Goal: Task Accomplishment & Management: Use online tool/utility

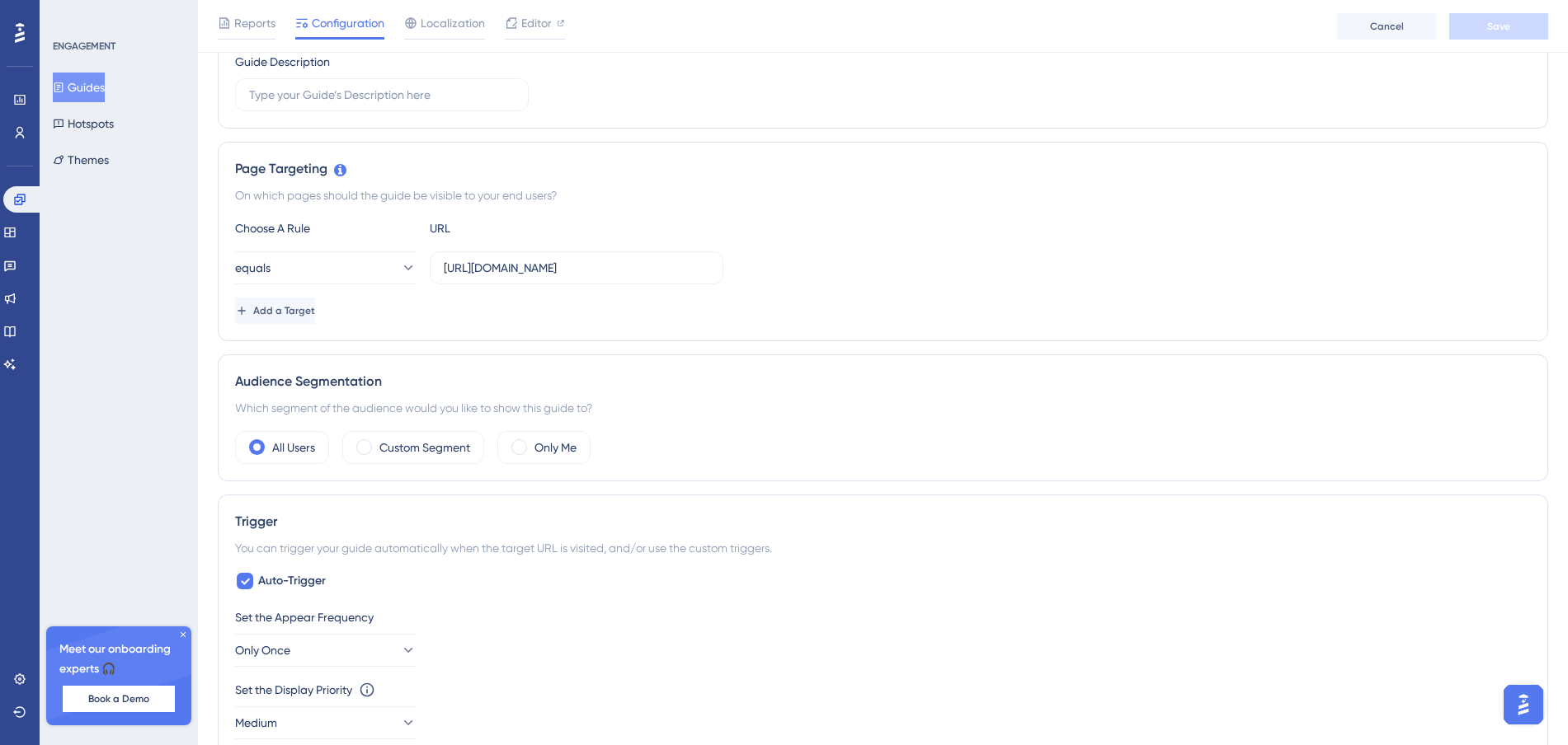
scroll to position [436, 0]
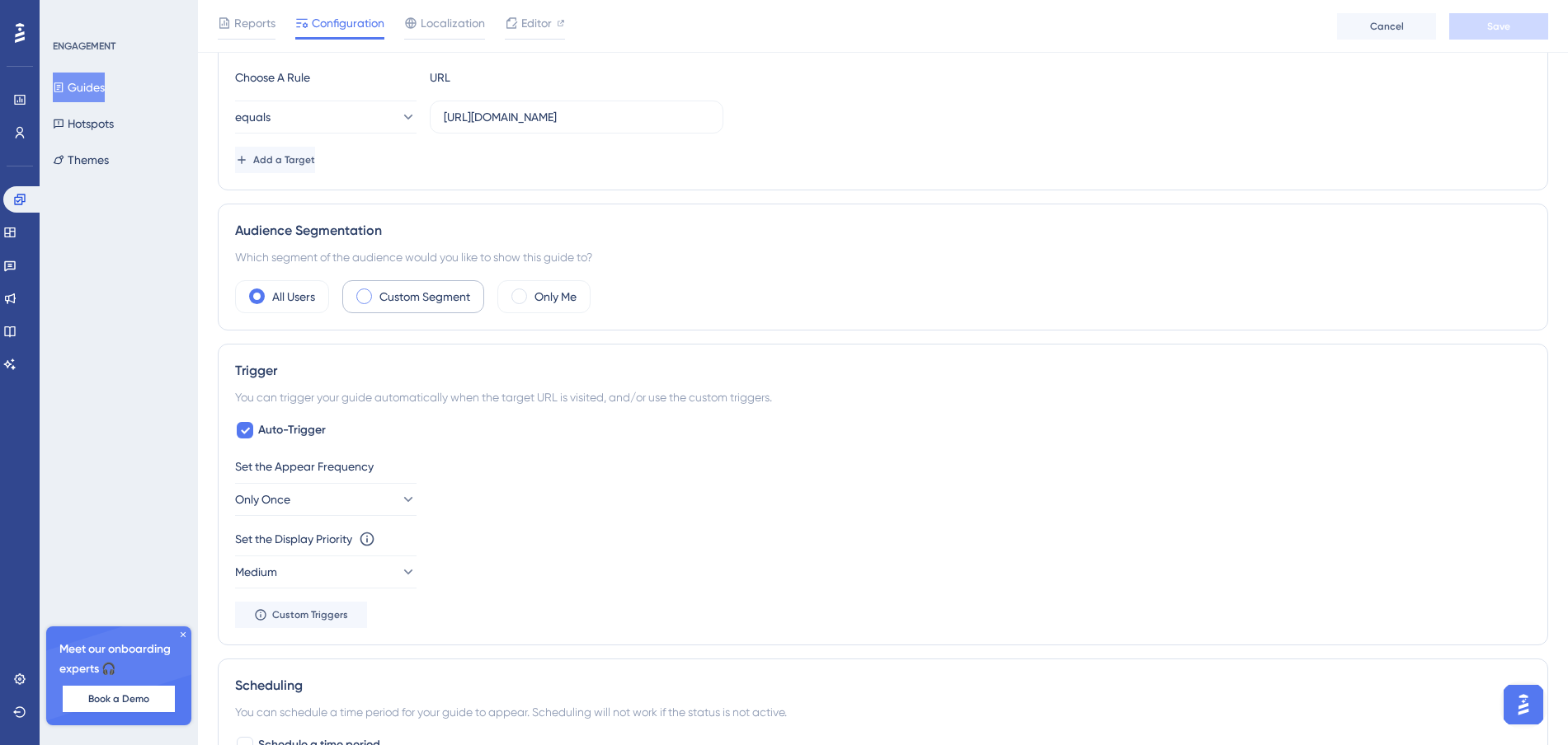
click at [371, 298] on span at bounding box center [364, 296] width 16 height 16
click at [377, 291] on input "radio" at bounding box center [377, 291] width 0 height 0
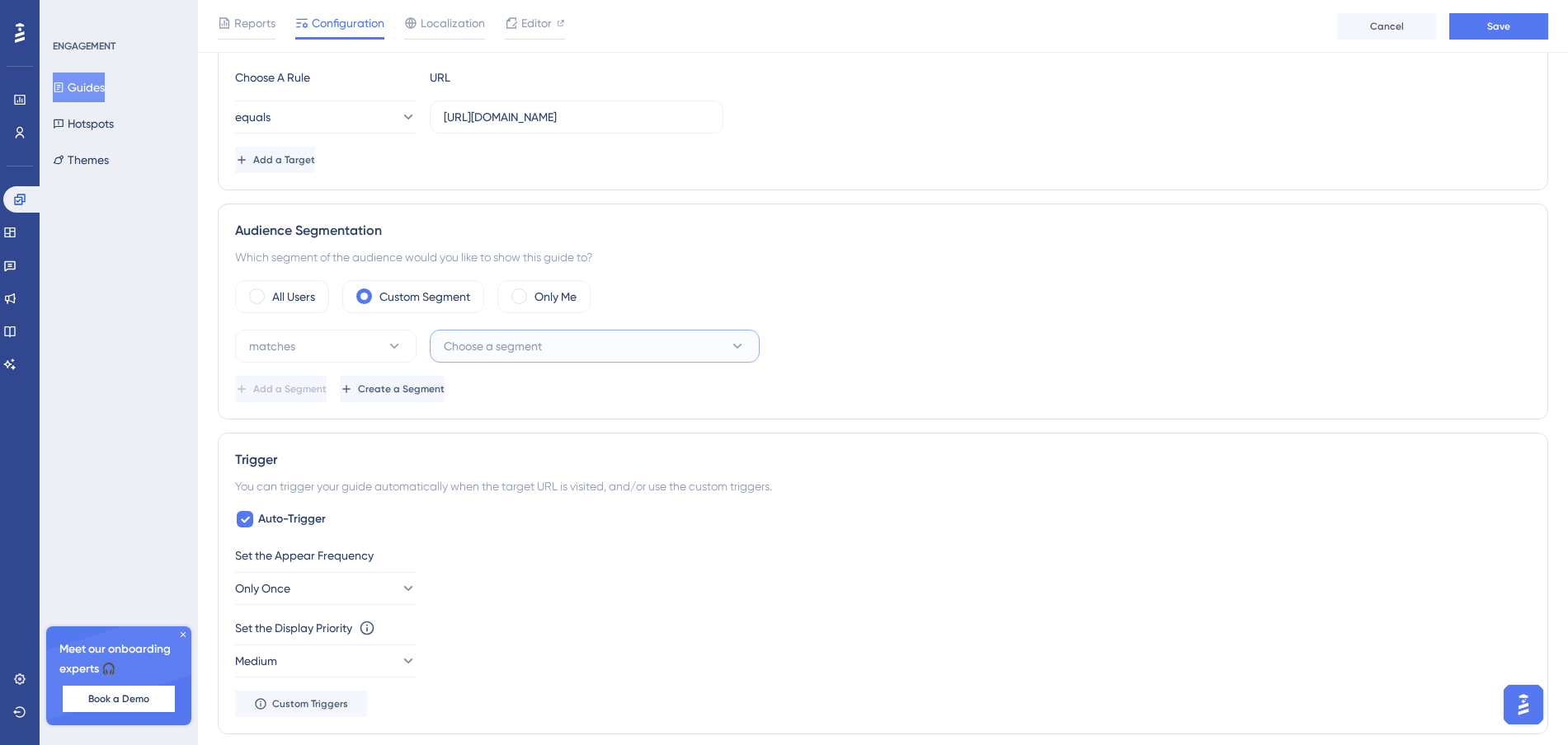
click at [557, 354] on button "Choose a segment" at bounding box center [595, 346] width 330 height 33
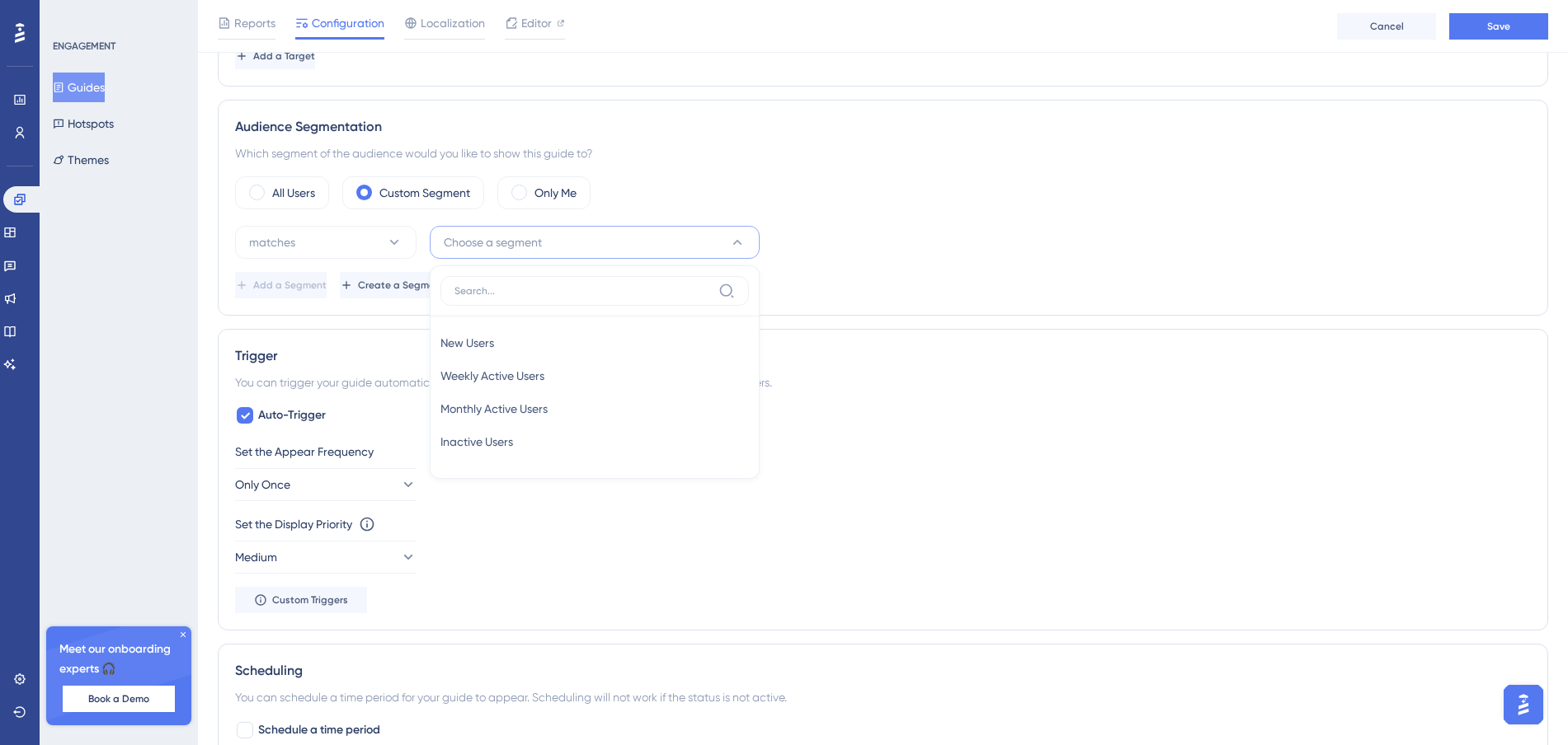
click at [947, 207] on div "All Users Custom Segment Only Me" at bounding box center [883, 193] width 1296 height 33
click at [298, 194] on label "All Users" at bounding box center [293, 193] width 43 height 20
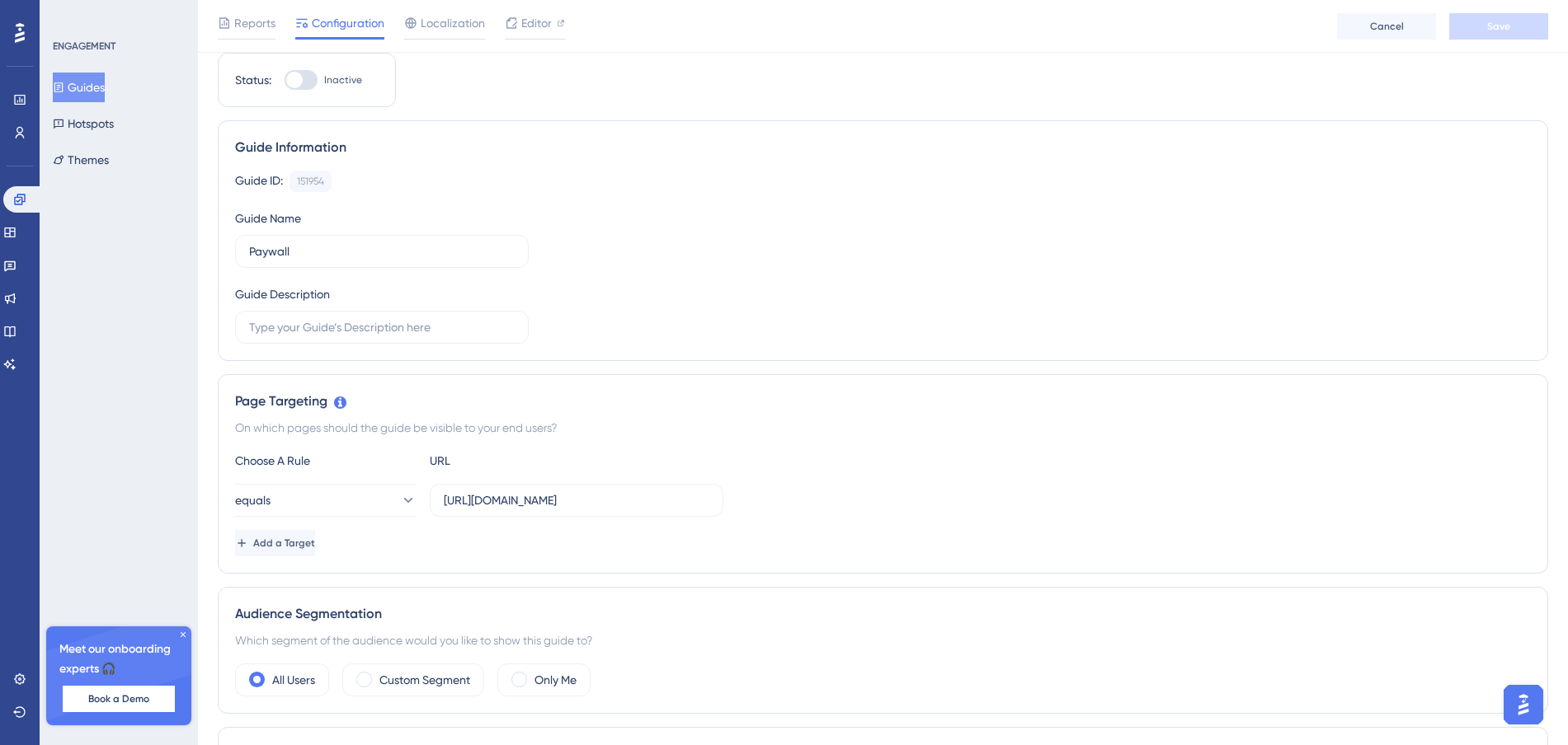
scroll to position [0, 0]
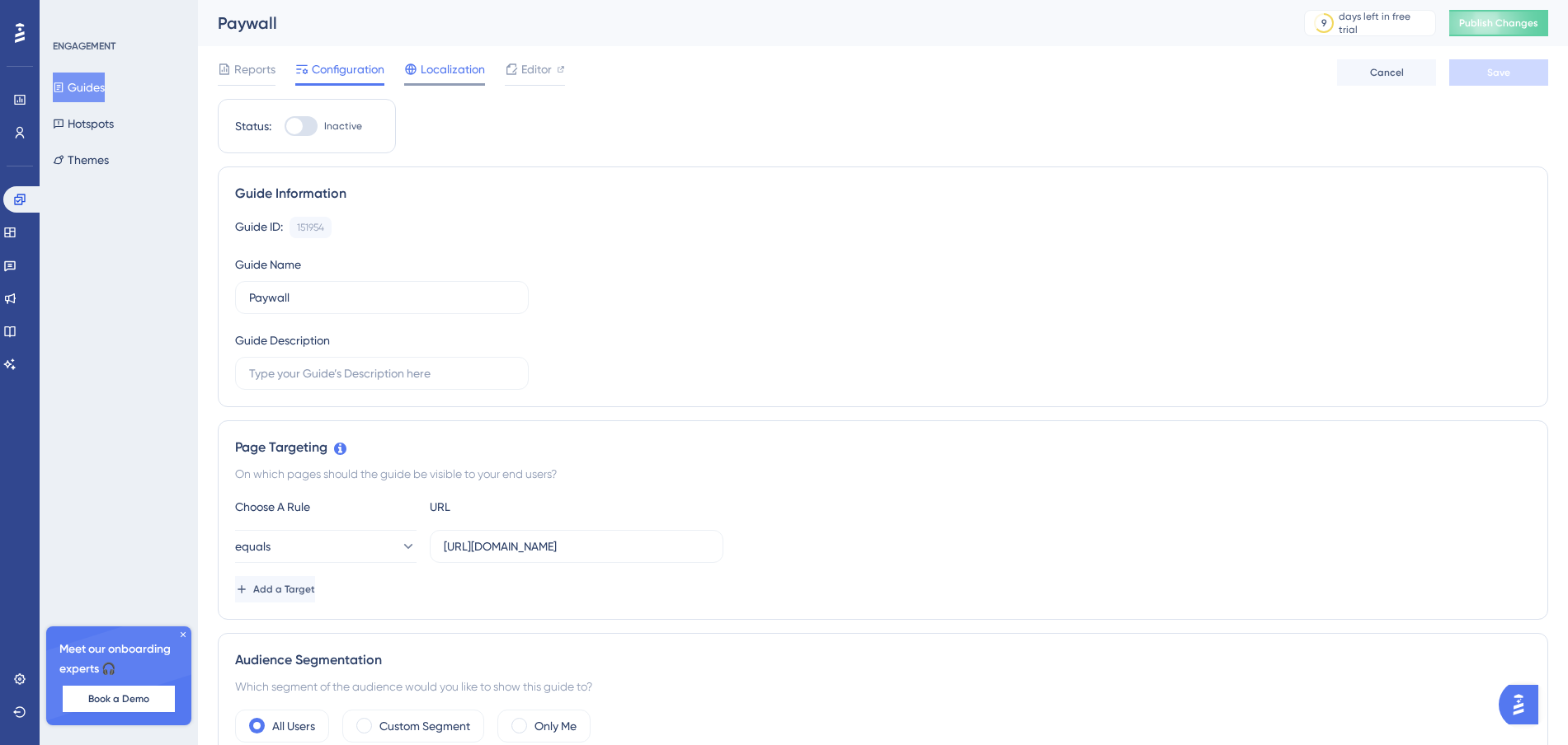
click at [418, 73] on div "Localization" at bounding box center [444, 69] width 81 height 20
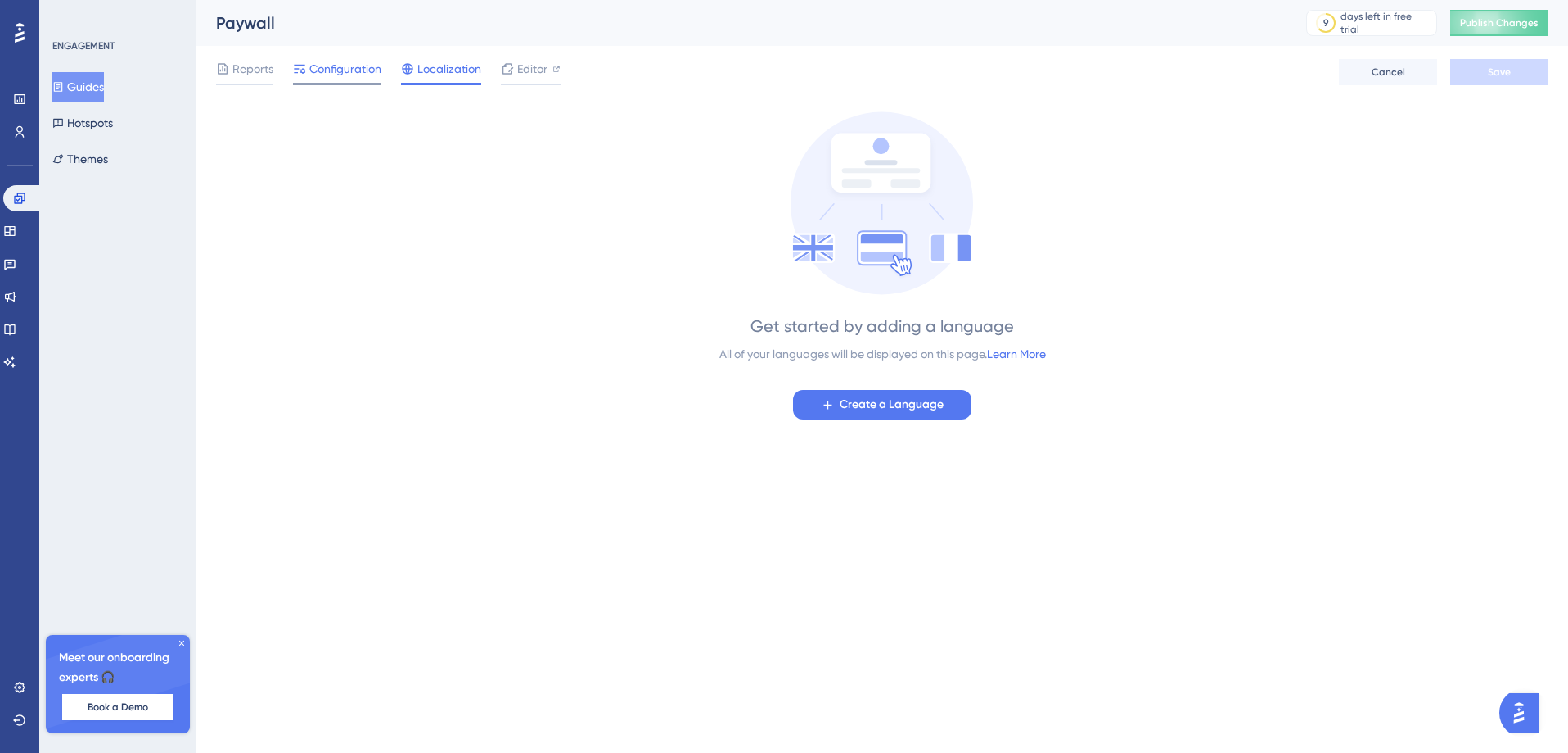
click at [348, 67] on span "Configuration" at bounding box center [346, 68] width 72 height 20
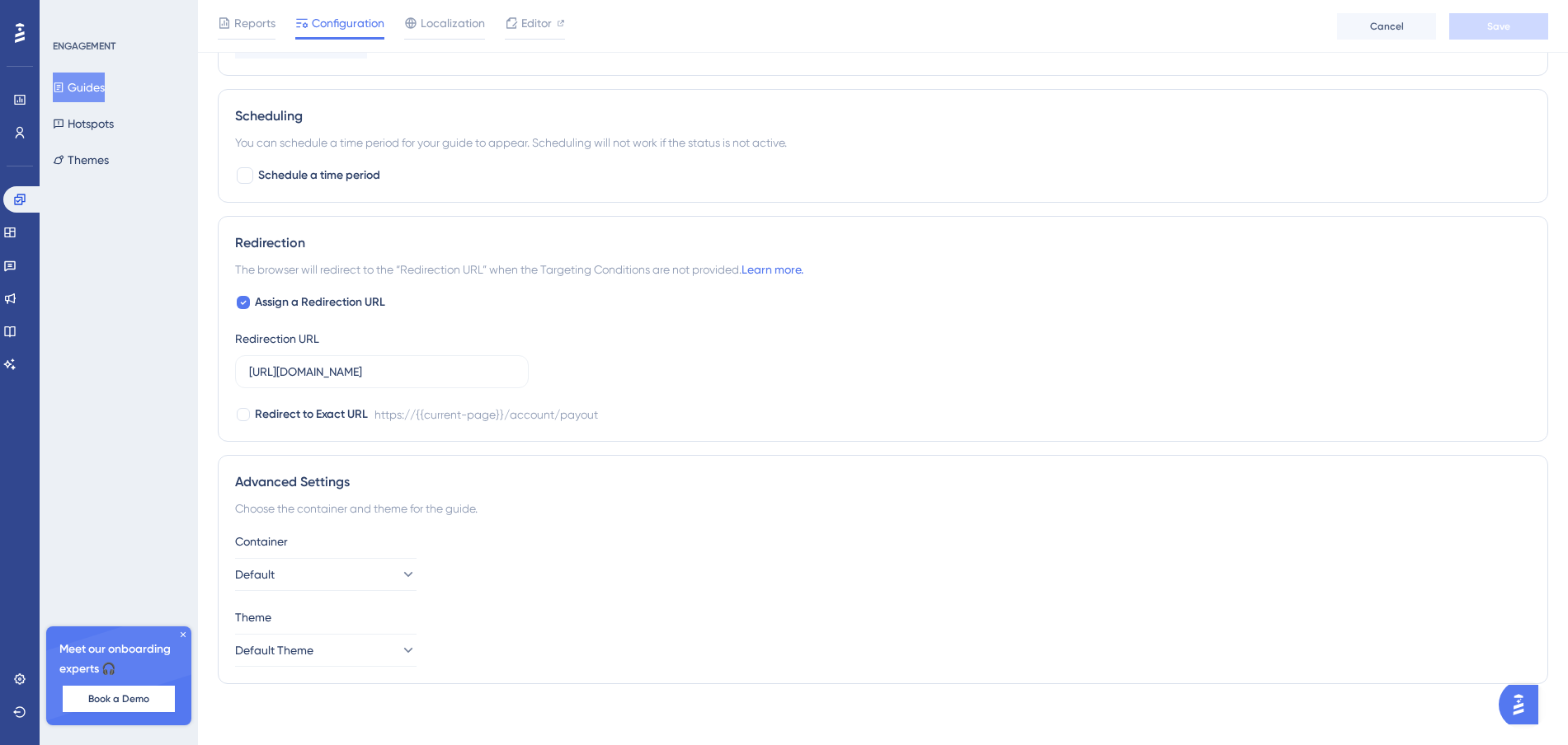
scroll to position [1011, 0]
click at [383, 568] on button "Default" at bounding box center [326, 570] width 182 height 33
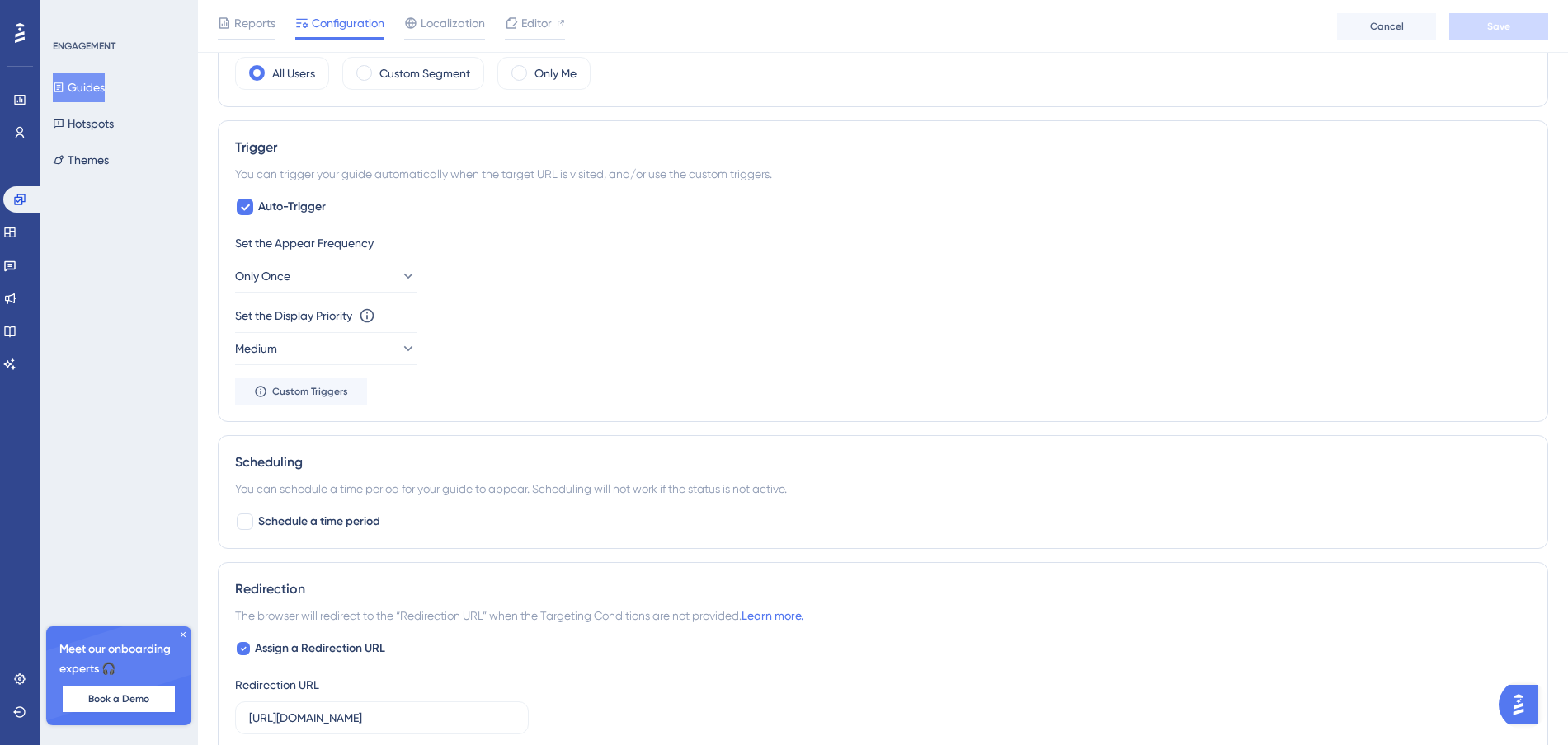
scroll to position [657, 0]
click at [328, 393] on span "Custom Triggers" at bounding box center [309, 393] width 76 height 13
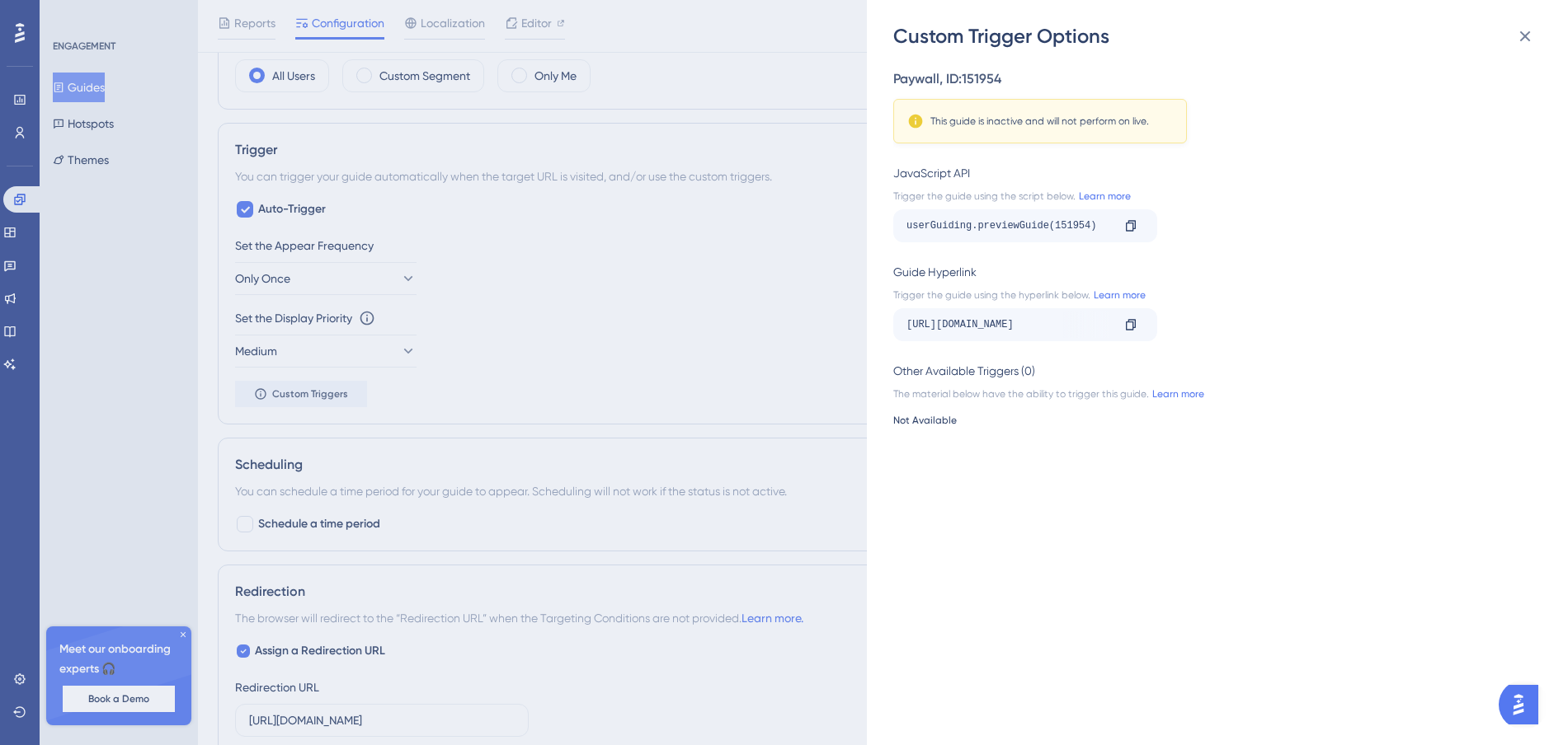
click at [485, 373] on div "Custom Trigger Options Paywall , ID: 151954 This guide is inactive and will not…" at bounding box center [784, 372] width 1568 height 745
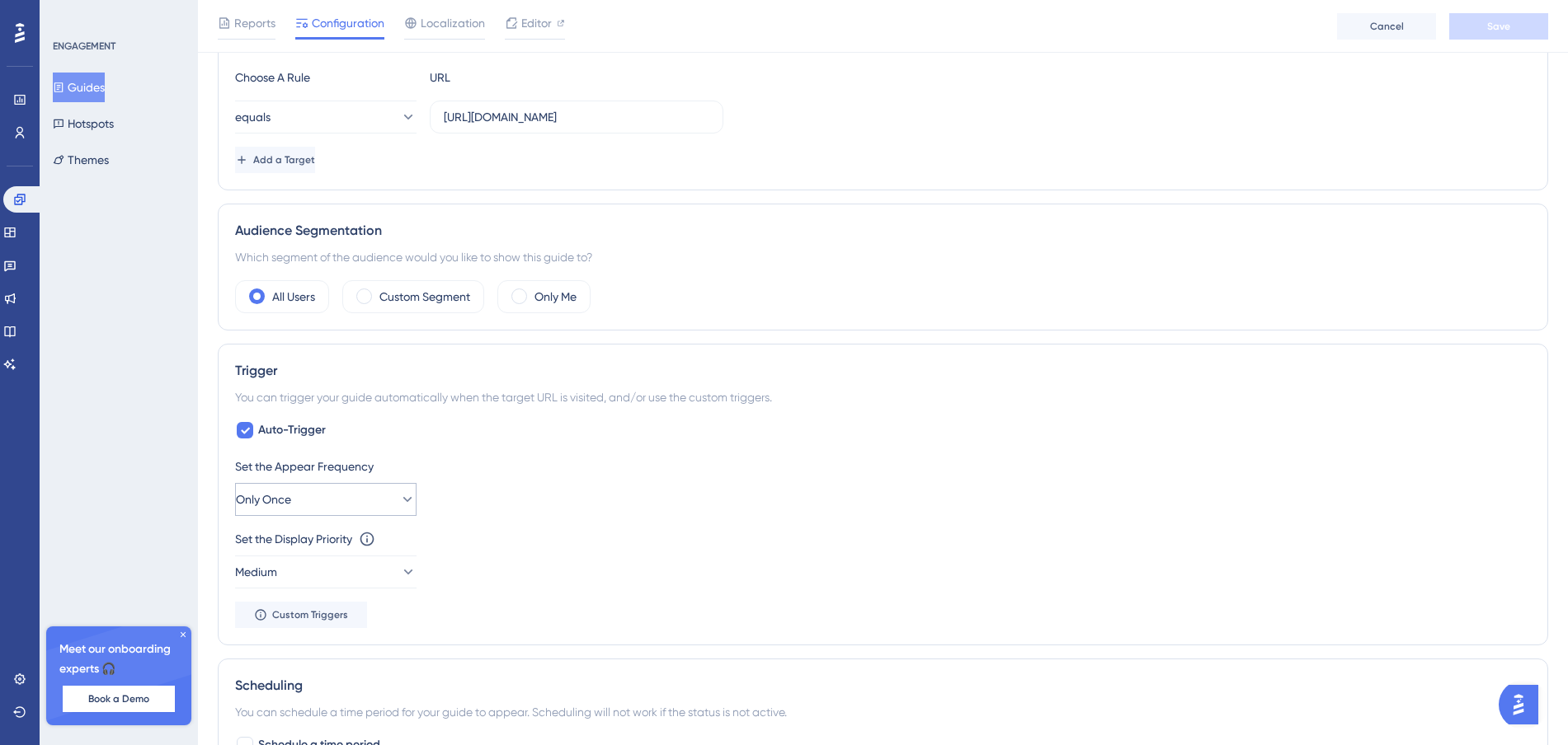
scroll to position [435, 0]
click at [344, 496] on button "Only Once" at bounding box center [326, 500] width 182 height 33
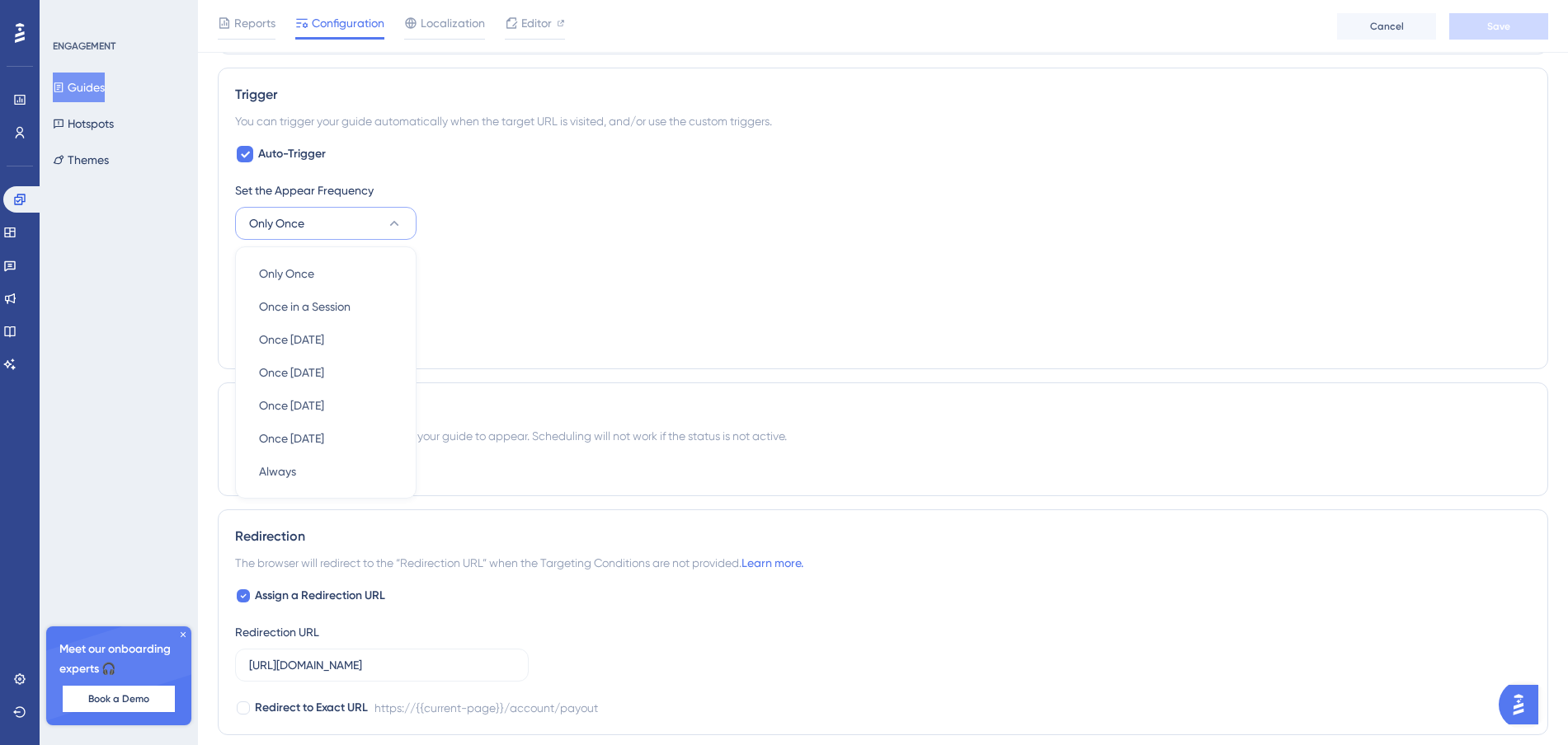
click at [675, 325] on div "Set the Appear Frequency Only Once Only Once Only Once Once in a Session Once i…" at bounding box center [883, 267] width 1296 height 172
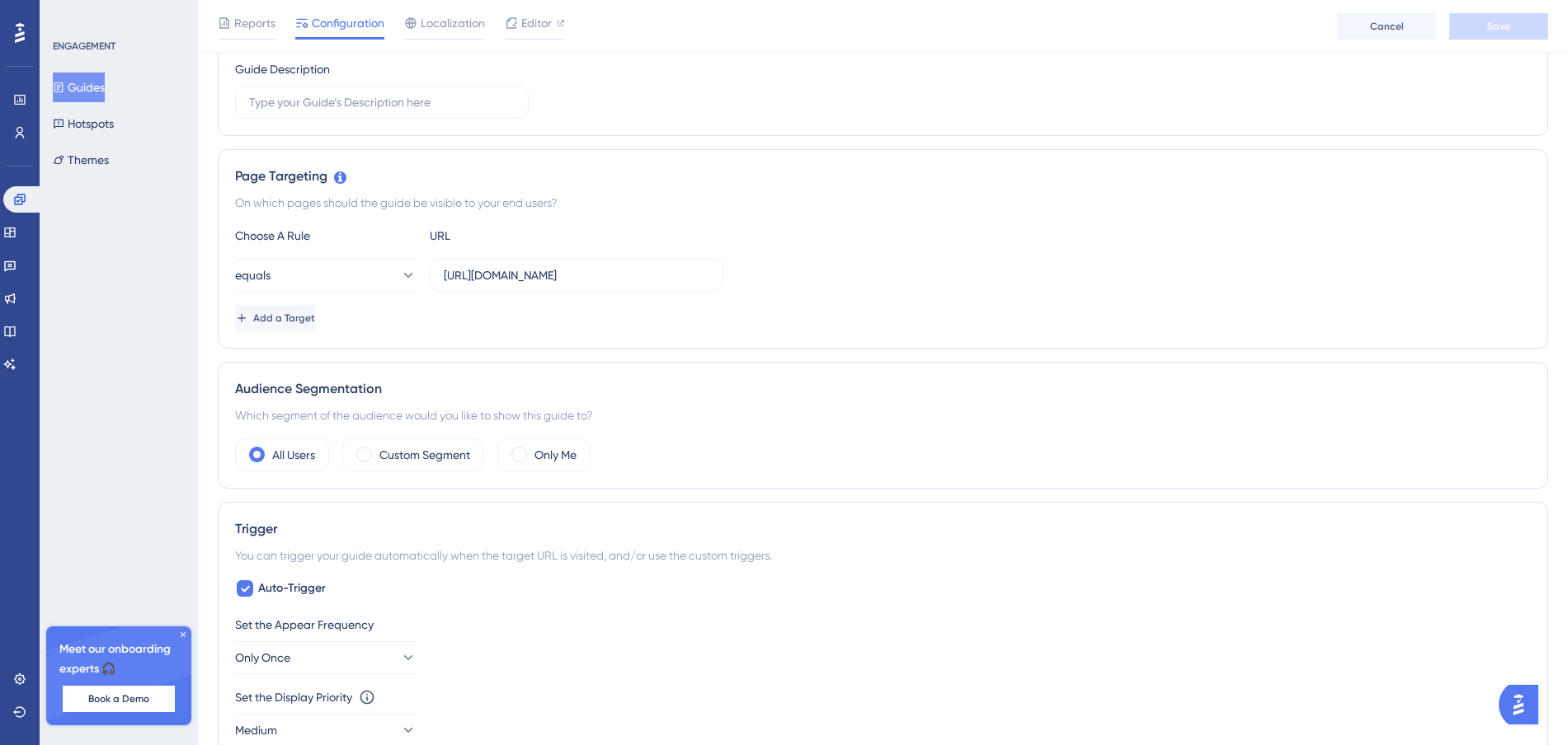
scroll to position [0, 0]
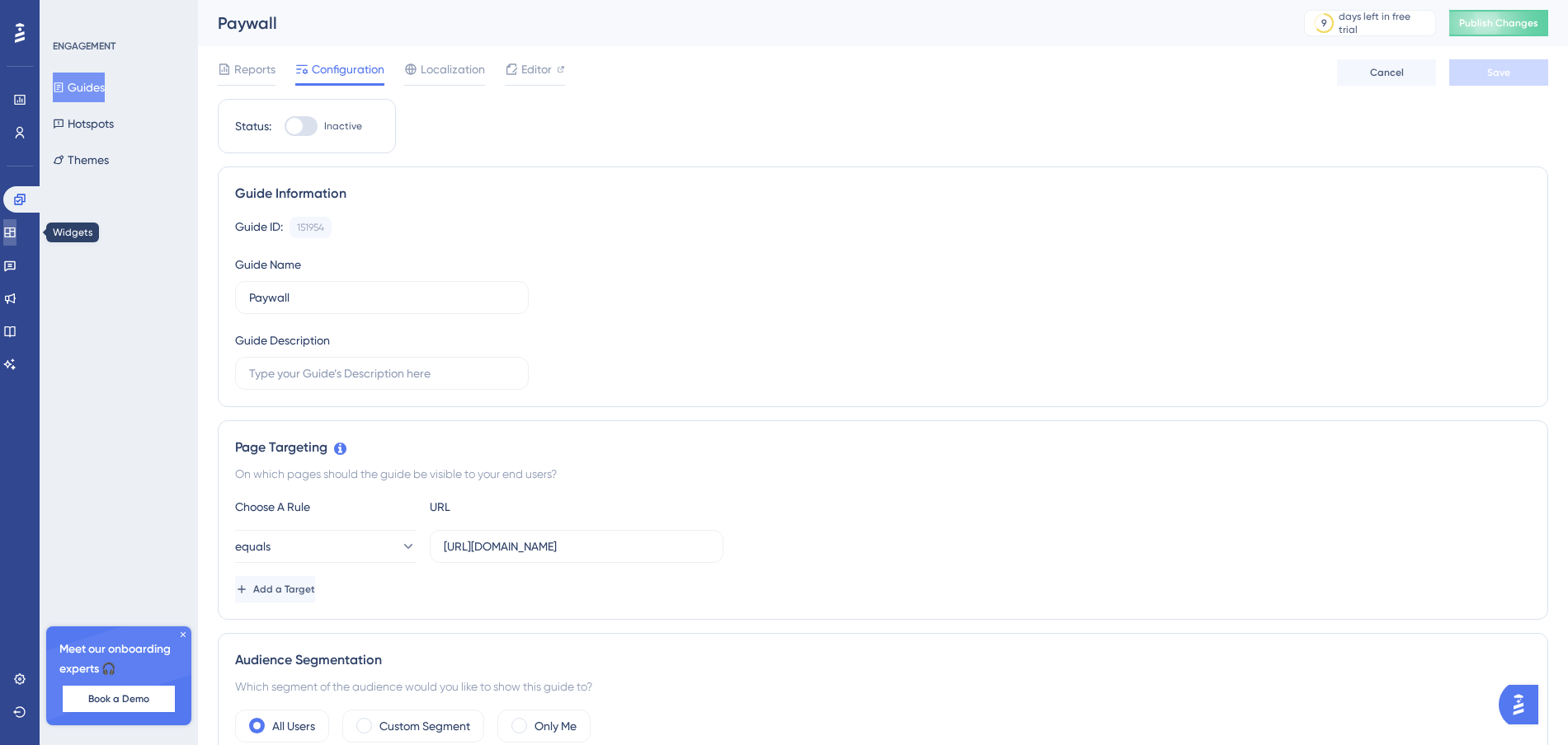
click at [10, 238] on link at bounding box center [10, 233] width 13 height 26
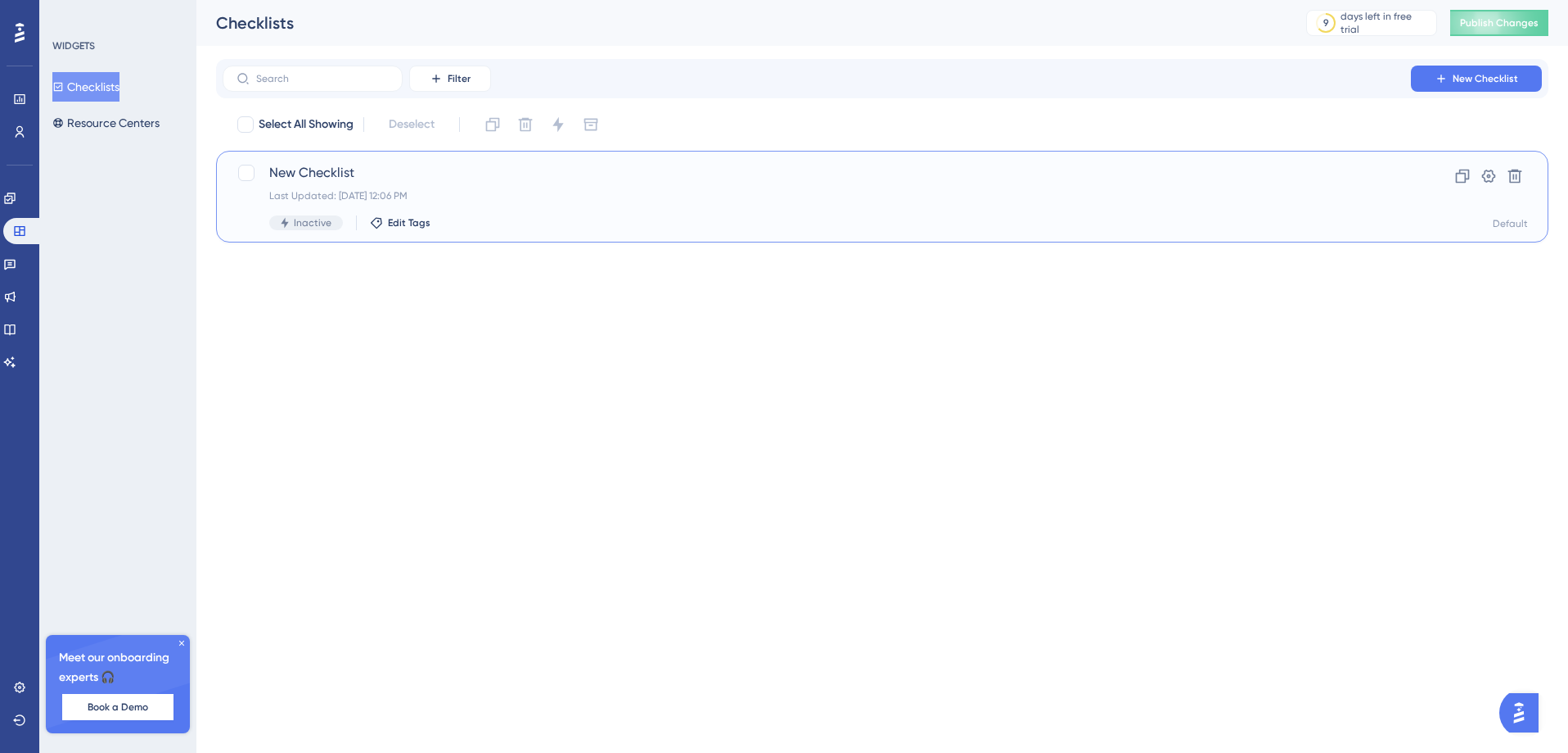
click at [604, 200] on div "Last Updated: [DATE] 12:06 PM" at bounding box center [816, 195] width 1095 height 13
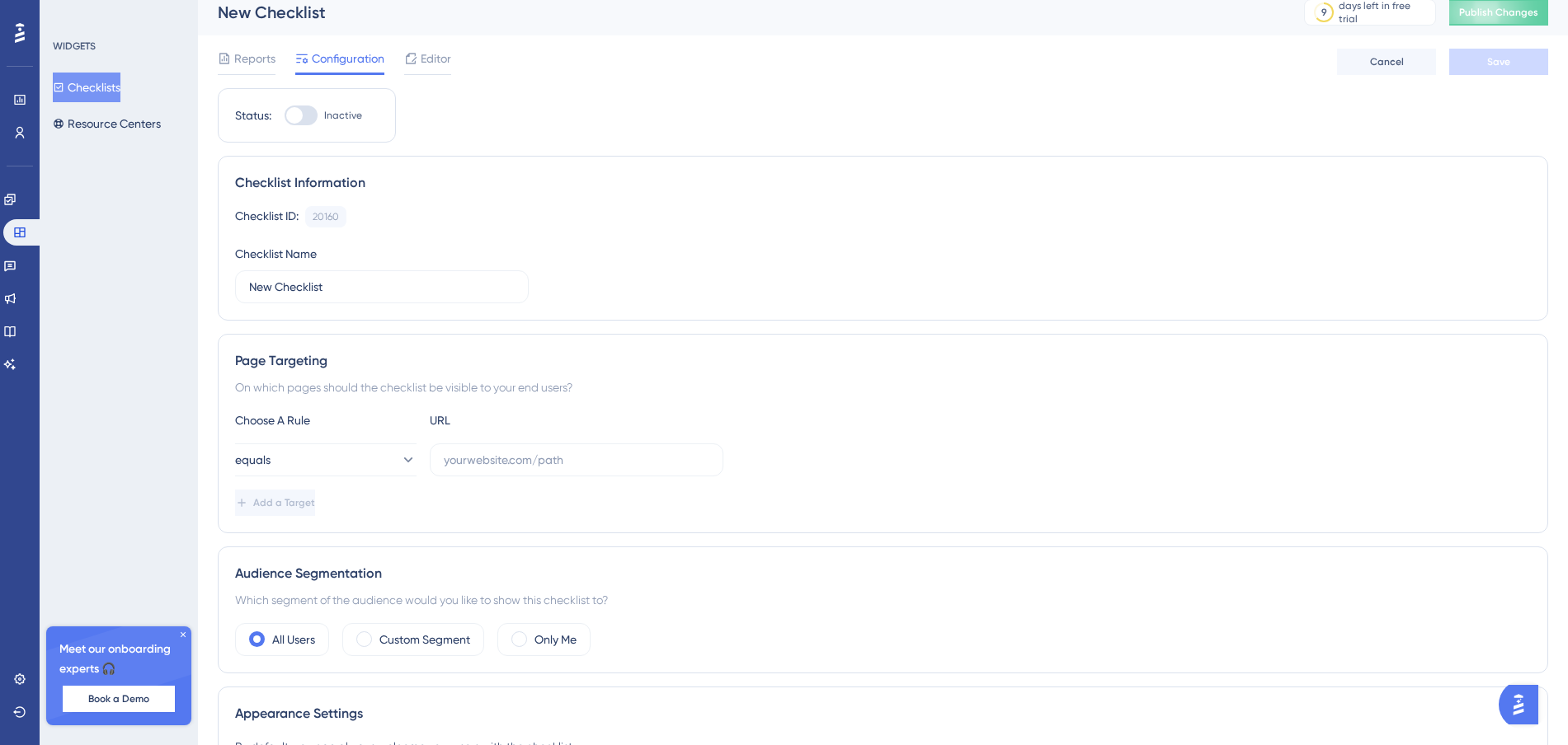
scroll to position [11, 0]
click at [344, 295] on label "New Checklist" at bounding box center [382, 286] width 294 height 33
click at [344, 295] on input "New Checklist" at bounding box center [382, 286] width 266 height 18
click at [345, 287] on input "New Checklist" at bounding box center [382, 286] width 266 height 18
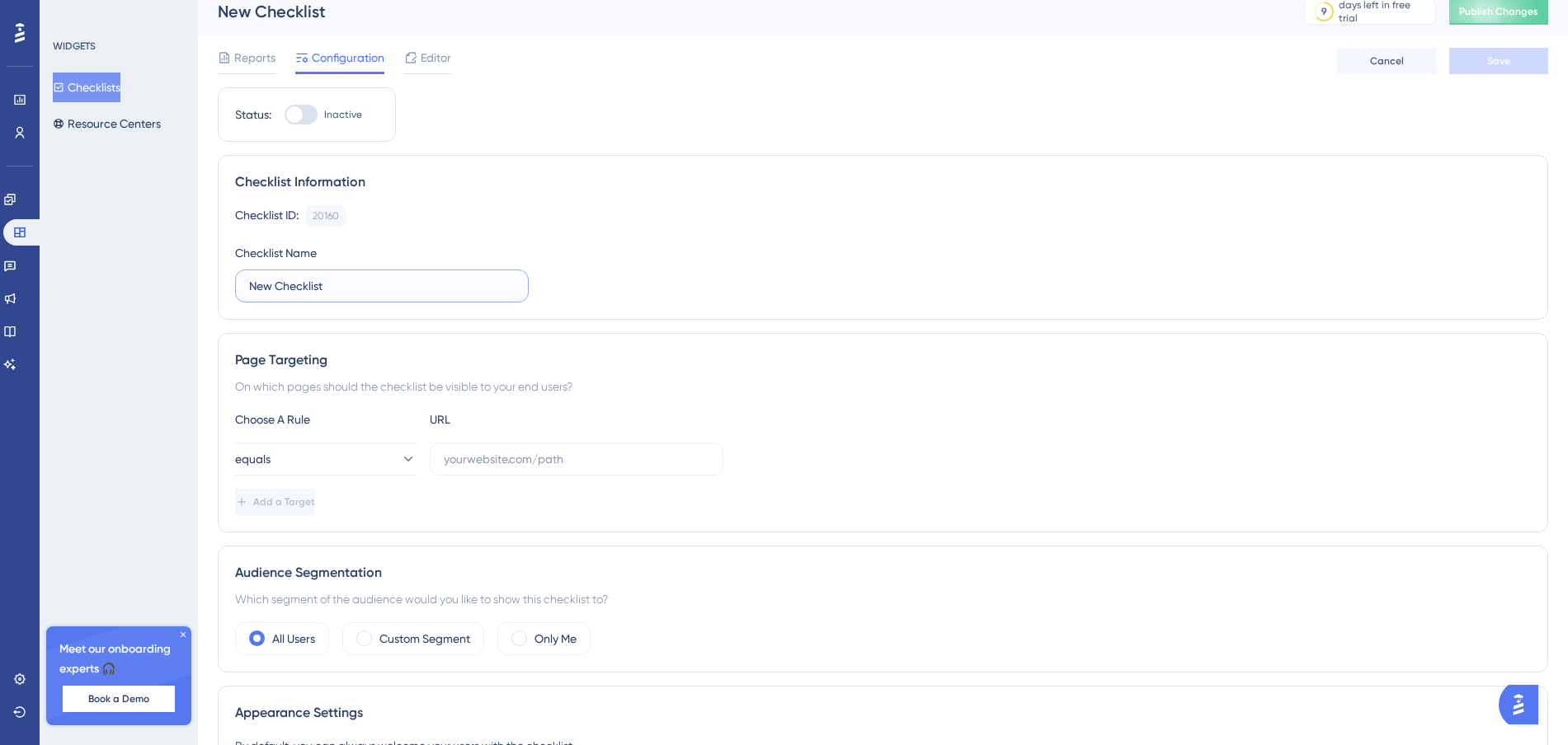
click at [345, 287] on input "New Checklist" at bounding box center [382, 286] width 266 height 18
type input "Onboarding Check List"
click at [624, 267] on div "Checklist ID: 20160 Copy Checklist Name Onboarding Check List" at bounding box center [883, 254] width 1296 height 97
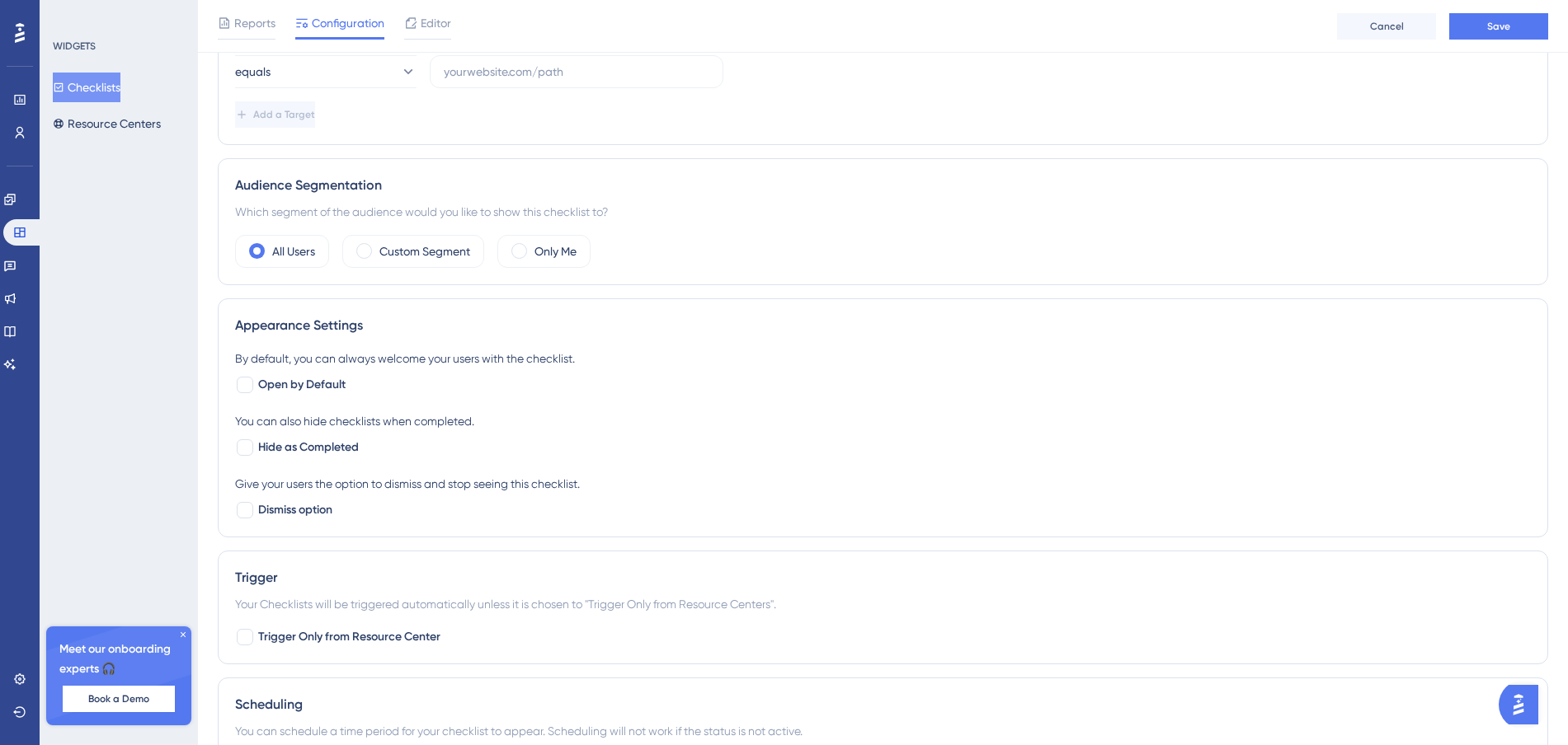
scroll to position [408, 0]
click at [245, 442] on div at bounding box center [245, 445] width 17 height 16
checkbox input "true"
click at [248, 387] on div at bounding box center [245, 382] width 17 height 16
checkbox input "true"
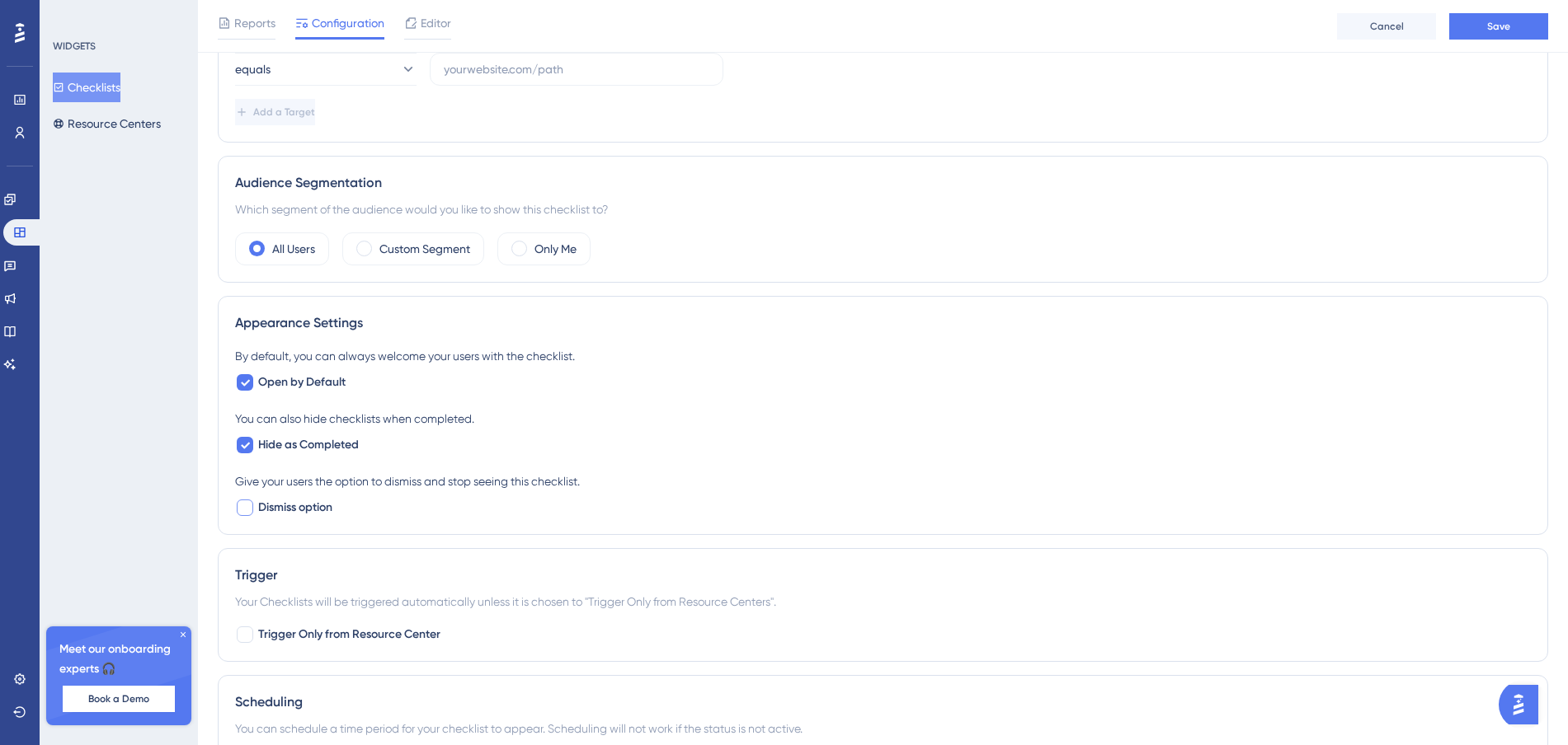
click at [246, 510] on div at bounding box center [245, 507] width 17 height 16
checkbox input "true"
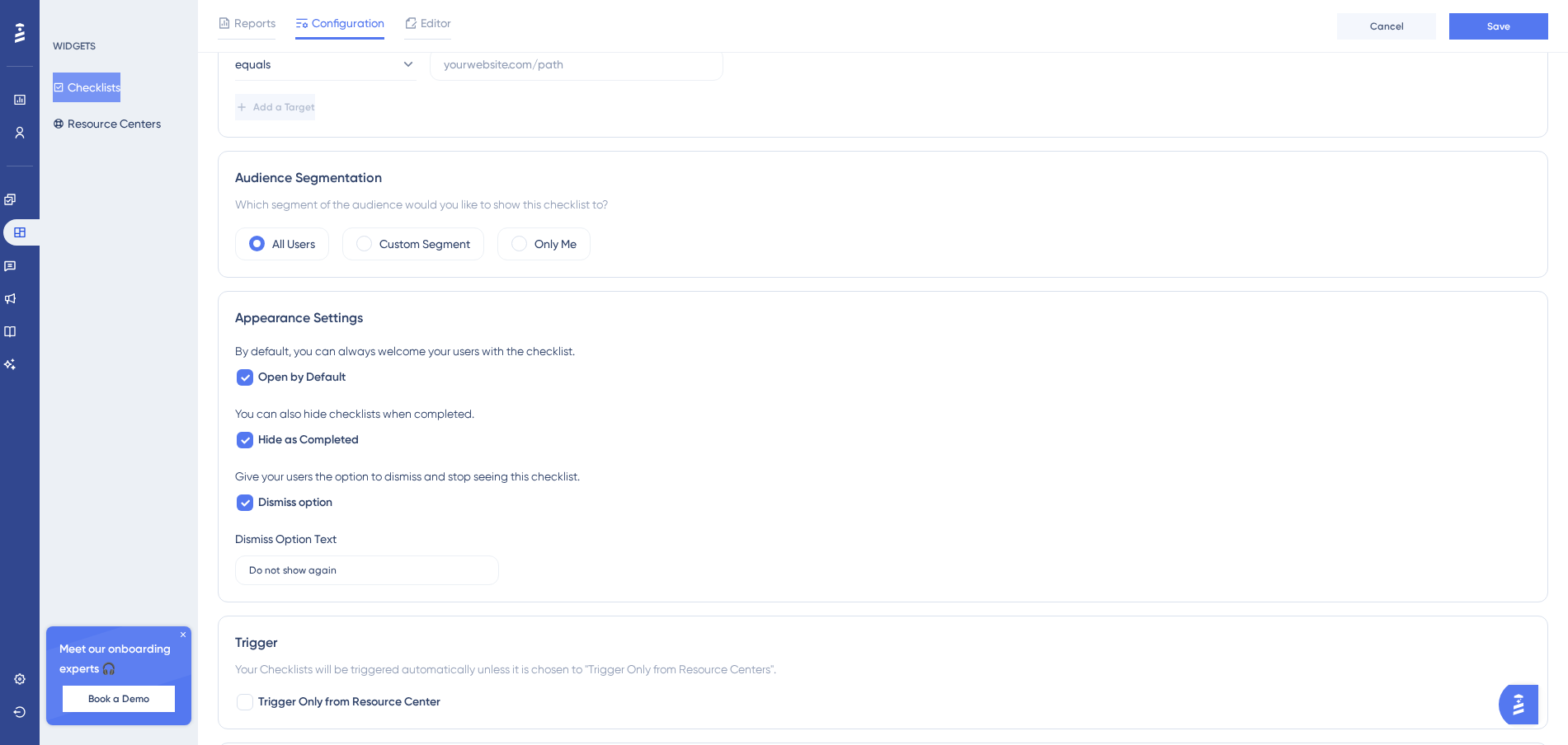
scroll to position [479, 0]
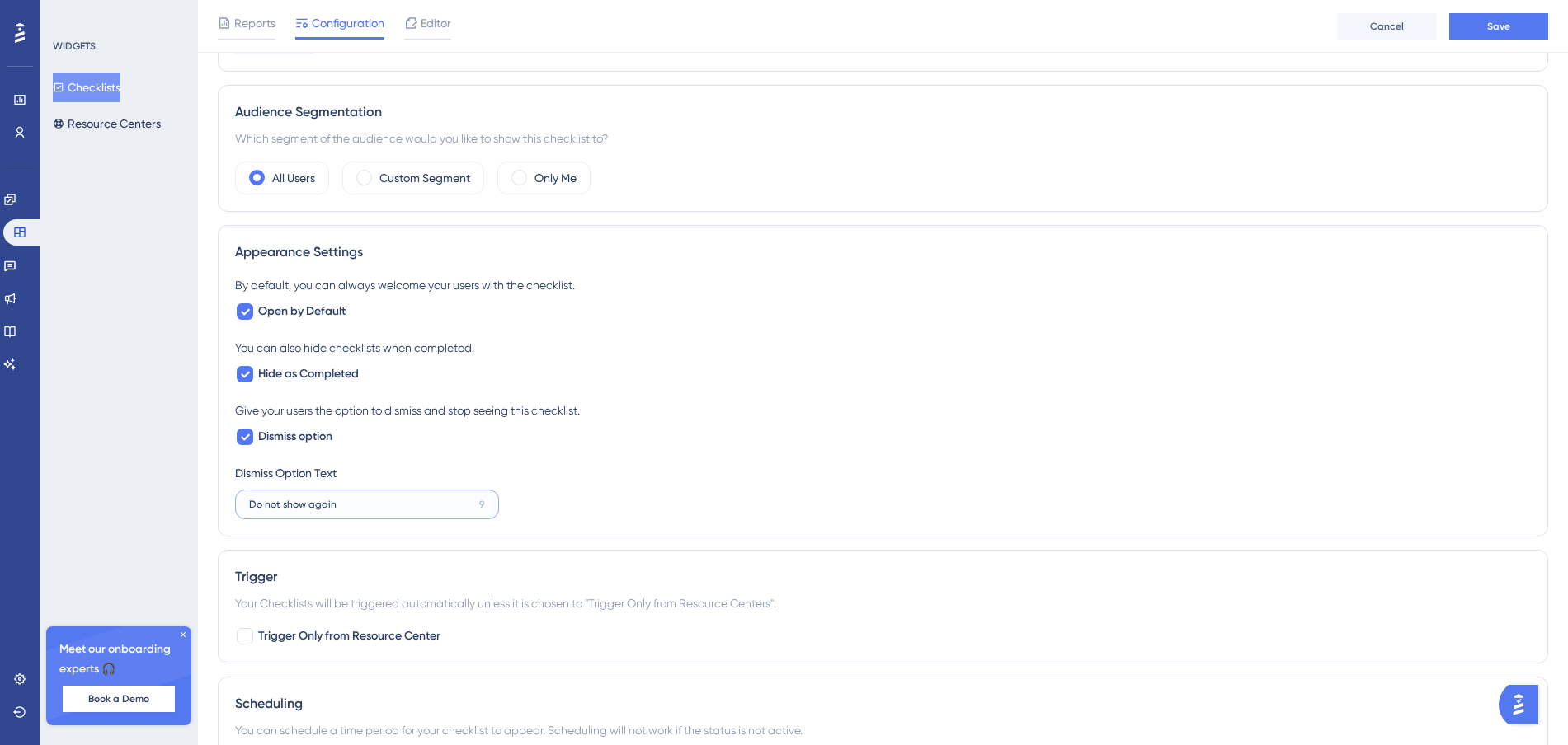
click at [390, 498] on input "Do not show again" at bounding box center [361, 504] width 223 height 11
click at [728, 497] on div "By default, you can always welcome your users with the checklist. Open by Defau…" at bounding box center [883, 397] width 1296 height 244
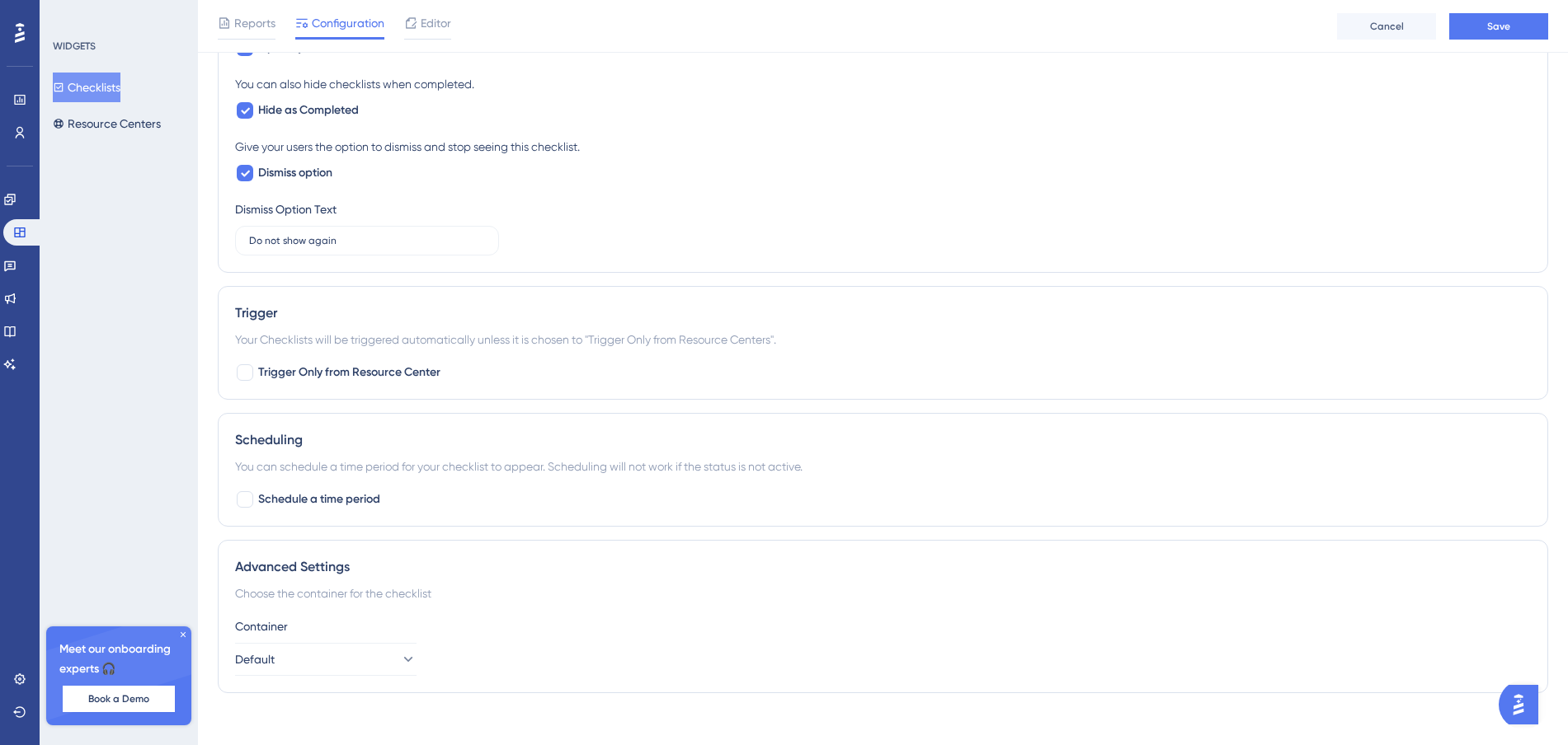
scroll to position [757, 0]
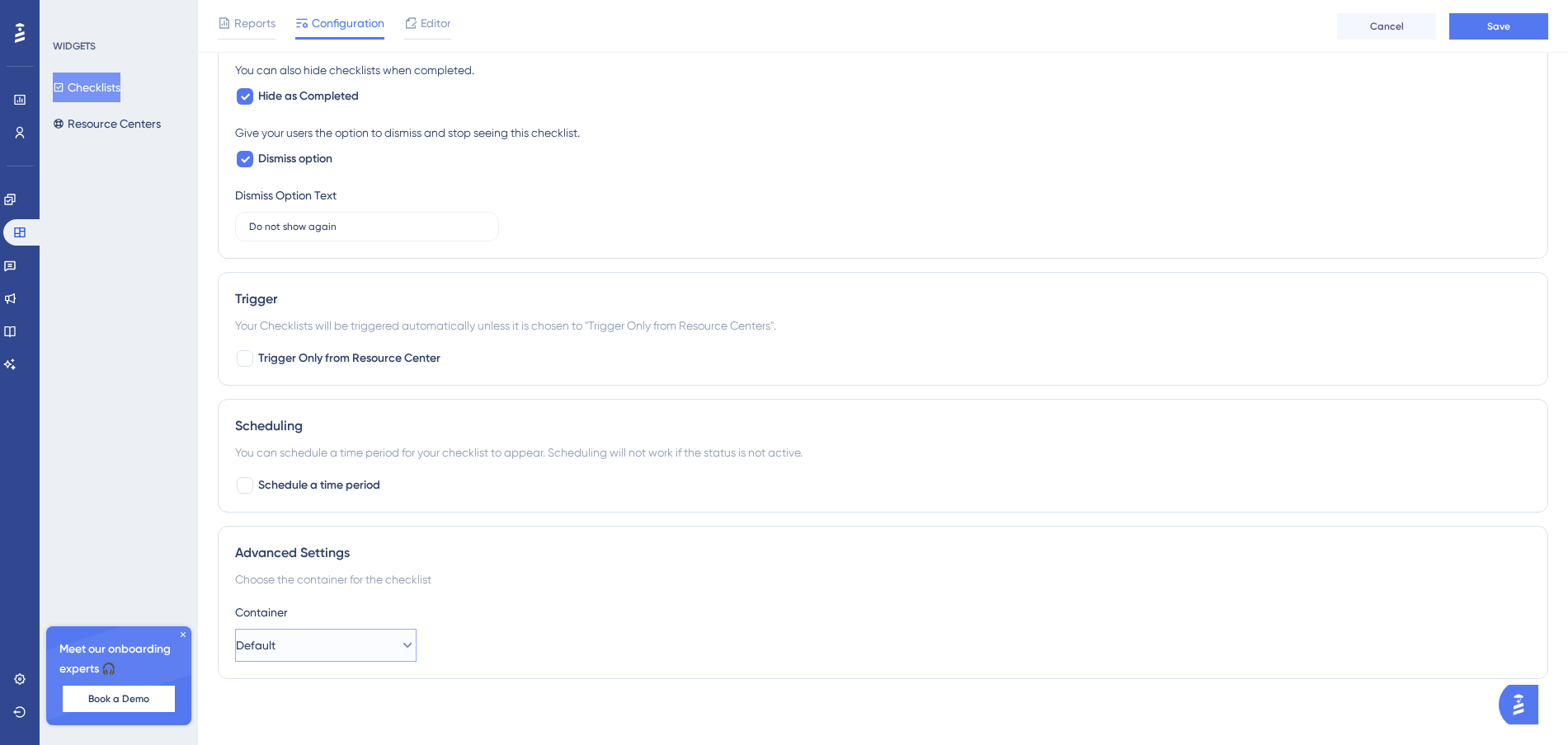
click at [318, 650] on button "Default" at bounding box center [326, 645] width 182 height 33
click at [618, 652] on div "Container Default Default Default" at bounding box center [883, 632] width 1296 height 59
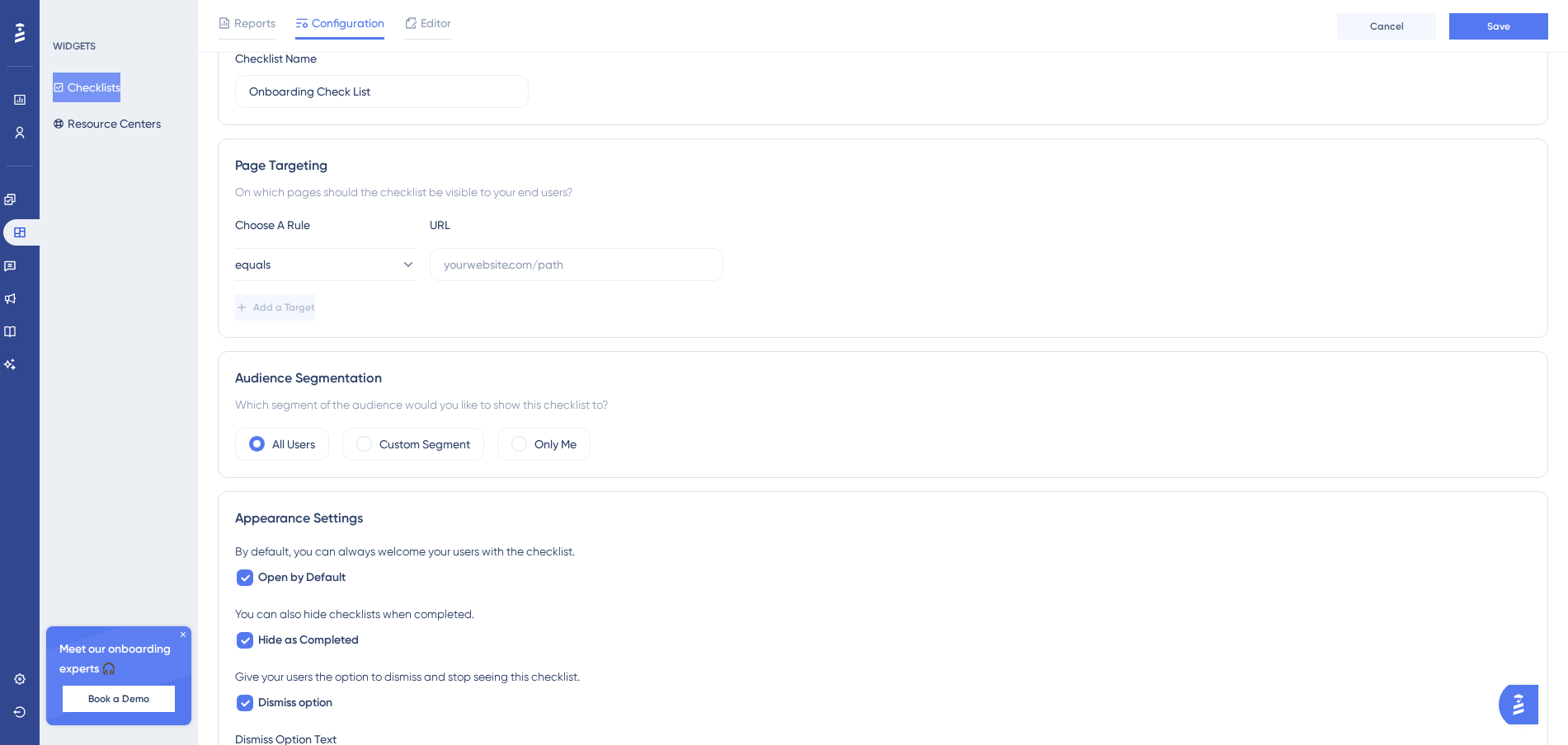
scroll to position [0, 0]
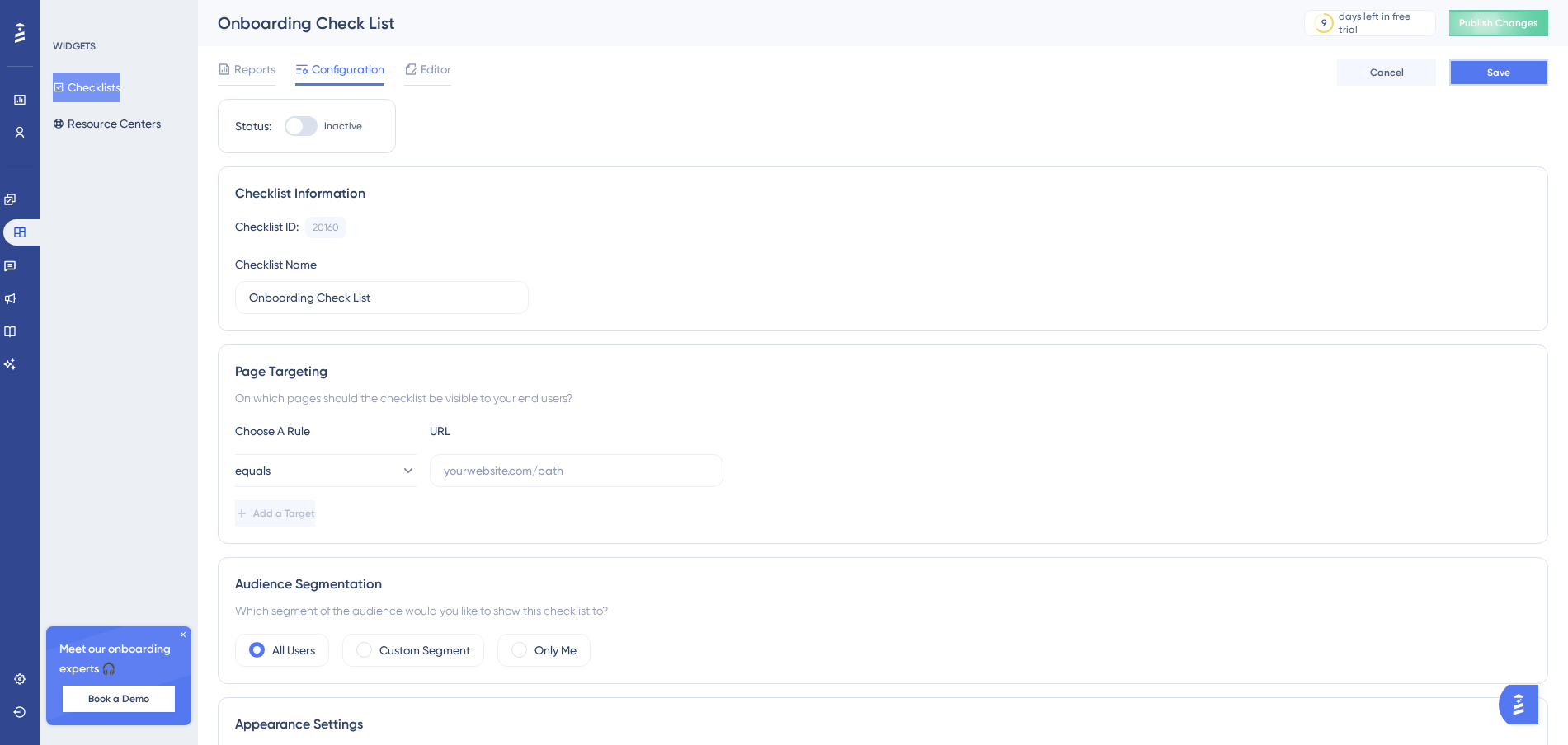
click at [1476, 69] on button "Save" at bounding box center [1499, 72] width 99 height 26
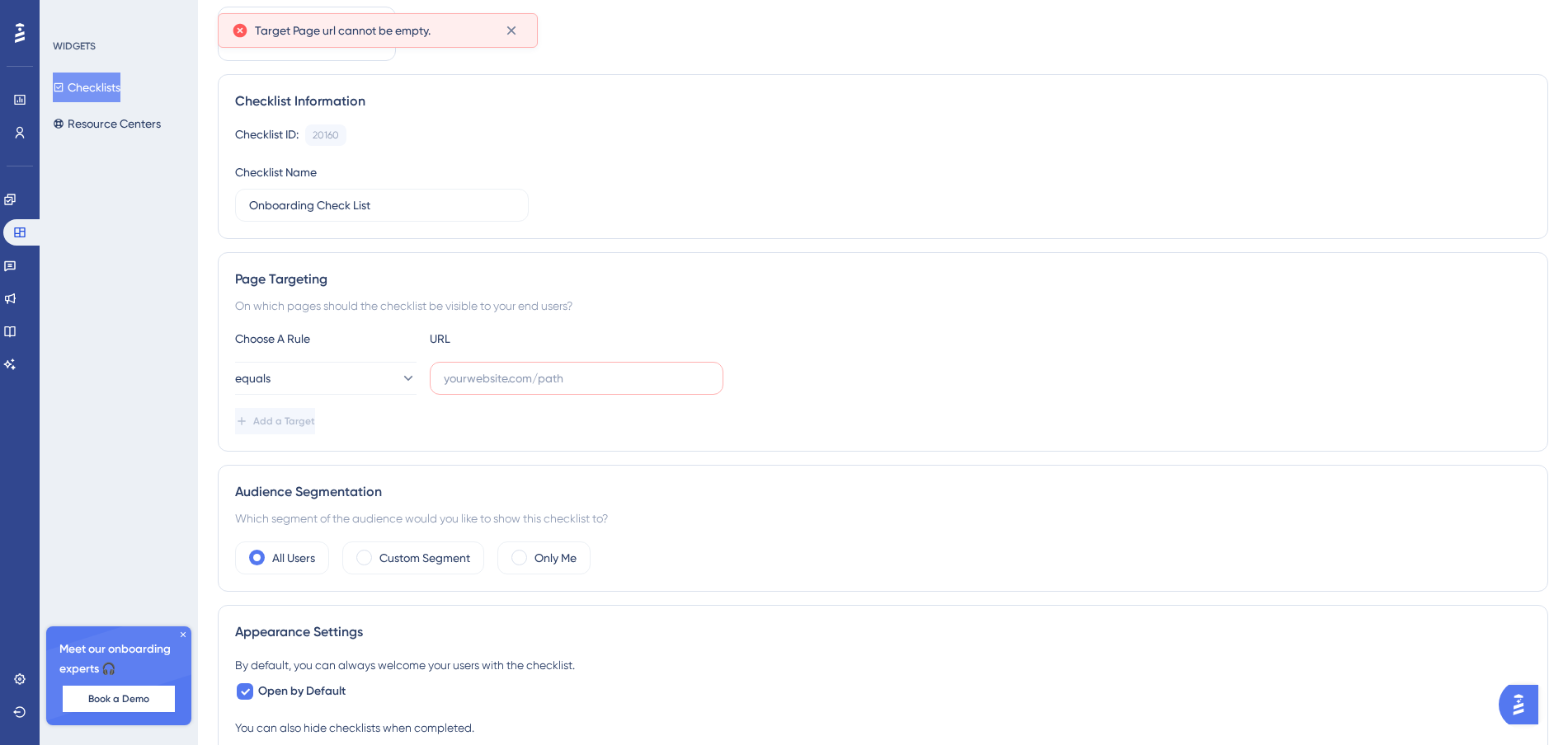
scroll to position [98, 0]
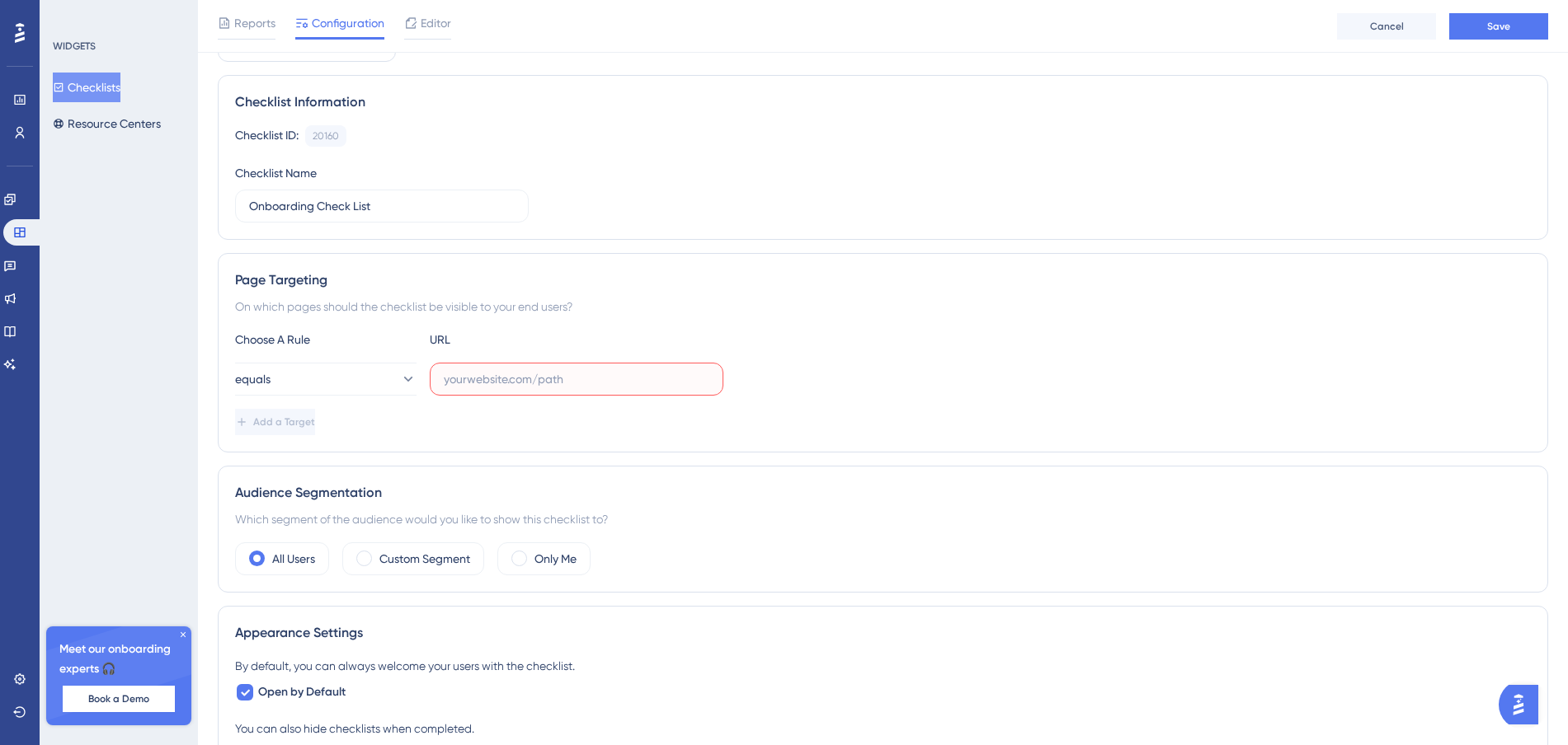
click at [506, 380] on input "text" at bounding box center [577, 379] width 266 height 18
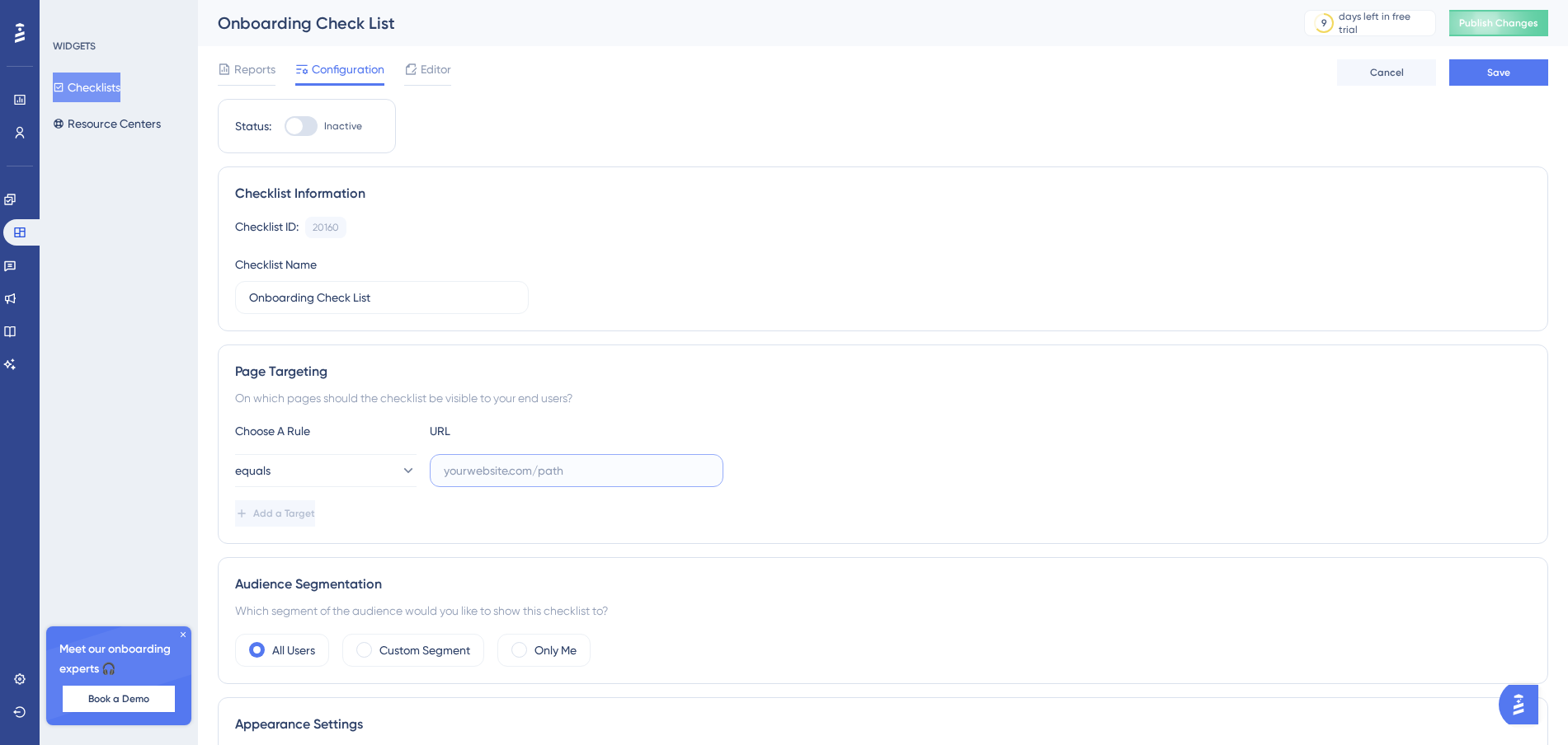
click at [588, 472] on input "text" at bounding box center [577, 471] width 266 height 18
paste input "[URL][DOMAIN_NAME]"
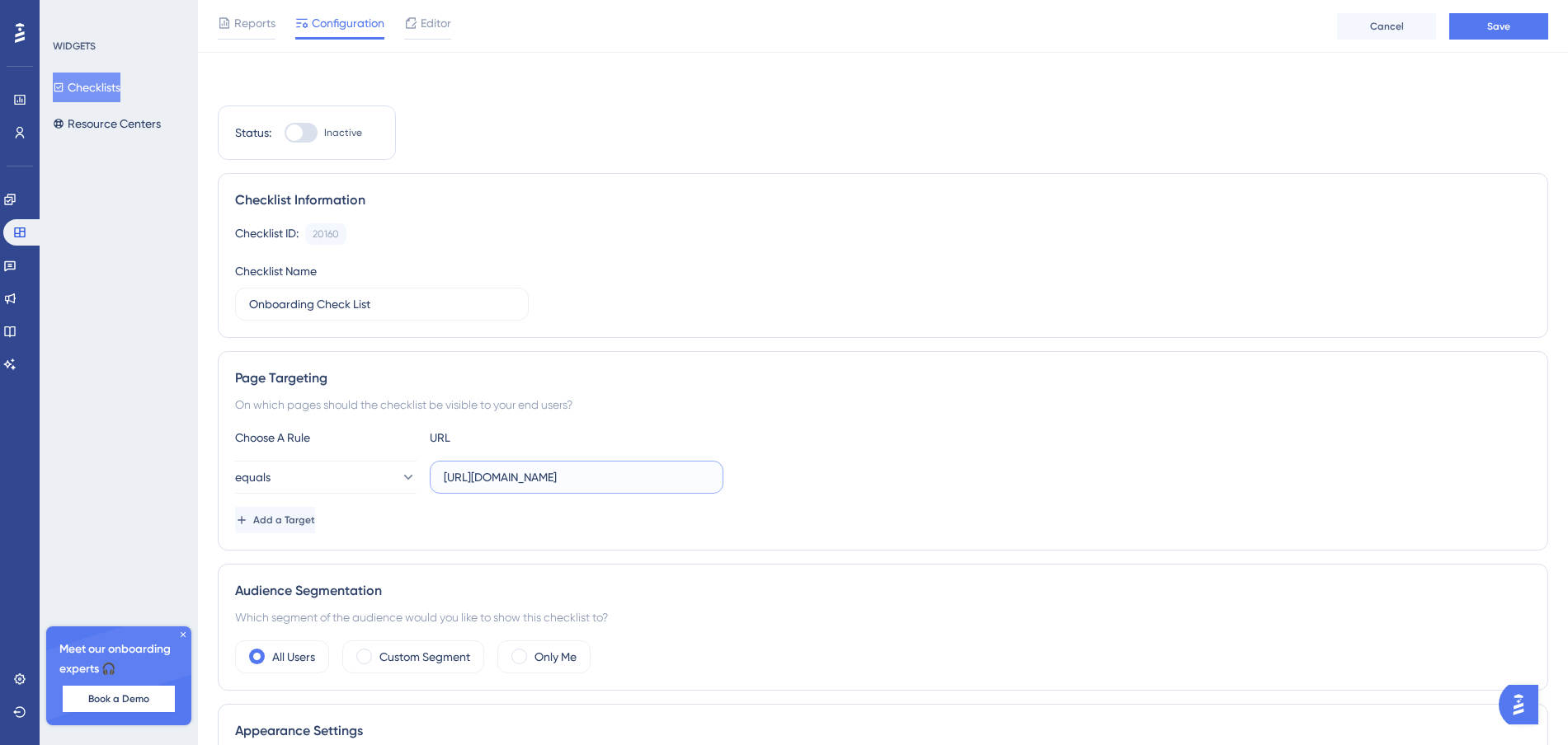
scroll to position [98, 0]
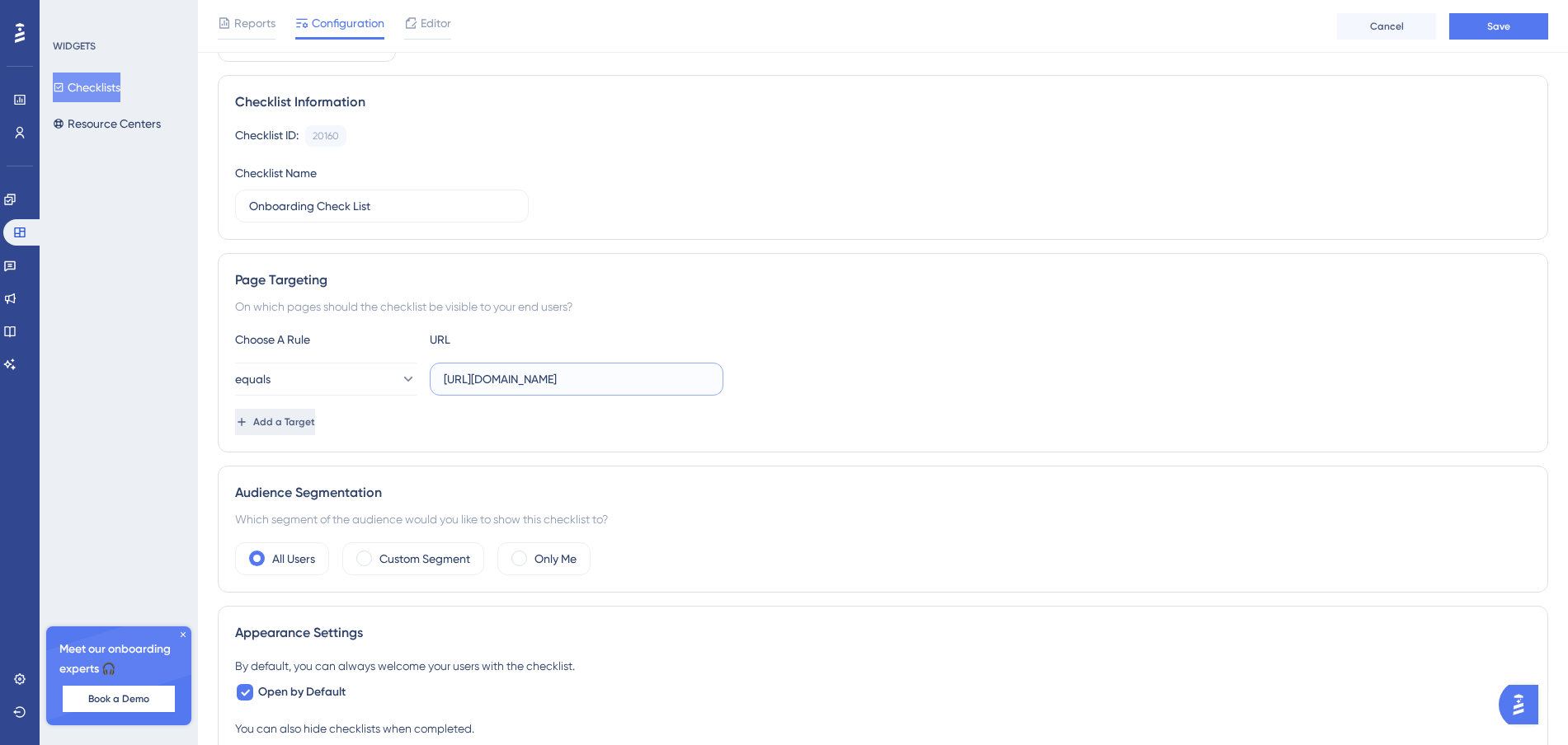
type input "[URL][DOMAIN_NAME]"
click at [306, 420] on span "Add a Target" at bounding box center [285, 422] width 62 height 13
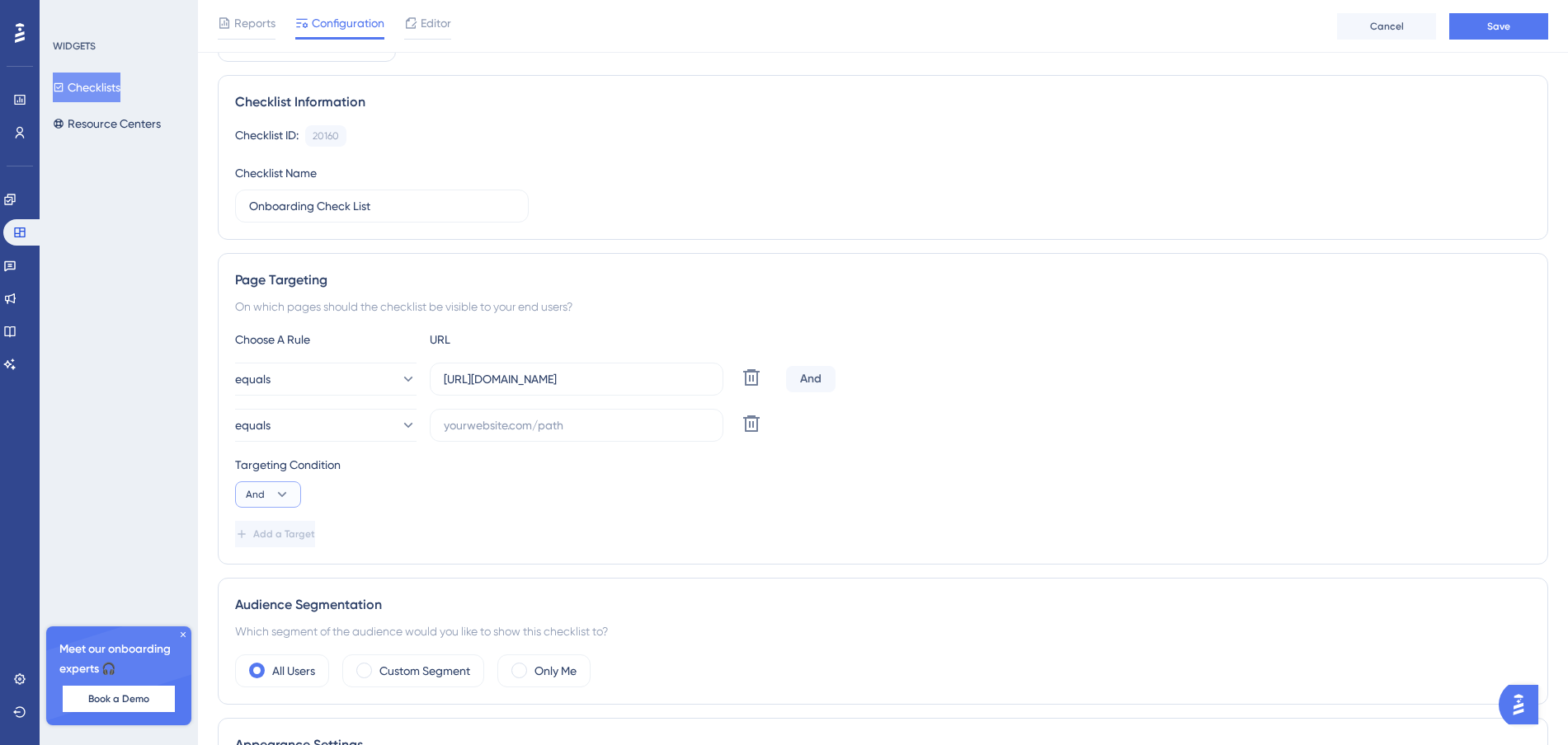
click at [275, 491] on icon at bounding box center [281, 494] width 17 height 16
click at [261, 569] on span "Or" at bounding box center [259, 574] width 13 height 20
click at [521, 425] on input "text" at bounding box center [577, 425] width 266 height 18
paste input "[URL][DOMAIN_NAME]"
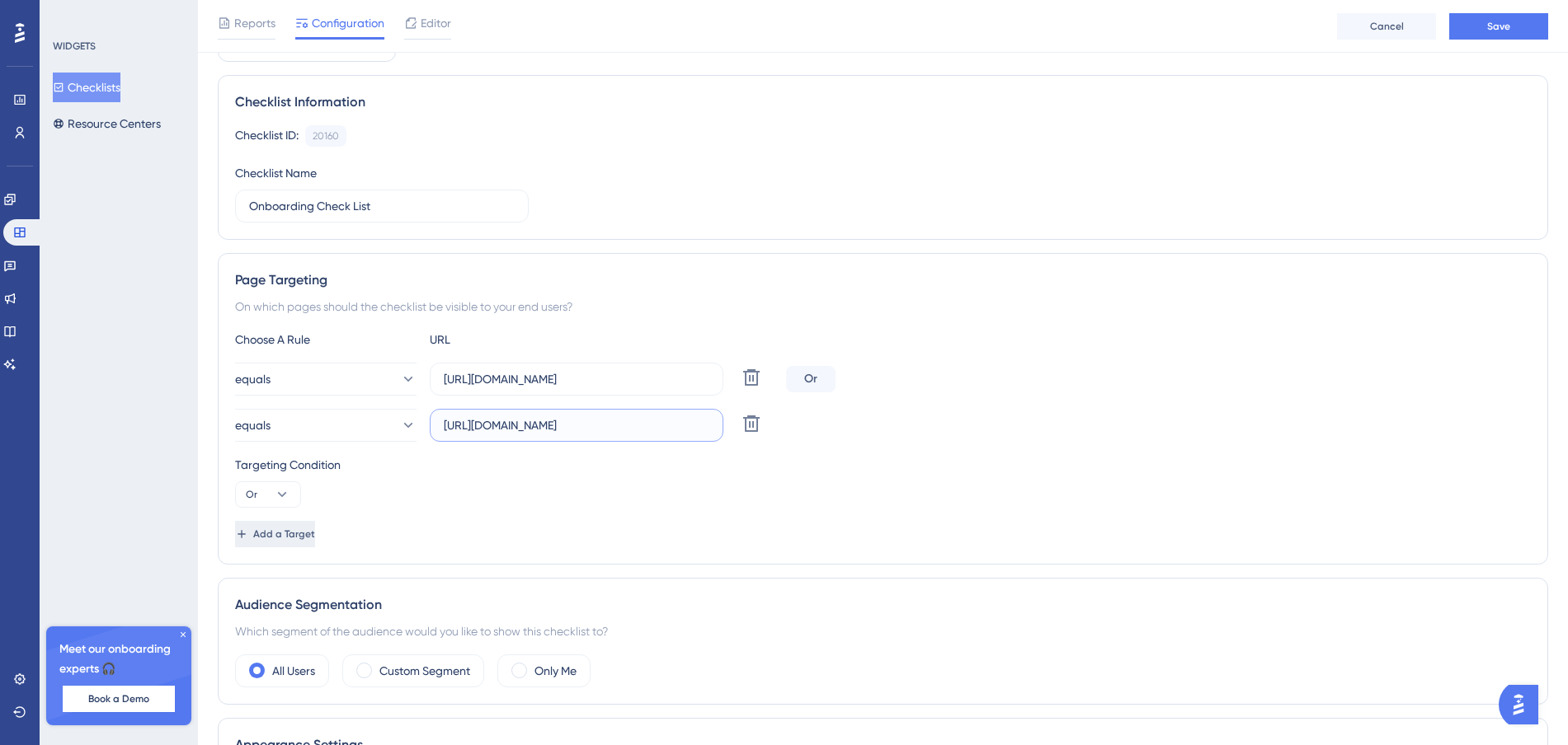
type input "[URL][DOMAIN_NAME]"
click at [286, 542] on button "Add a Target" at bounding box center [277, 534] width 83 height 26
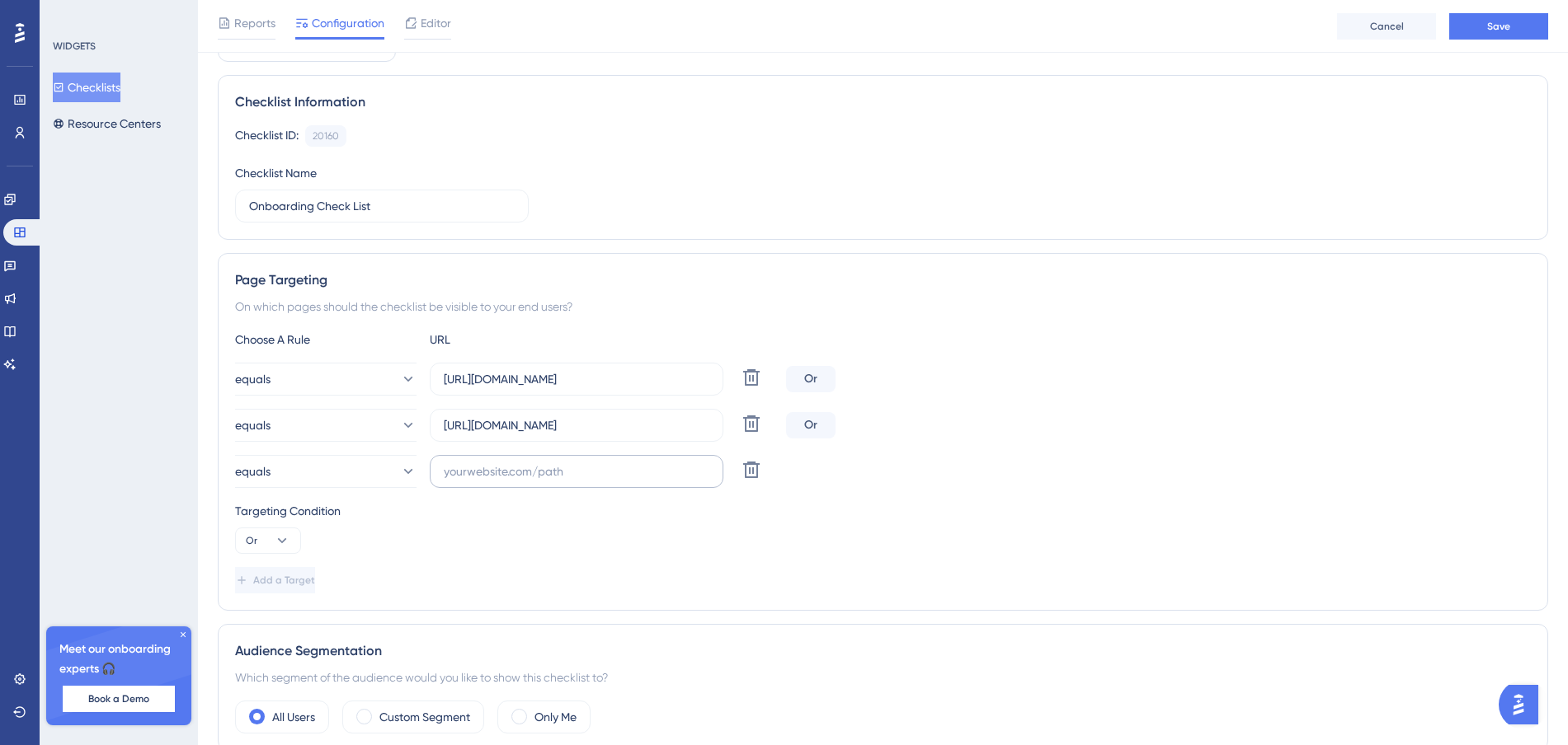
click at [498, 481] on label at bounding box center [577, 471] width 294 height 33
click at [498, 481] on input "text" at bounding box center [577, 471] width 266 height 18
paste input "[URL][DOMAIN_NAME]"
type input "[URL][DOMAIN_NAME]"
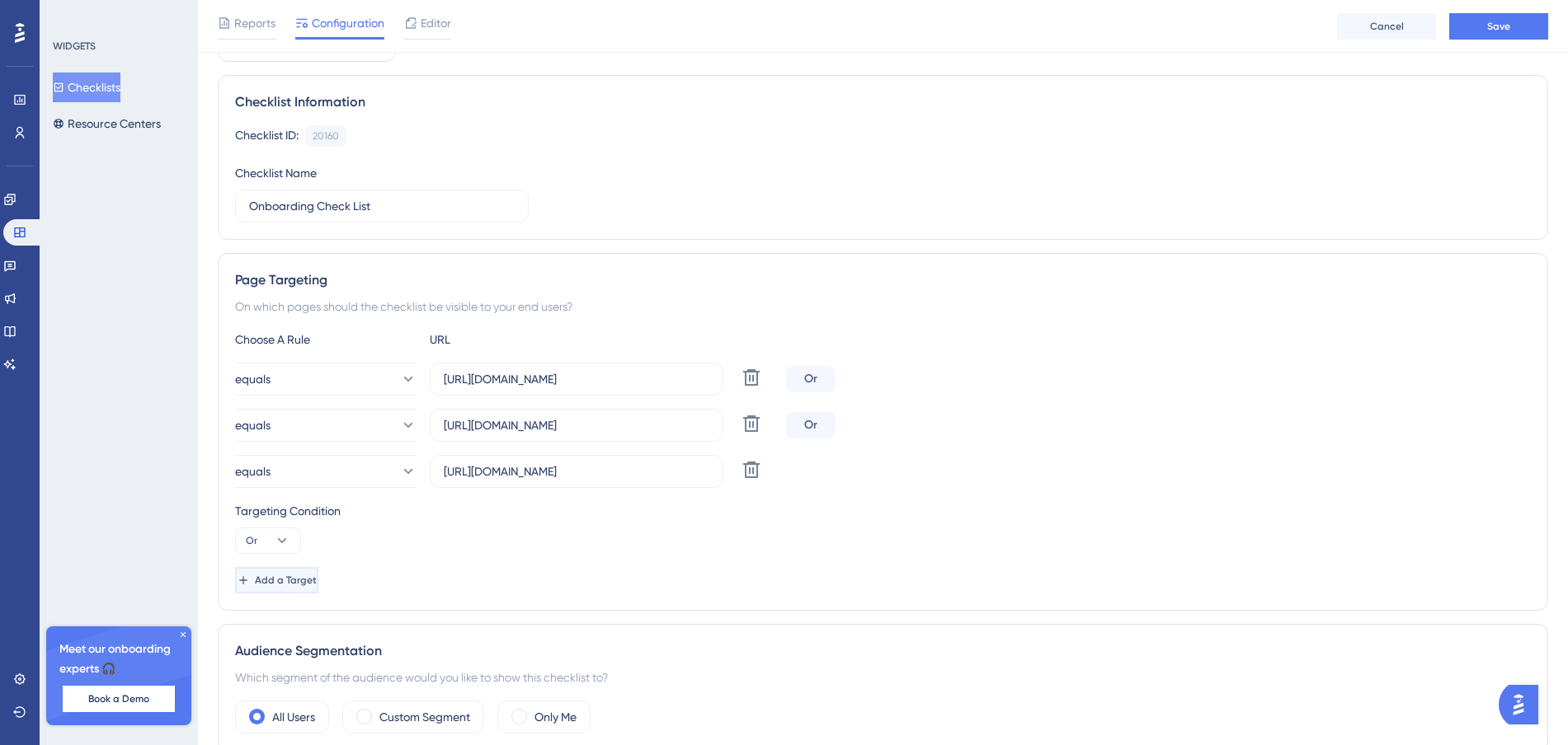
click at [293, 579] on span "Add a Target" at bounding box center [285, 580] width 62 height 13
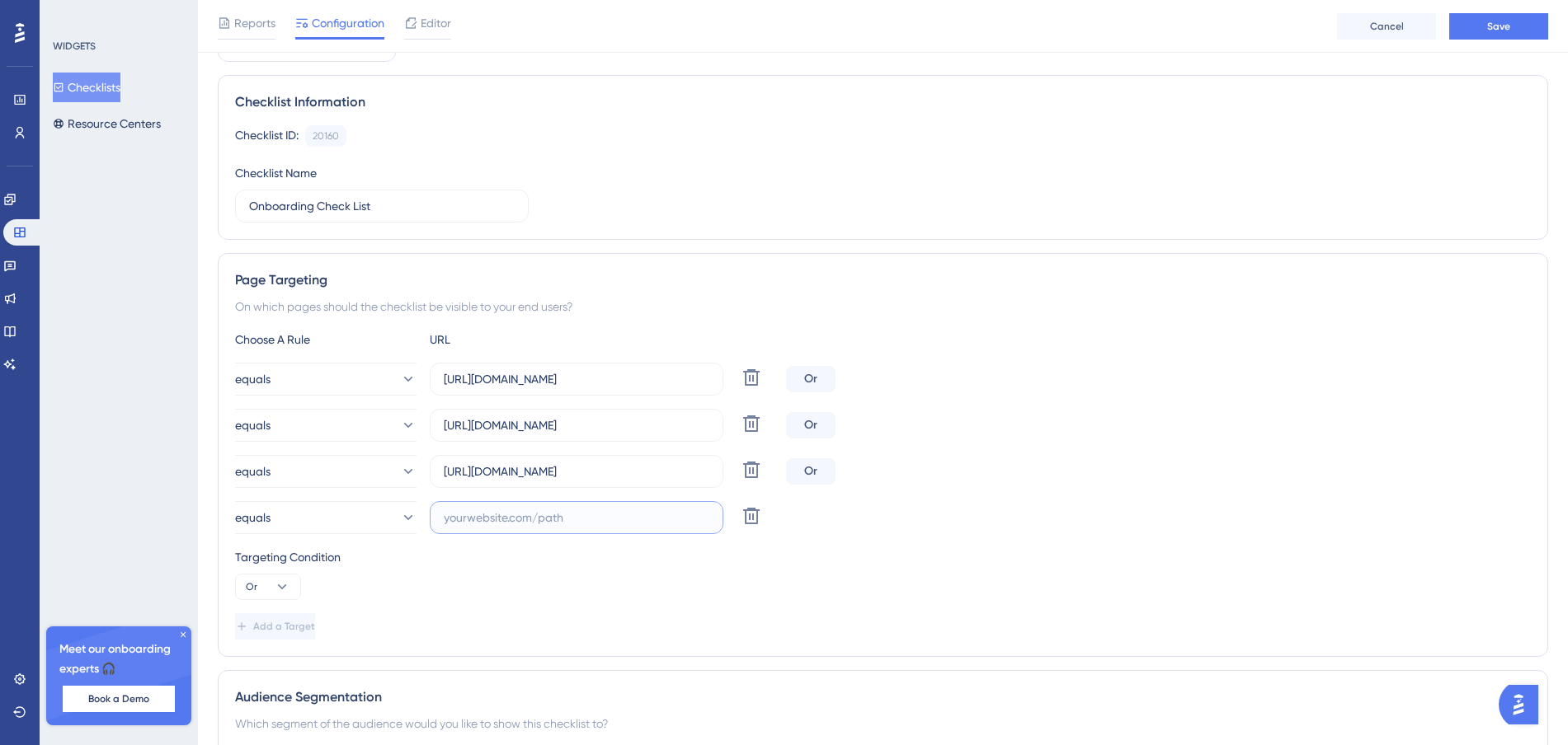
click at [534, 514] on input "text" at bounding box center [577, 518] width 266 height 18
paste input "[URL][DOMAIN_NAME]"
type input "[URL][DOMAIN_NAME]"
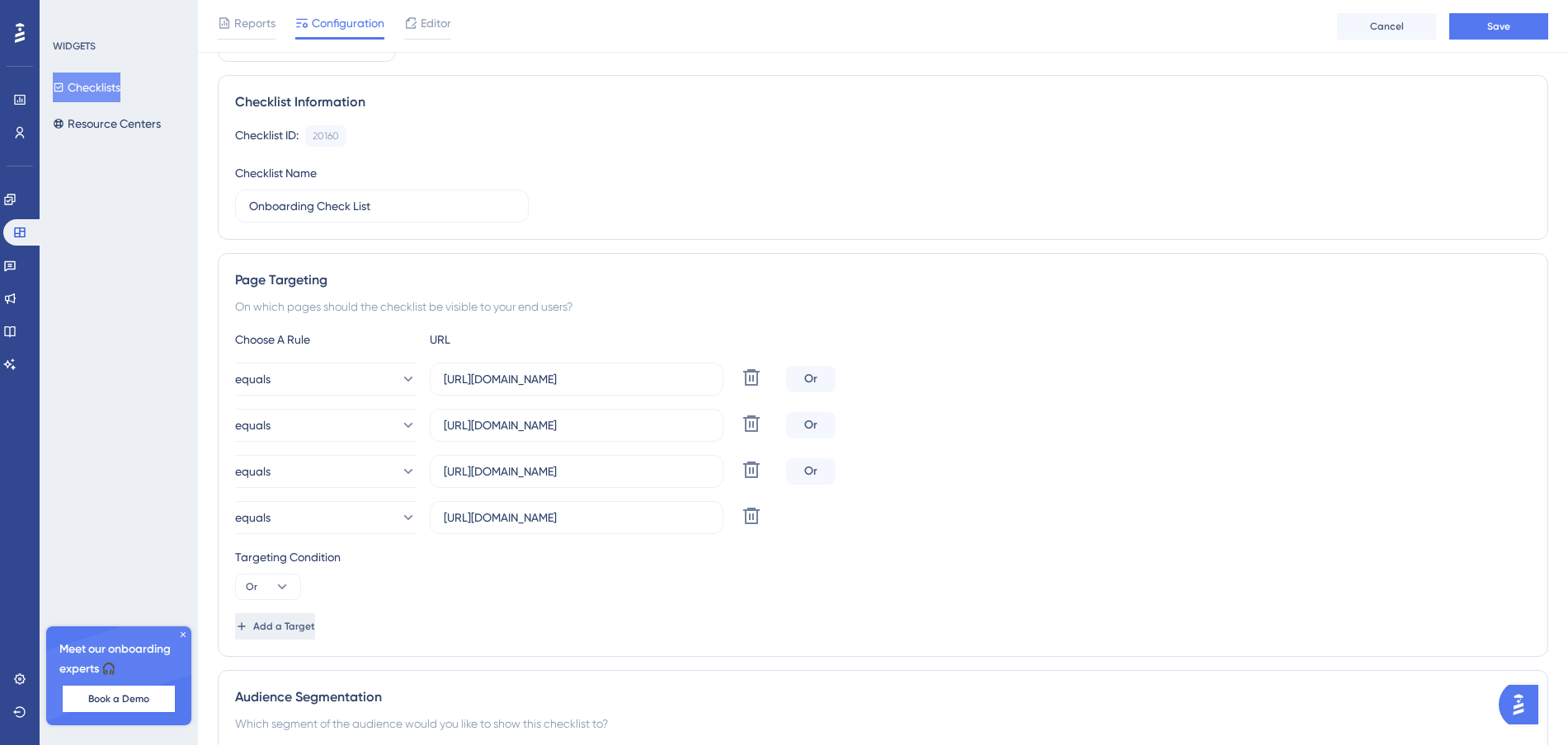
click at [248, 628] on icon at bounding box center [241, 626] width 13 height 13
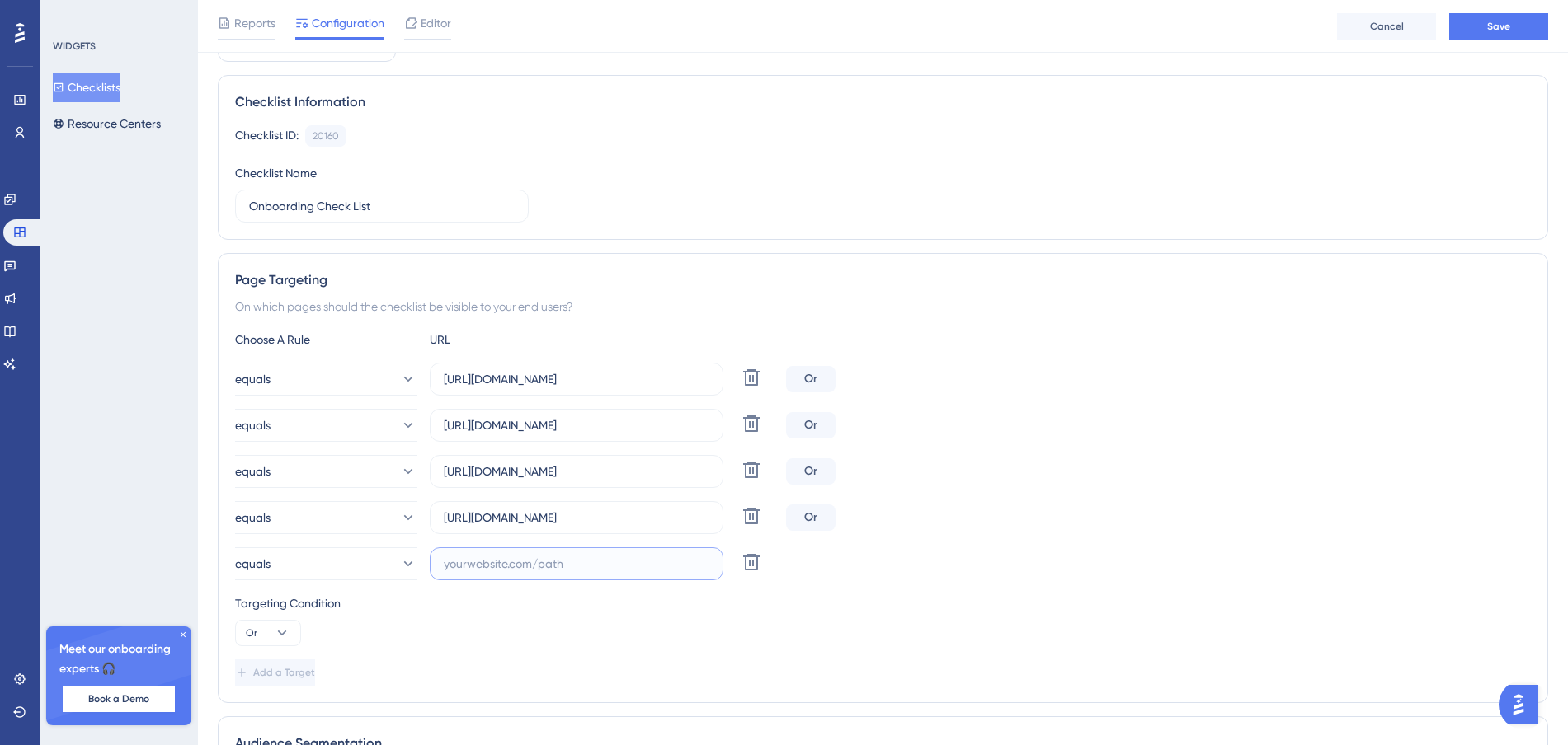
click at [507, 564] on input "text" at bounding box center [577, 564] width 266 height 18
paste input "[URL][DOMAIN_NAME]"
type input "[URL][DOMAIN_NAME]"
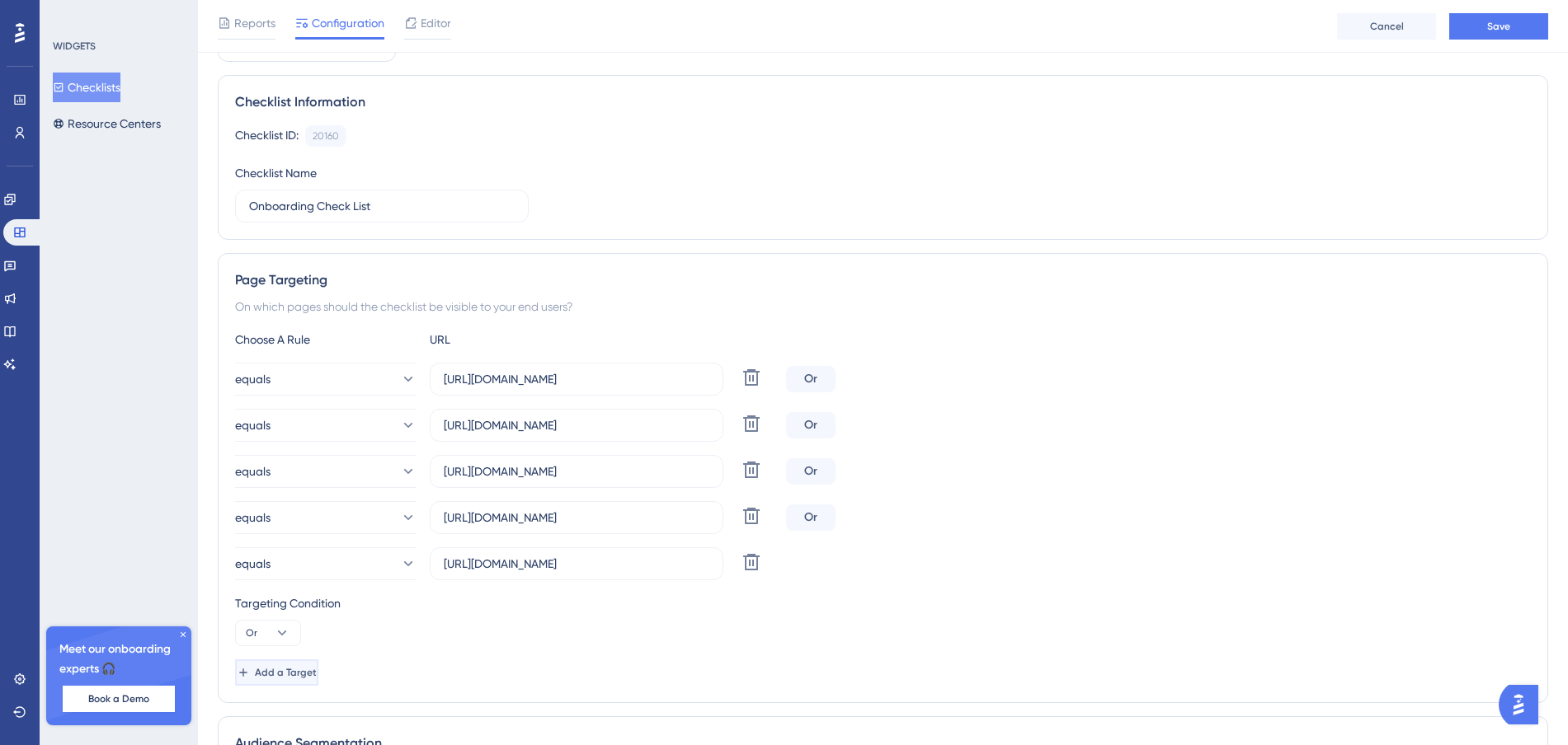
click at [317, 676] on span "Add a Target" at bounding box center [285, 672] width 62 height 13
click at [467, 607] on input "text" at bounding box center [577, 610] width 266 height 18
paste input "[URL][DOMAIN_NAME]"
type input "[URL][DOMAIN_NAME]"
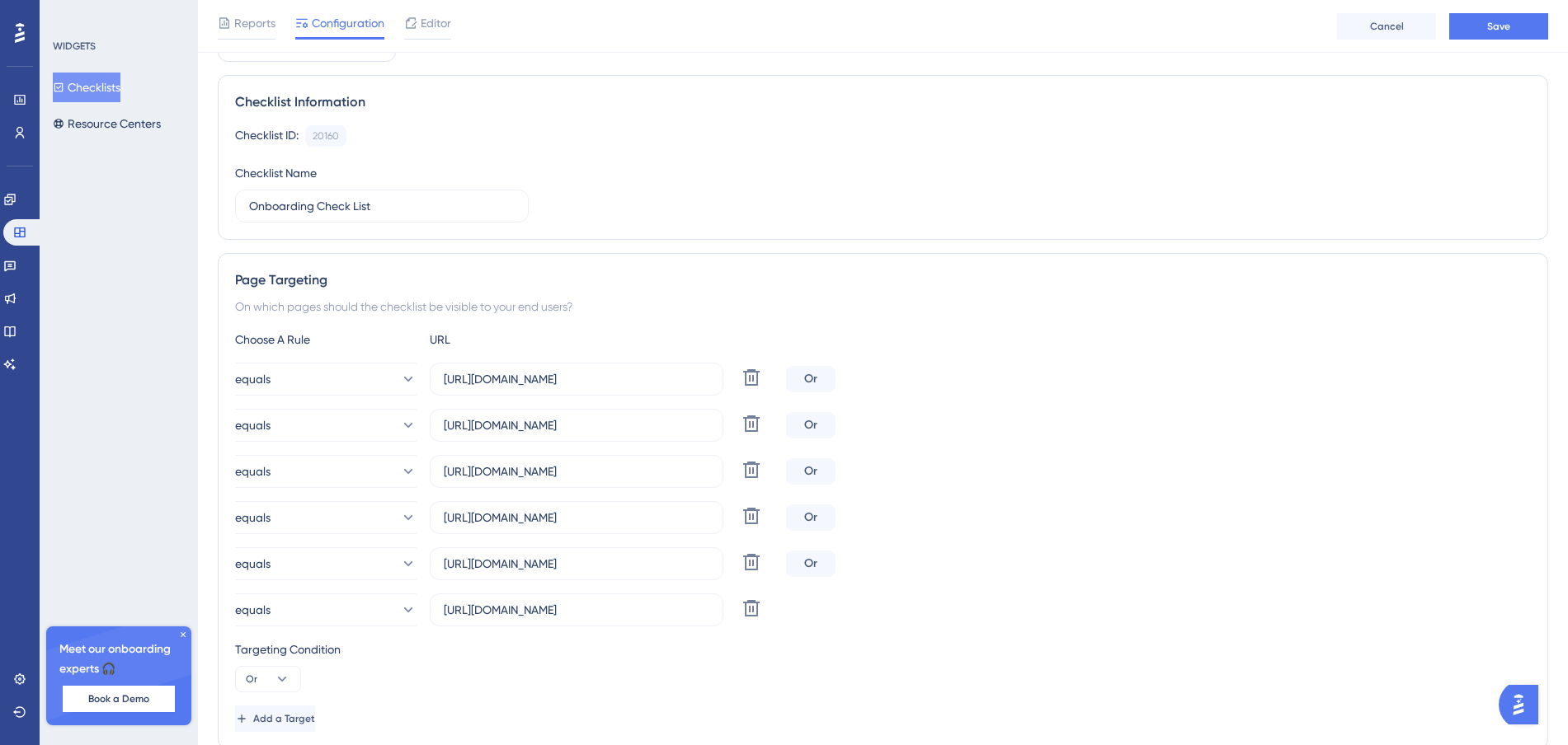
click at [734, 649] on div "Targeting Condition" at bounding box center [883, 649] width 1296 height 20
click at [684, 471] on input "[URL][DOMAIN_NAME]" at bounding box center [577, 471] width 266 height 18
drag, startPoint x: 715, startPoint y: 473, endPoint x: 762, endPoint y: 476, distance: 47.1
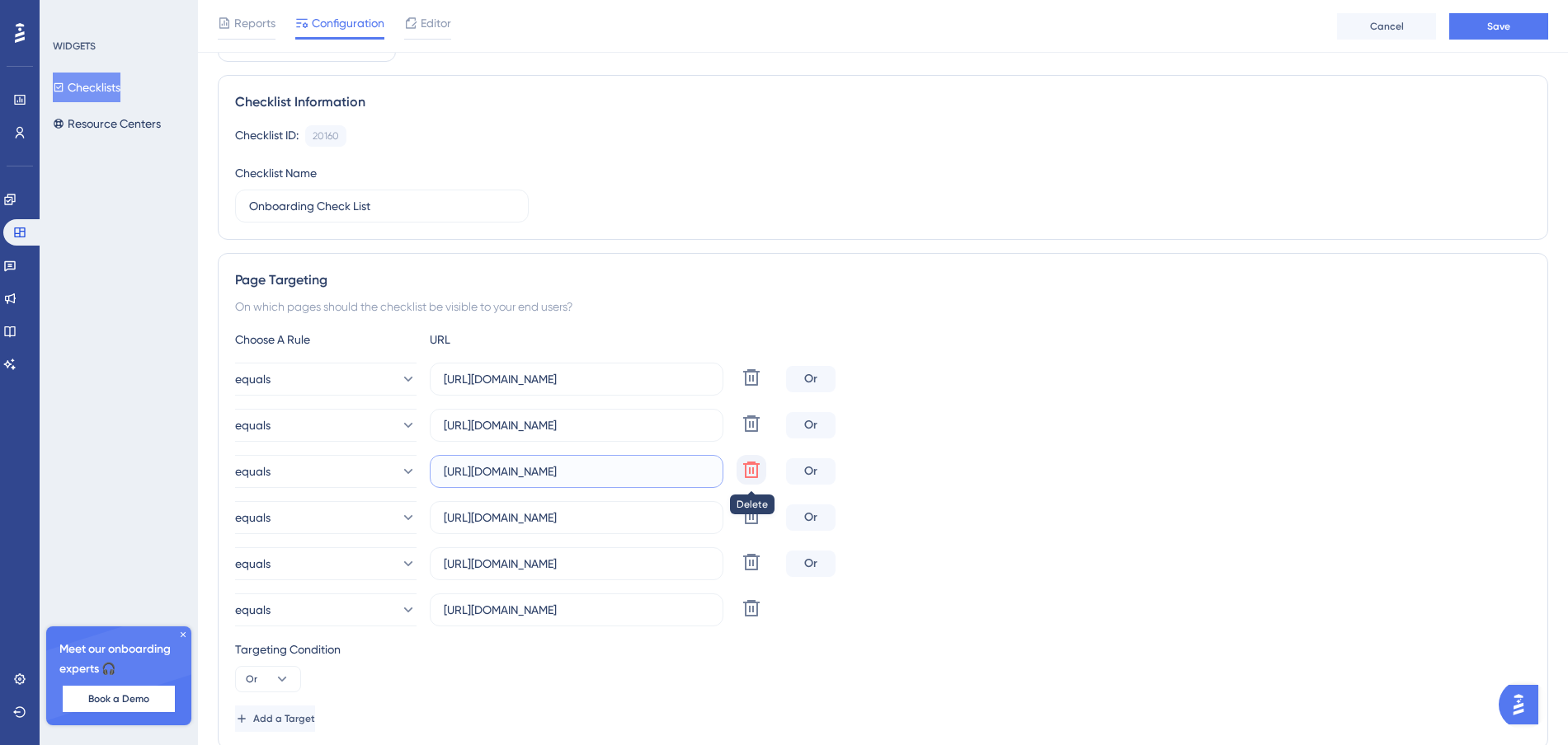
click at [762, 476] on div "equals [URL][DOMAIN_NAME] Delete" at bounding box center [507, 471] width 545 height 33
drag, startPoint x: 642, startPoint y: 425, endPoint x: 769, endPoint y: 432, distance: 127.2
click at [769, 432] on div "equals [URL][DOMAIN_NAME] Delete" at bounding box center [507, 425] width 545 height 33
click at [961, 448] on div "equals [URL][DOMAIN_NAME] Delete Or equals [URL][DOMAIN_NAME] Delete Or equals …" at bounding box center [883, 495] width 1296 height 264
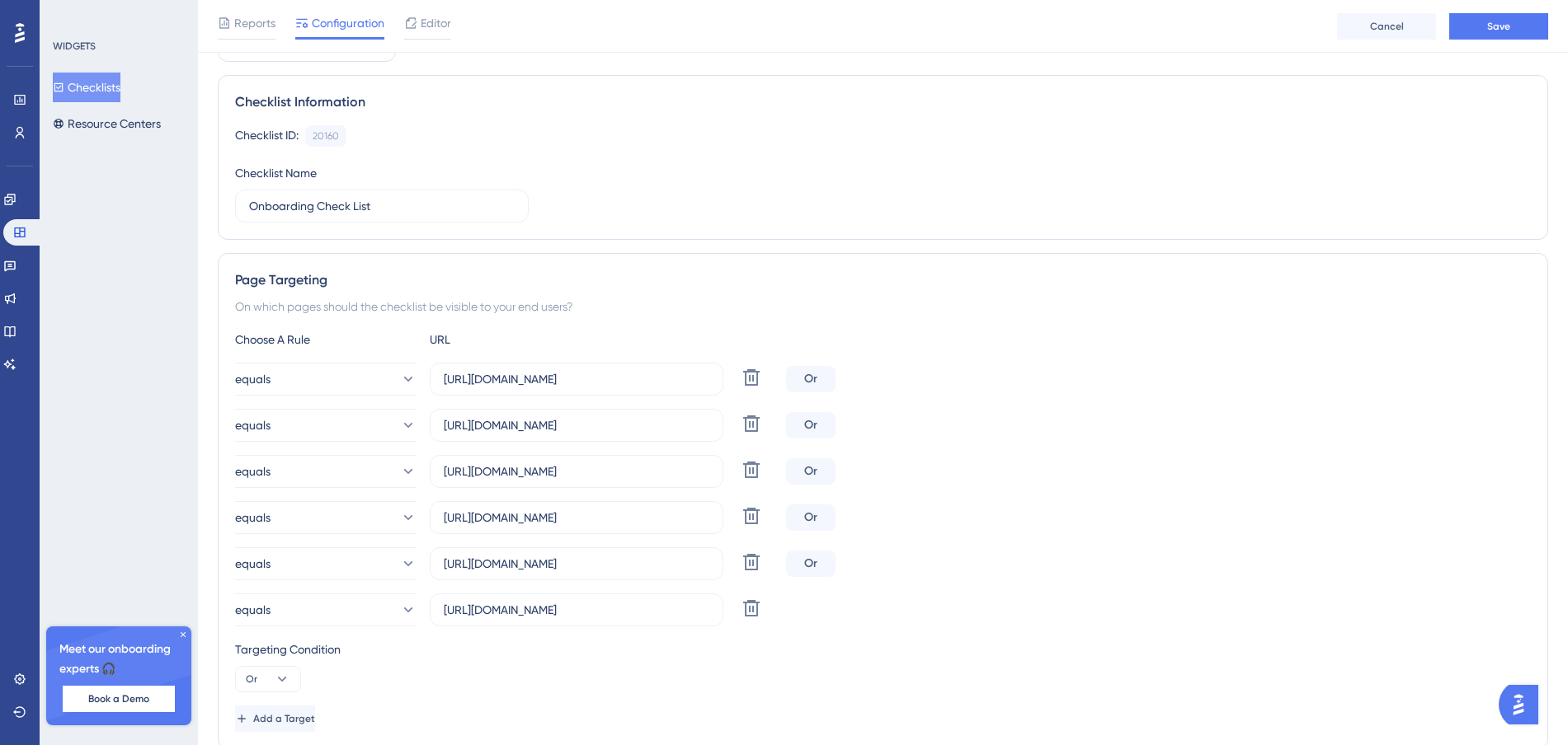
scroll to position [0, 0]
click at [315, 722] on button "Add a Target" at bounding box center [275, 719] width 80 height 26
click at [502, 659] on input "text" at bounding box center [577, 656] width 266 height 18
paste input "[URL][DOMAIN_NAME]"
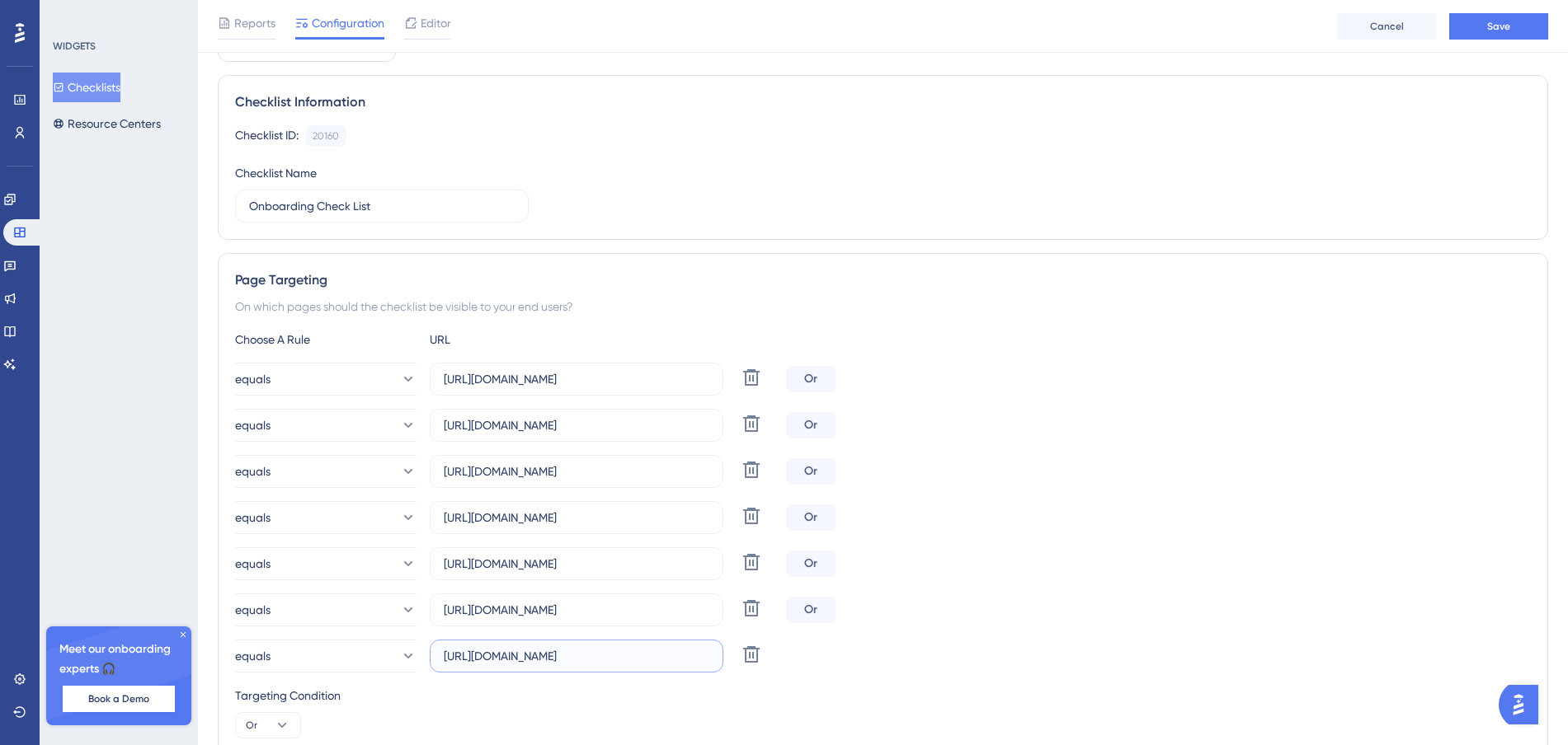
type input "[URL][DOMAIN_NAME]"
click at [944, 726] on div "Targeting Condition Or" at bounding box center [883, 712] width 1296 height 53
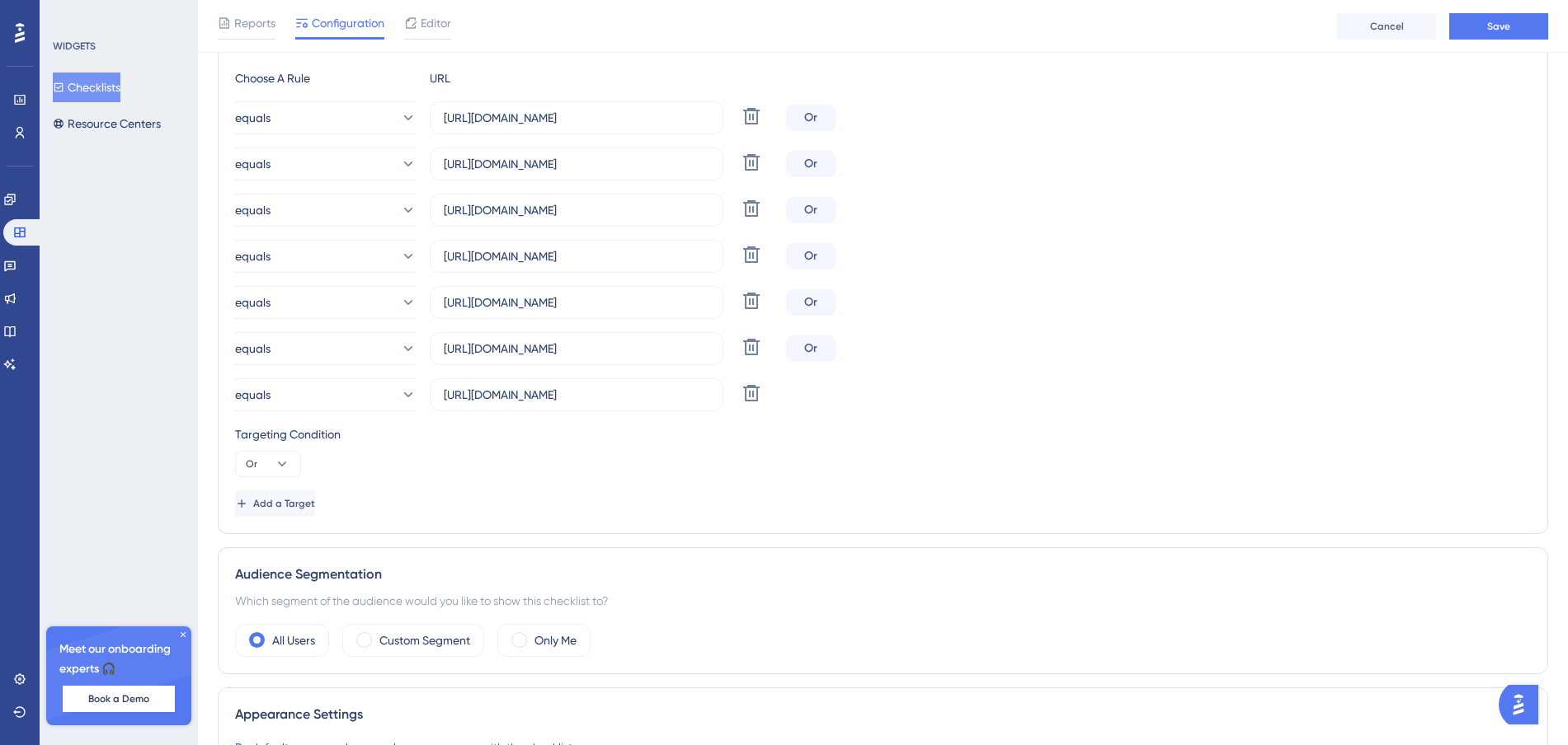
scroll to position [333, 0]
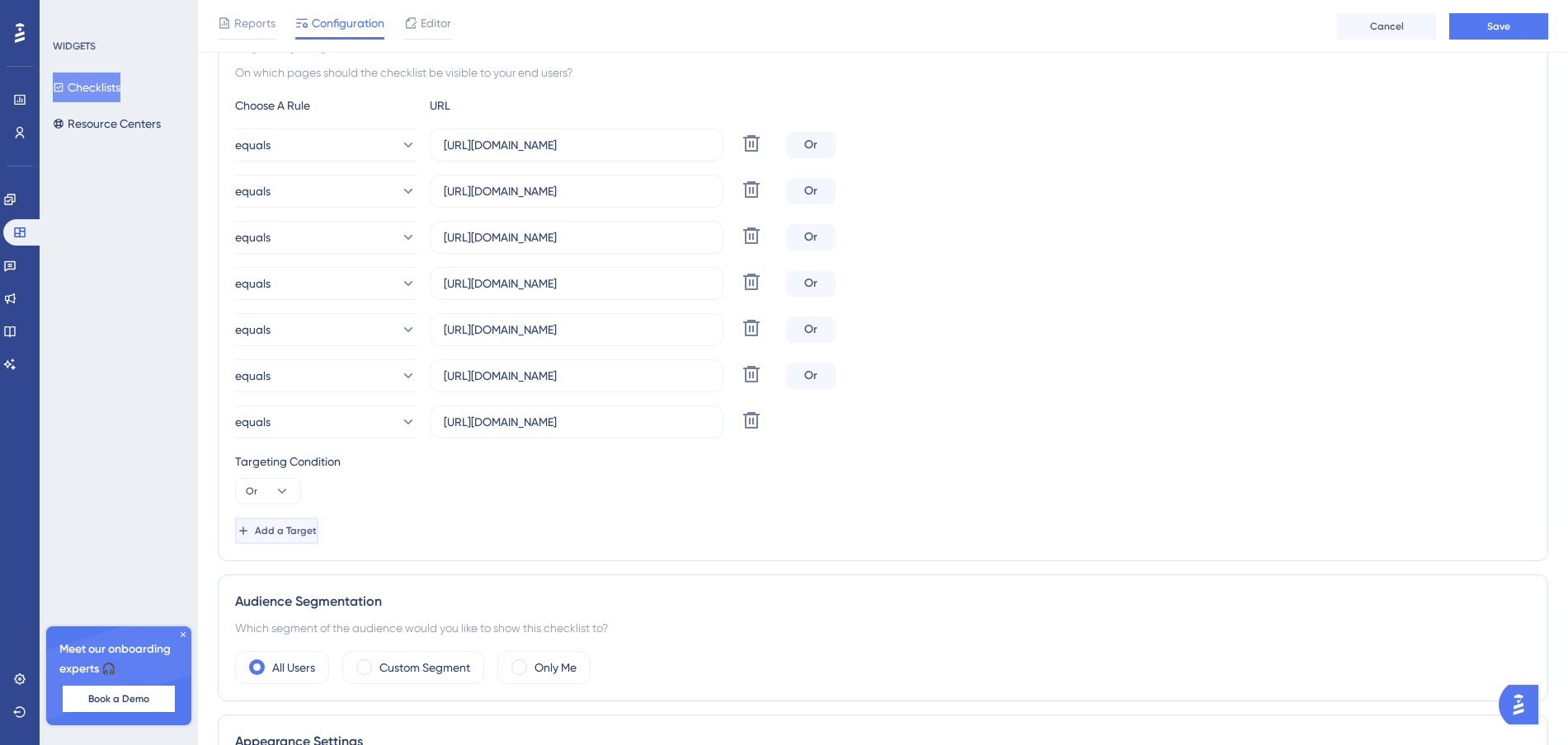
click at [310, 533] on span "Add a Target" at bounding box center [285, 531] width 62 height 13
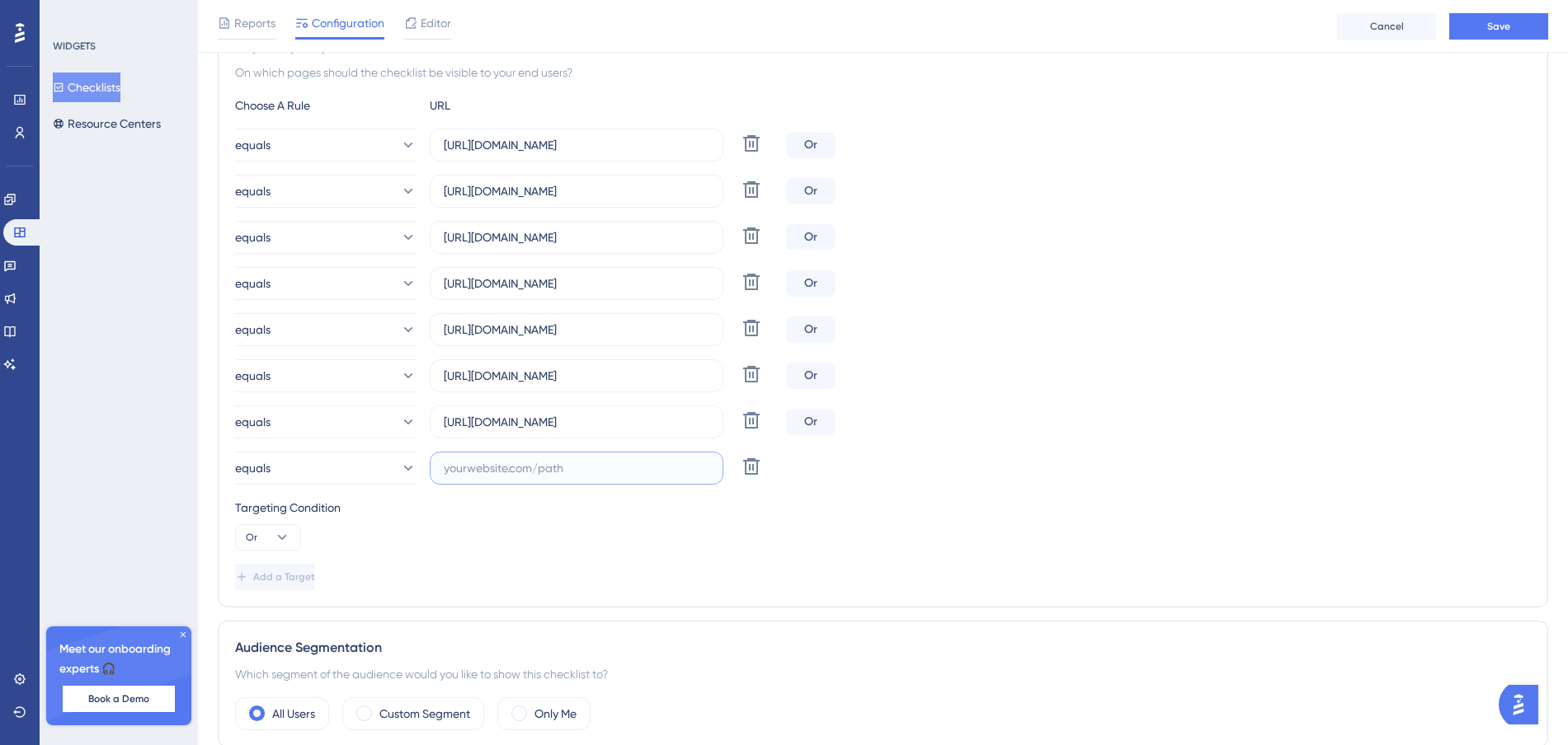
click at [479, 466] on input "text" at bounding box center [577, 468] width 266 height 18
paste input "[URL][DOMAIN_NAME]"
type input "[URL][DOMAIN_NAME]"
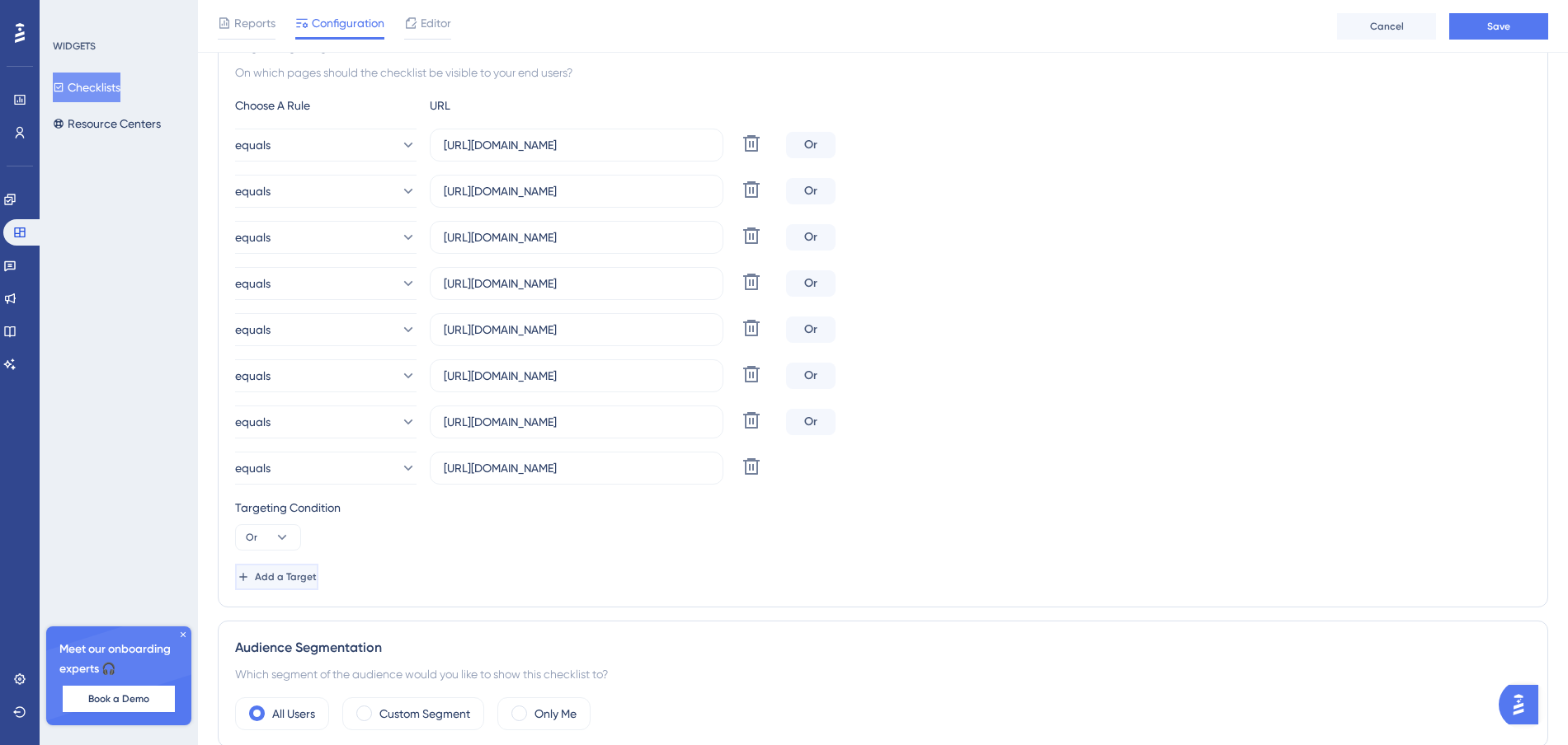
click at [317, 582] on span "Add a Target" at bounding box center [285, 577] width 62 height 13
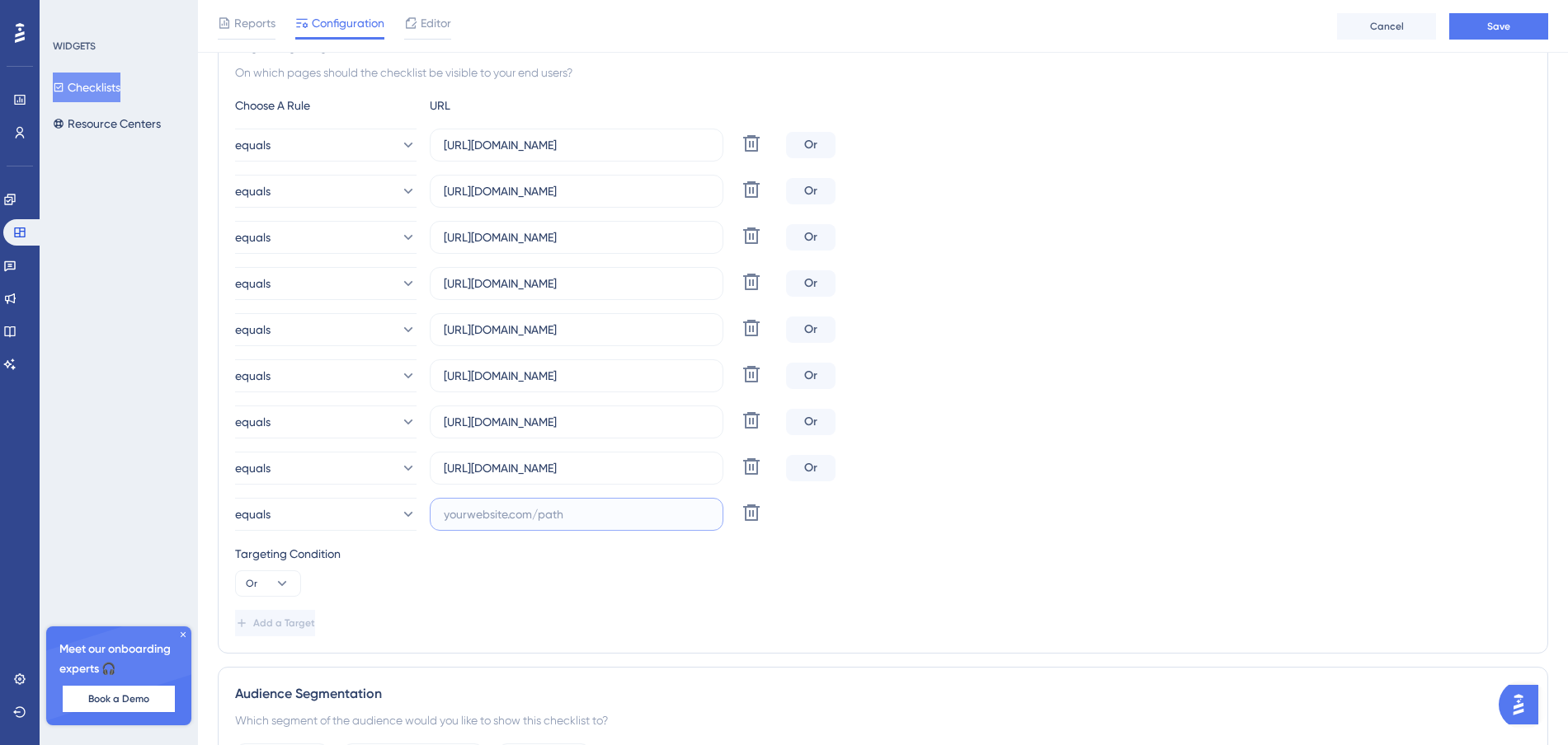
click at [493, 509] on input "text" at bounding box center [577, 514] width 266 height 18
paste input "[URL][DOMAIN_NAME]"
type input "[URL][DOMAIN_NAME]"
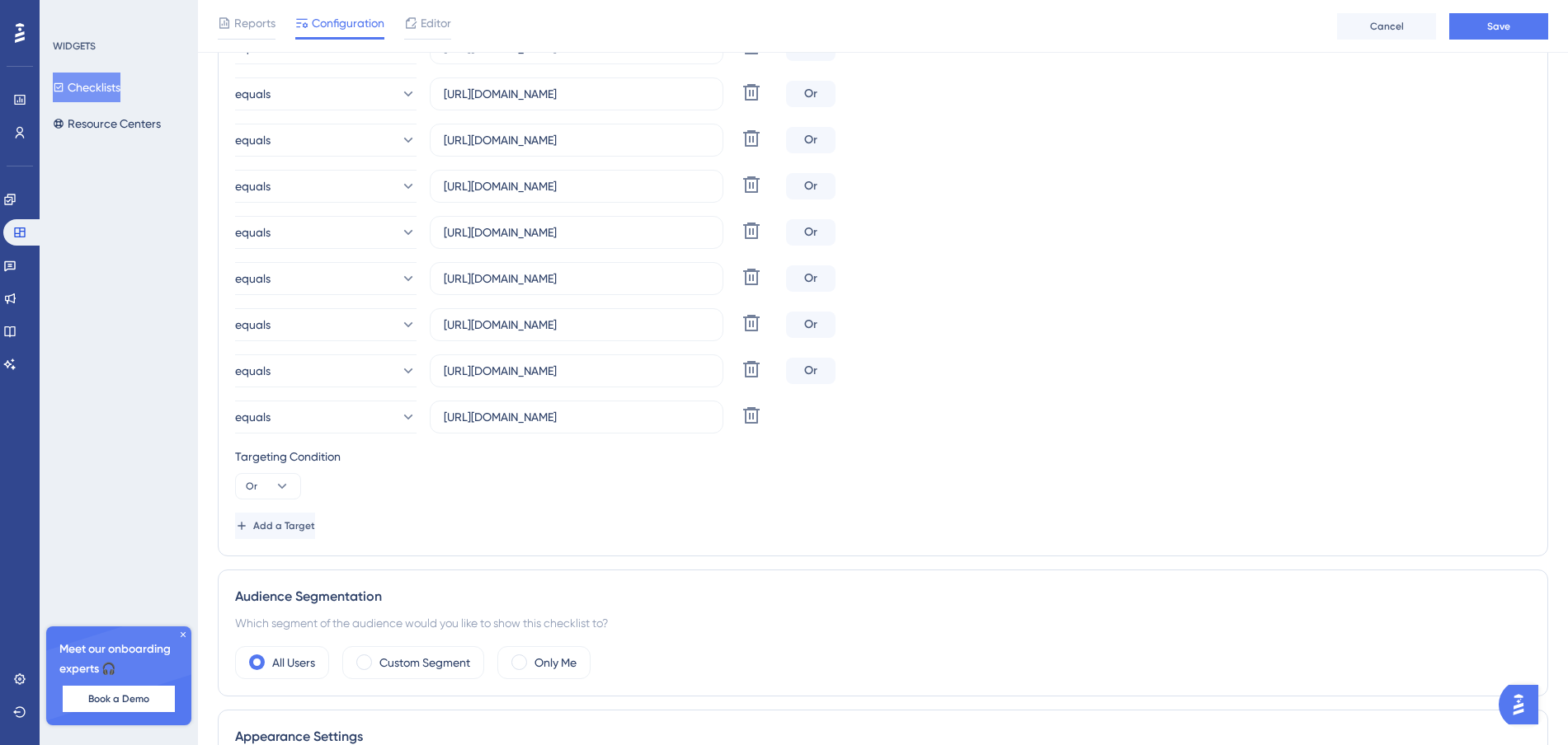
scroll to position [0, 0]
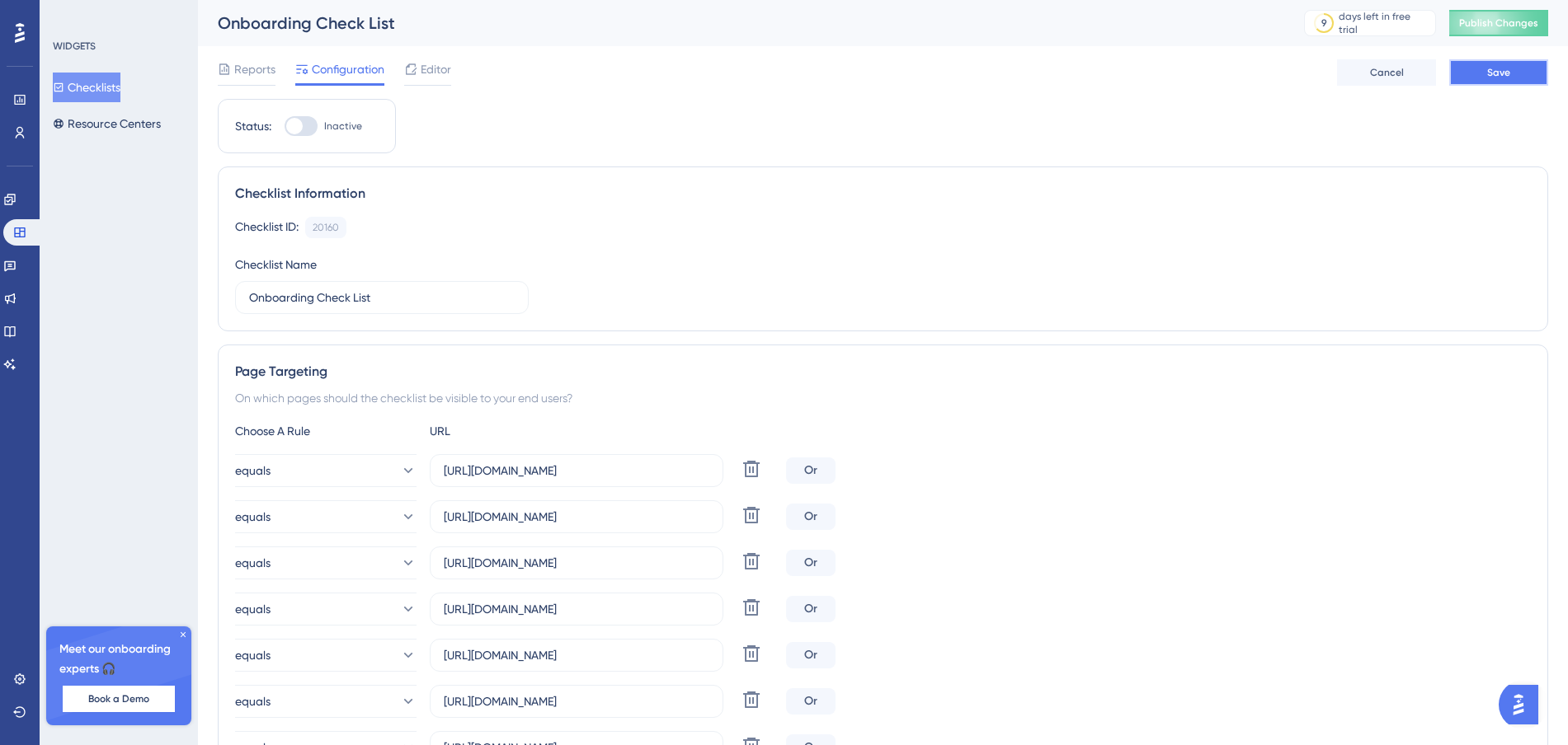
click at [1502, 77] on span "Save" at bounding box center [1499, 72] width 23 height 13
click at [433, 79] on div "Editor" at bounding box center [427, 72] width 47 height 26
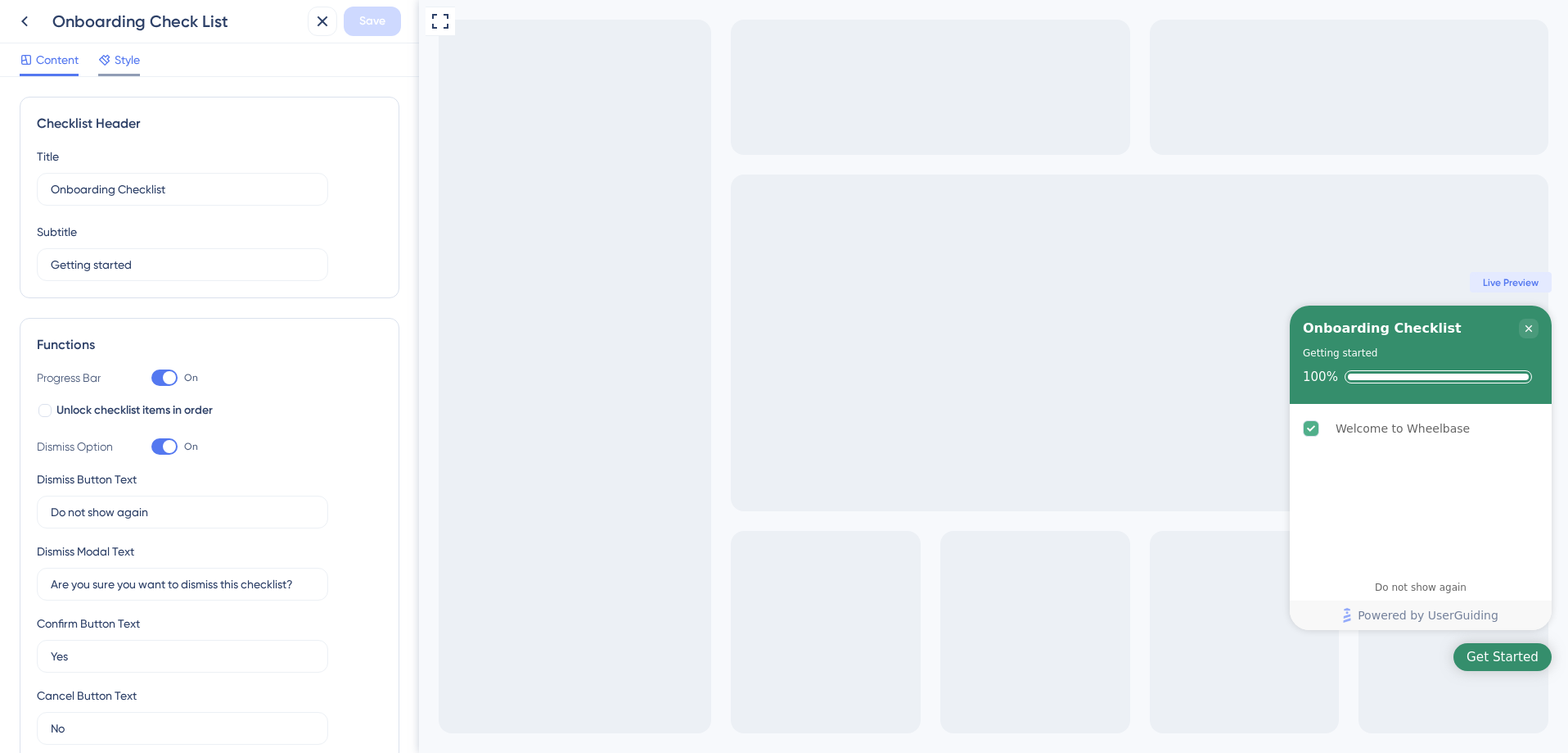
click at [115, 60] on span "Style" at bounding box center [127, 60] width 25 height 20
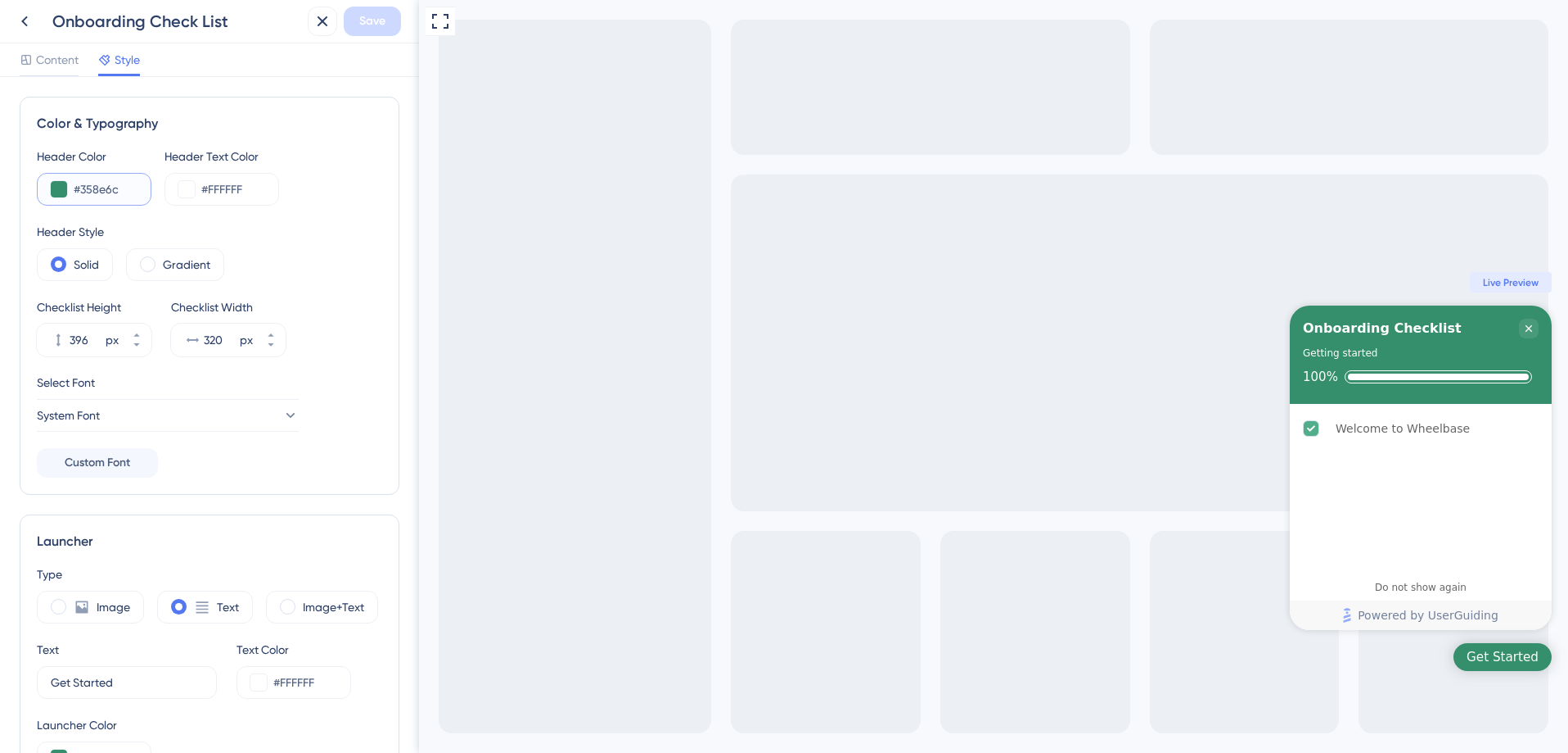
click at [125, 192] on input "#358e6c" at bounding box center [105, 189] width 64 height 20
drag, startPoint x: 125, startPoint y: 192, endPoint x: 80, endPoint y: 193, distance: 45.0
click at [80, 193] on input "#358e6c" at bounding box center [105, 189] width 64 height 20
paste input "2BADDE"
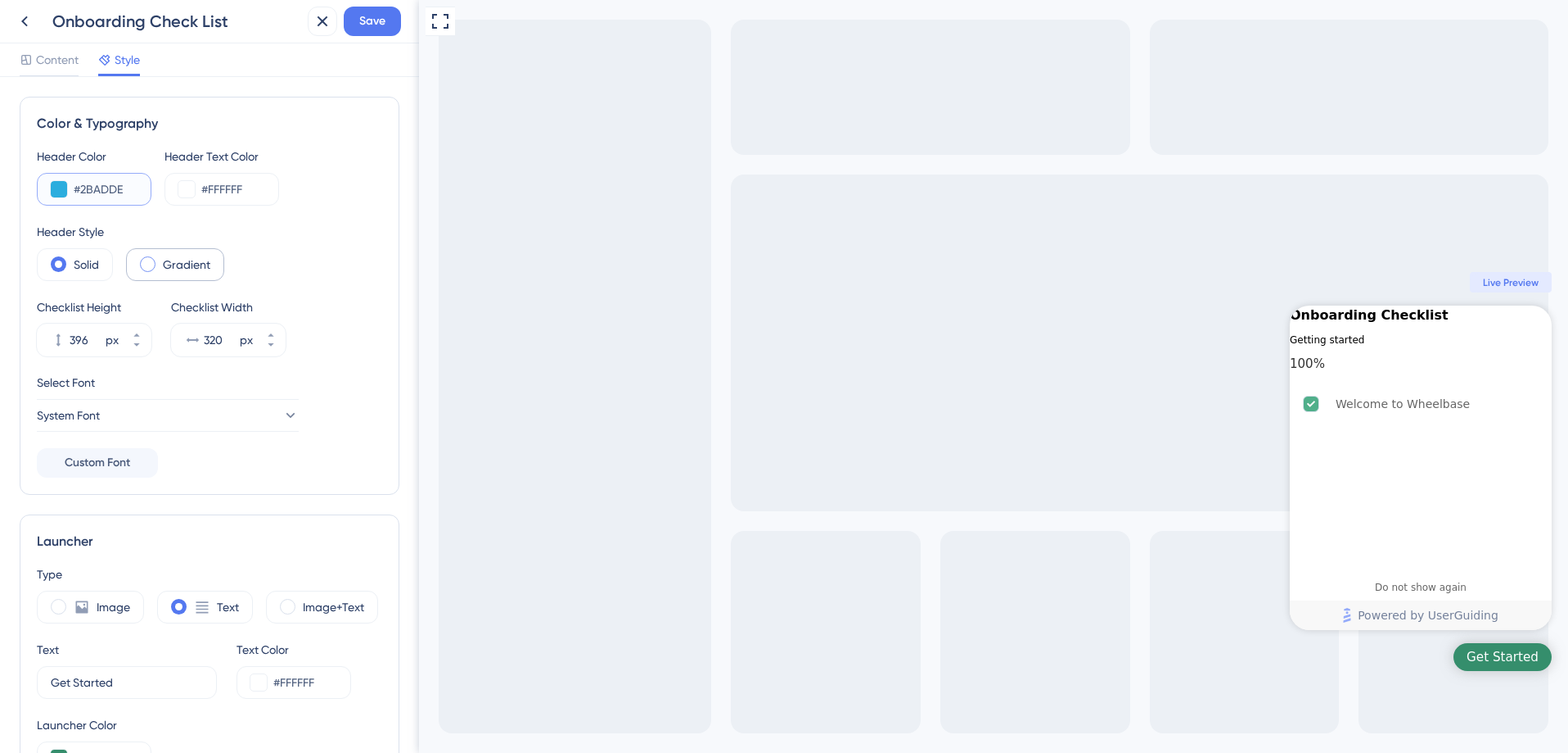
type input "#2BADDE"
click at [184, 267] on label "Gradient" at bounding box center [186, 264] width 47 height 20
click at [63, 269] on span at bounding box center [59, 264] width 16 height 16
click at [72, 259] on input "radio" at bounding box center [72, 259] width 0 height 0
click at [173, 271] on label "Gradient" at bounding box center [186, 264] width 47 height 20
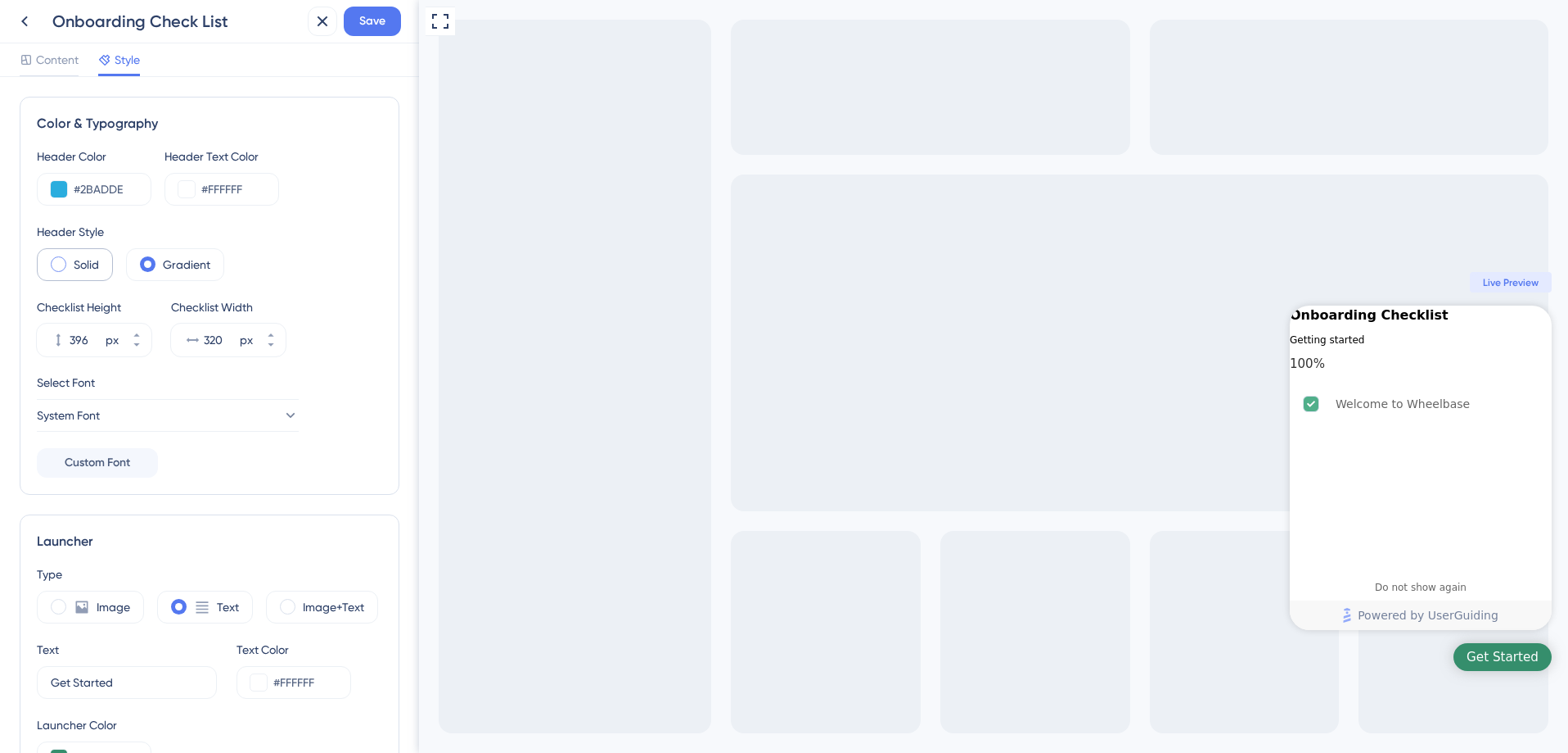
click at [62, 268] on span at bounding box center [59, 264] width 16 height 16
click at [72, 259] on input "radio" at bounding box center [72, 259] width 0 height 0
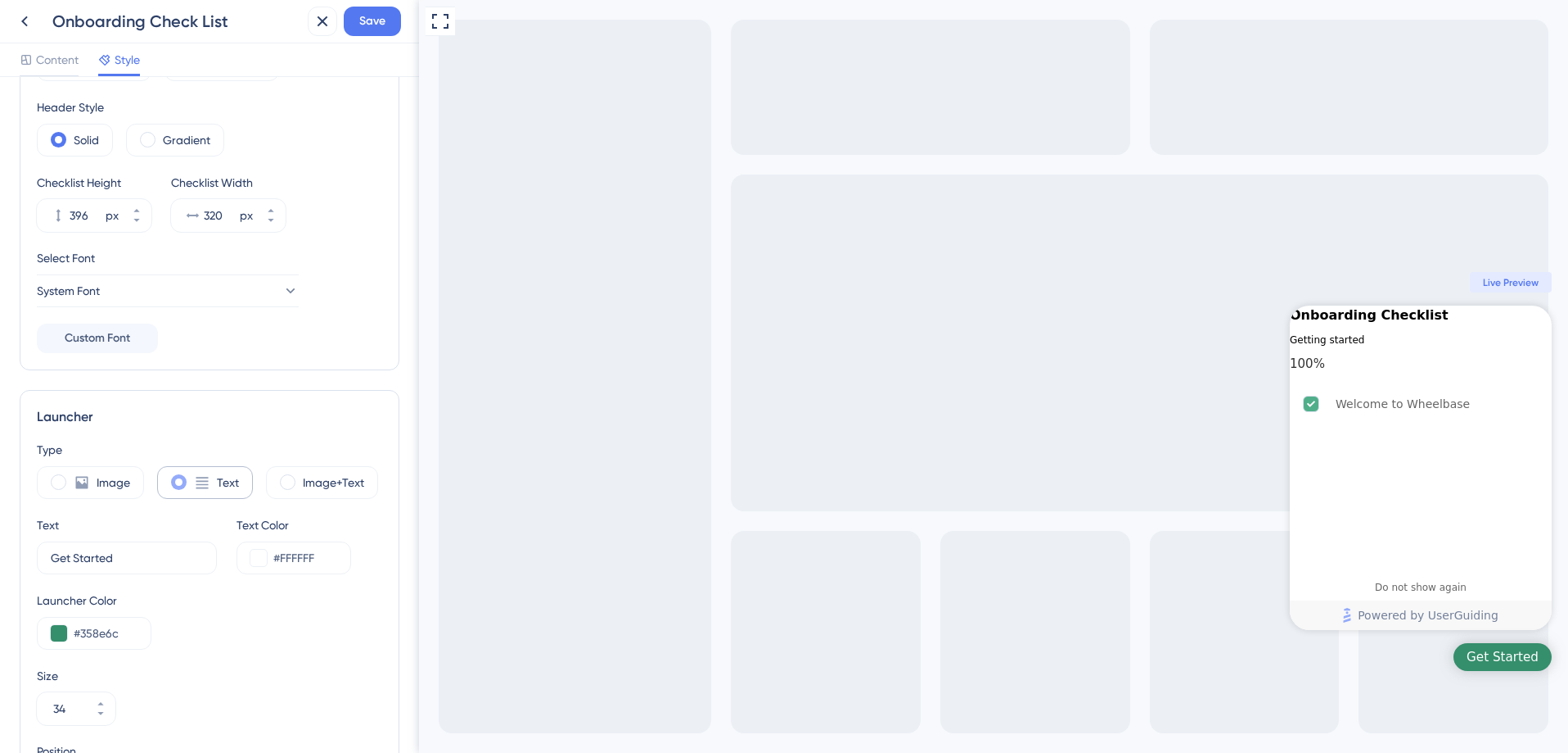
scroll to position [125, 0]
drag, startPoint x: 123, startPoint y: 631, endPoint x: 83, endPoint y: 637, distance: 40.4
click at [82, 637] on input "#358e6c" at bounding box center [105, 632] width 64 height 20
paste input "2BADDE"
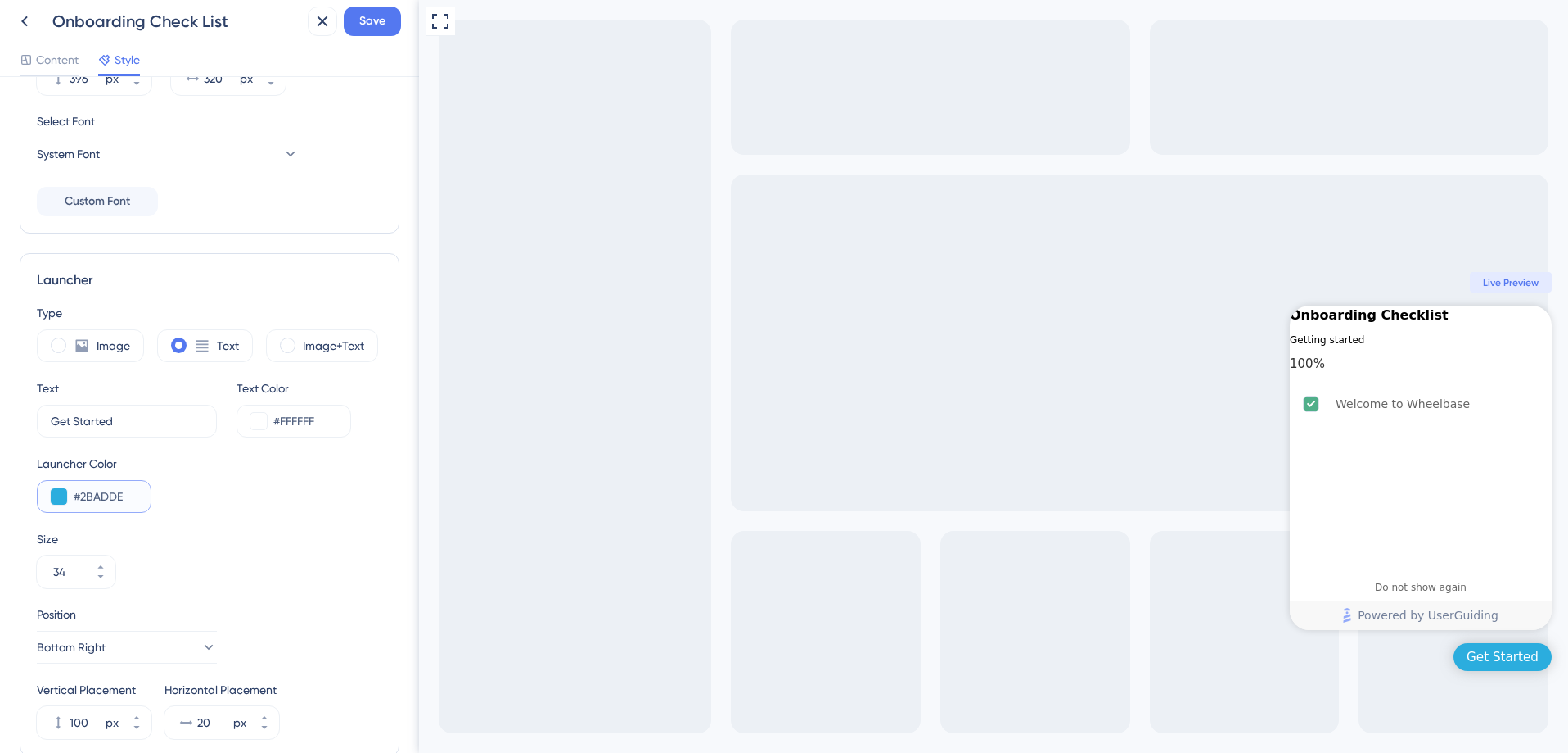
scroll to position [430, 0]
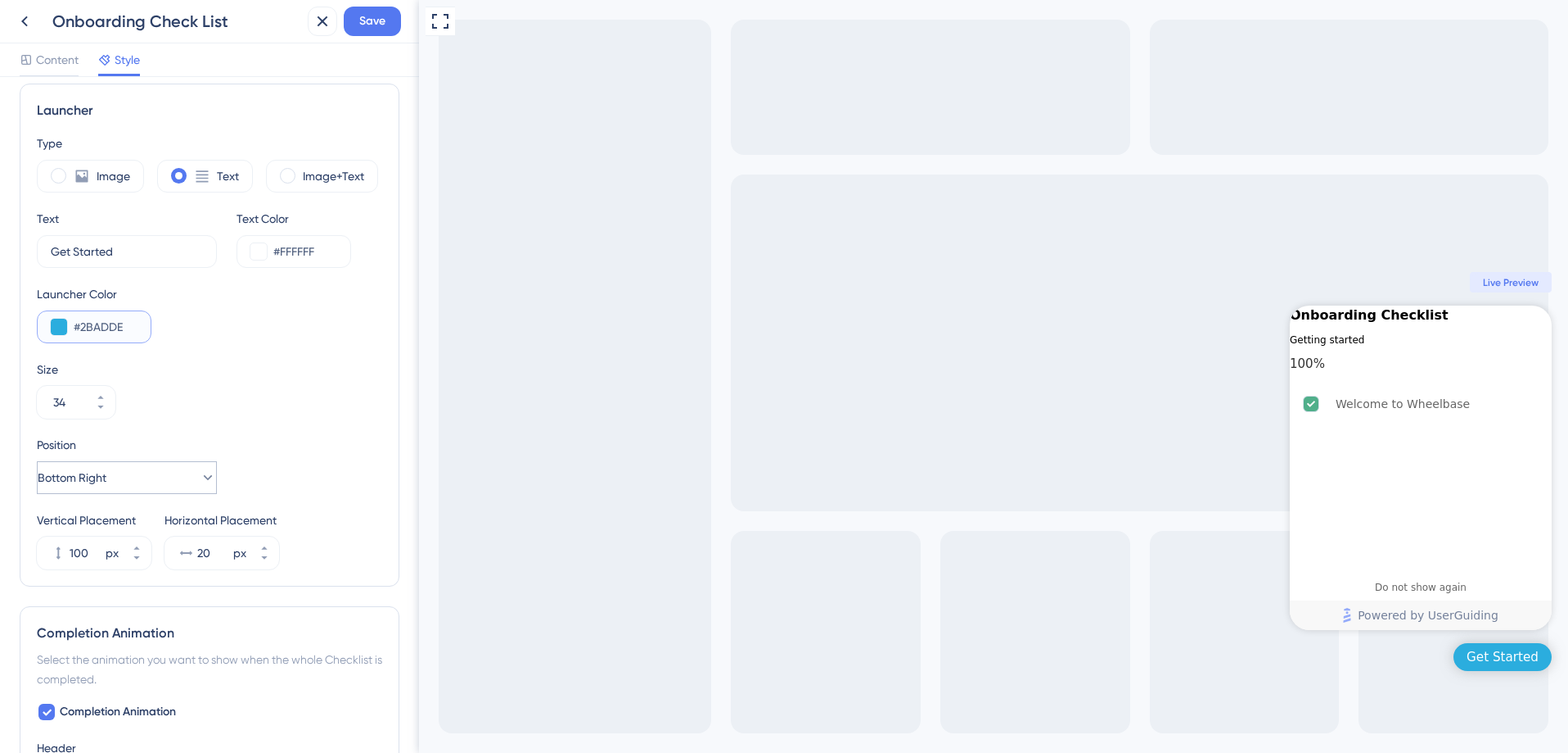
type input "#2BADDE"
click at [122, 484] on button "Bottom Right" at bounding box center [127, 478] width 180 height 33
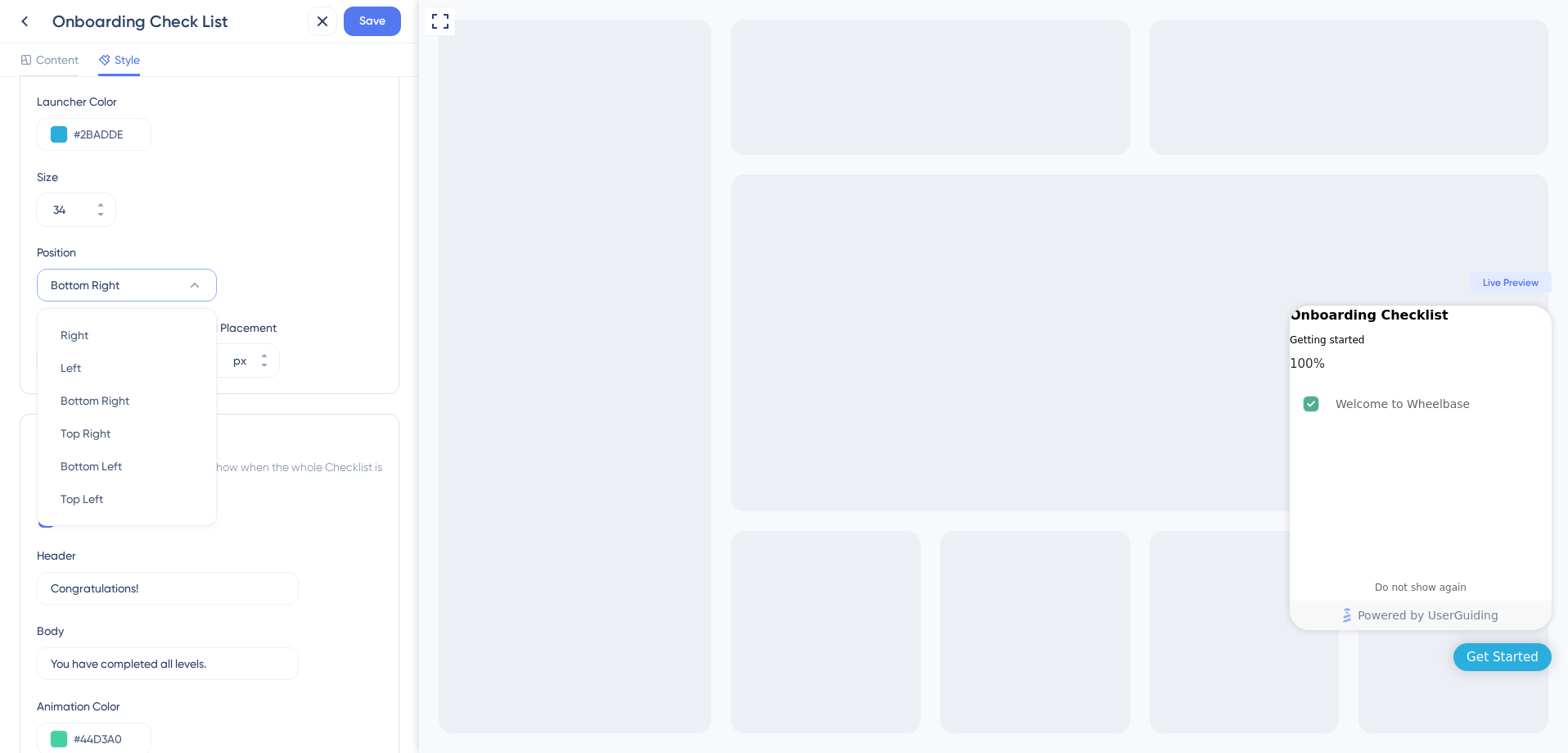
click at [259, 241] on div "Type Image Text Image+Text Text Get Started 9 Text Color #FFFFFF Launcher Color…" at bounding box center [209, 159] width 346 height 436
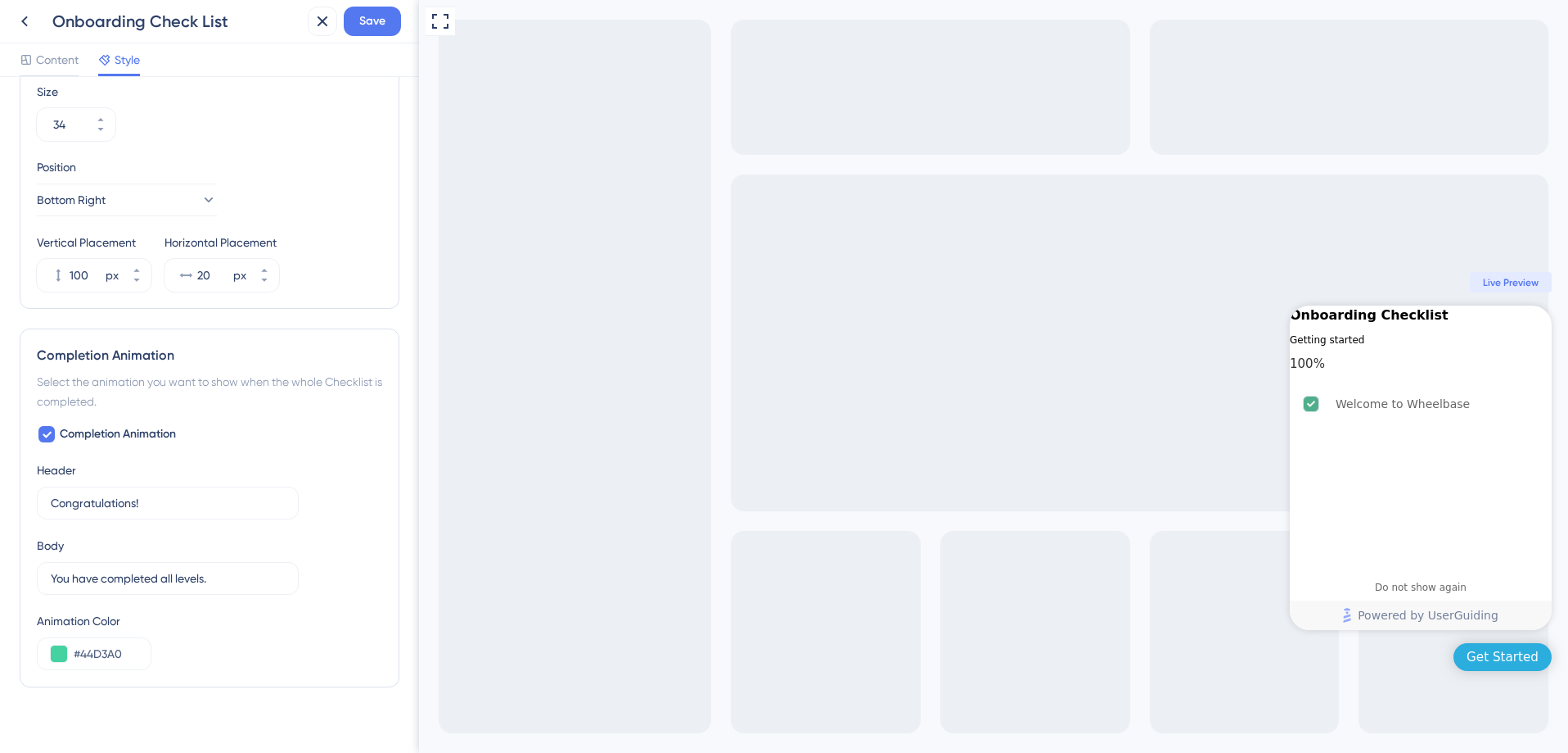
scroll to position [728, 0]
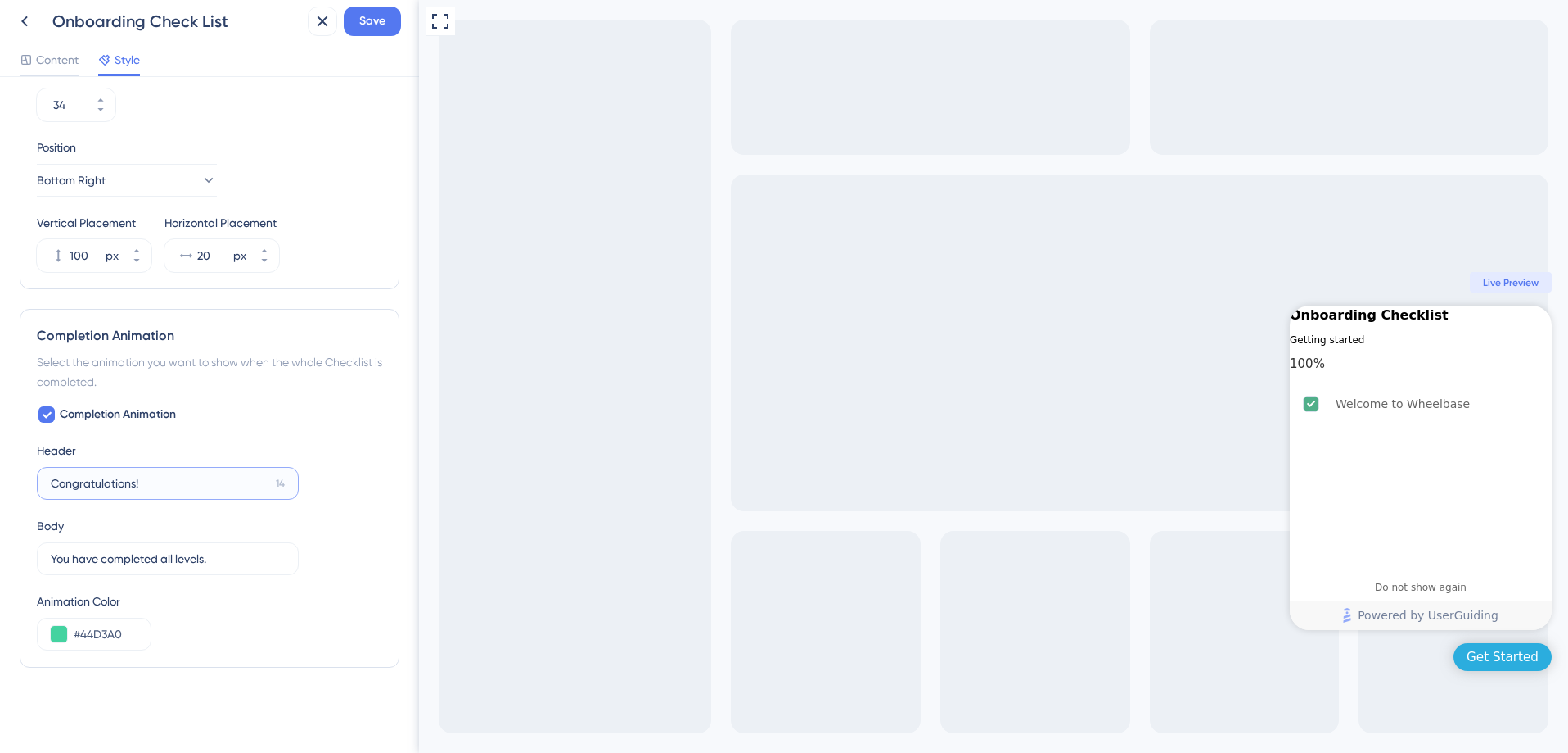
click at [150, 488] on input "Congratulations!" at bounding box center [160, 483] width 219 height 18
click at [120, 639] on input "#44D3A0" at bounding box center [105, 634] width 64 height 20
drag, startPoint x: 126, startPoint y: 634, endPoint x: 79, endPoint y: 632, distance: 47.0
click at [79, 632] on input "#44D3A0" at bounding box center [105, 634] width 64 height 20
paste input "2BADDE"
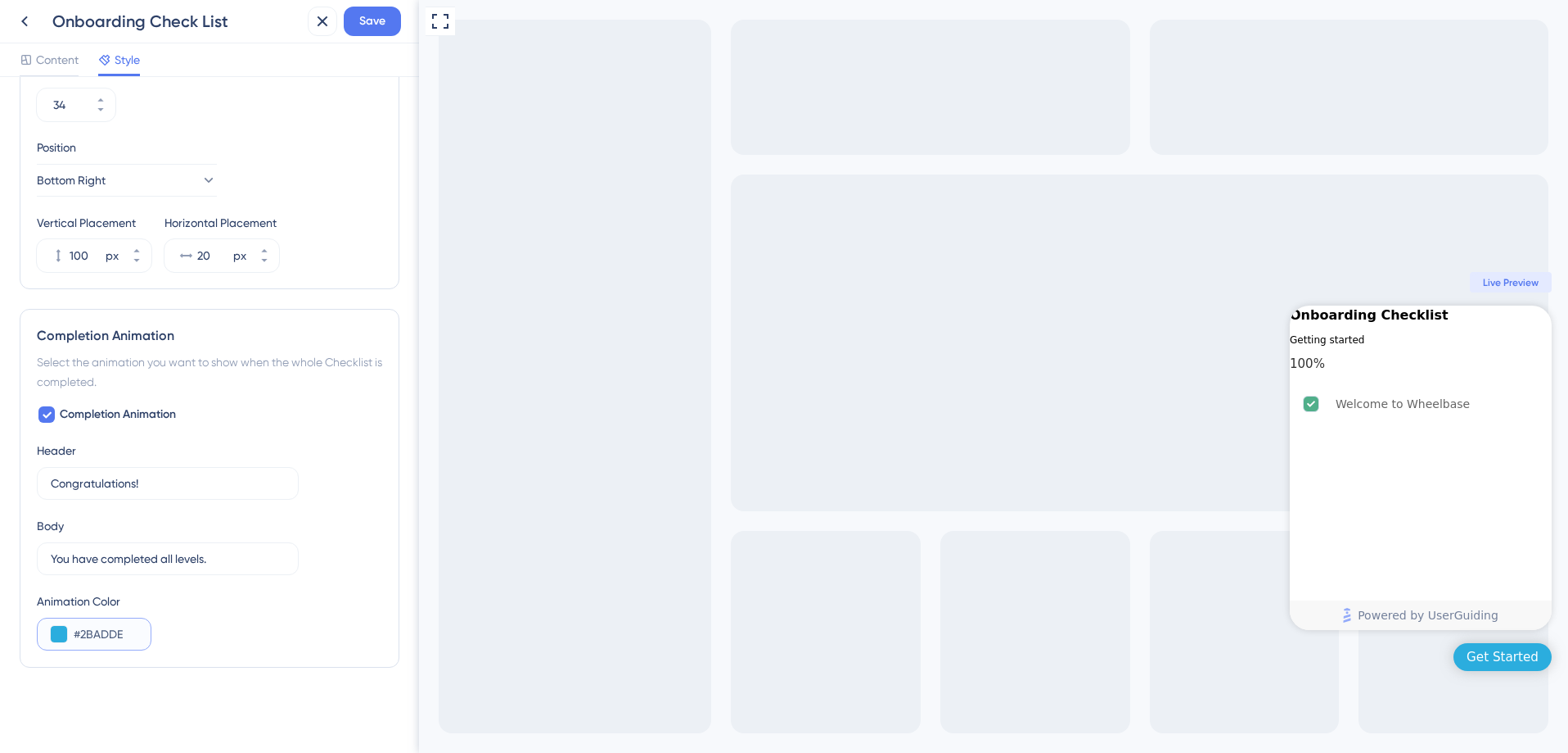
type input "#2BADDE"
click at [150, 461] on div "Header Congratulations! 14" at bounding box center [168, 470] width 262 height 59
click at [155, 479] on input "Congratulations!" at bounding box center [160, 483] width 219 height 18
click at [177, 444] on div "Header Congratulations! 14" at bounding box center [168, 470] width 262 height 59
click at [340, 10] on div "Save" at bounding box center [354, 22] width 93 height 29
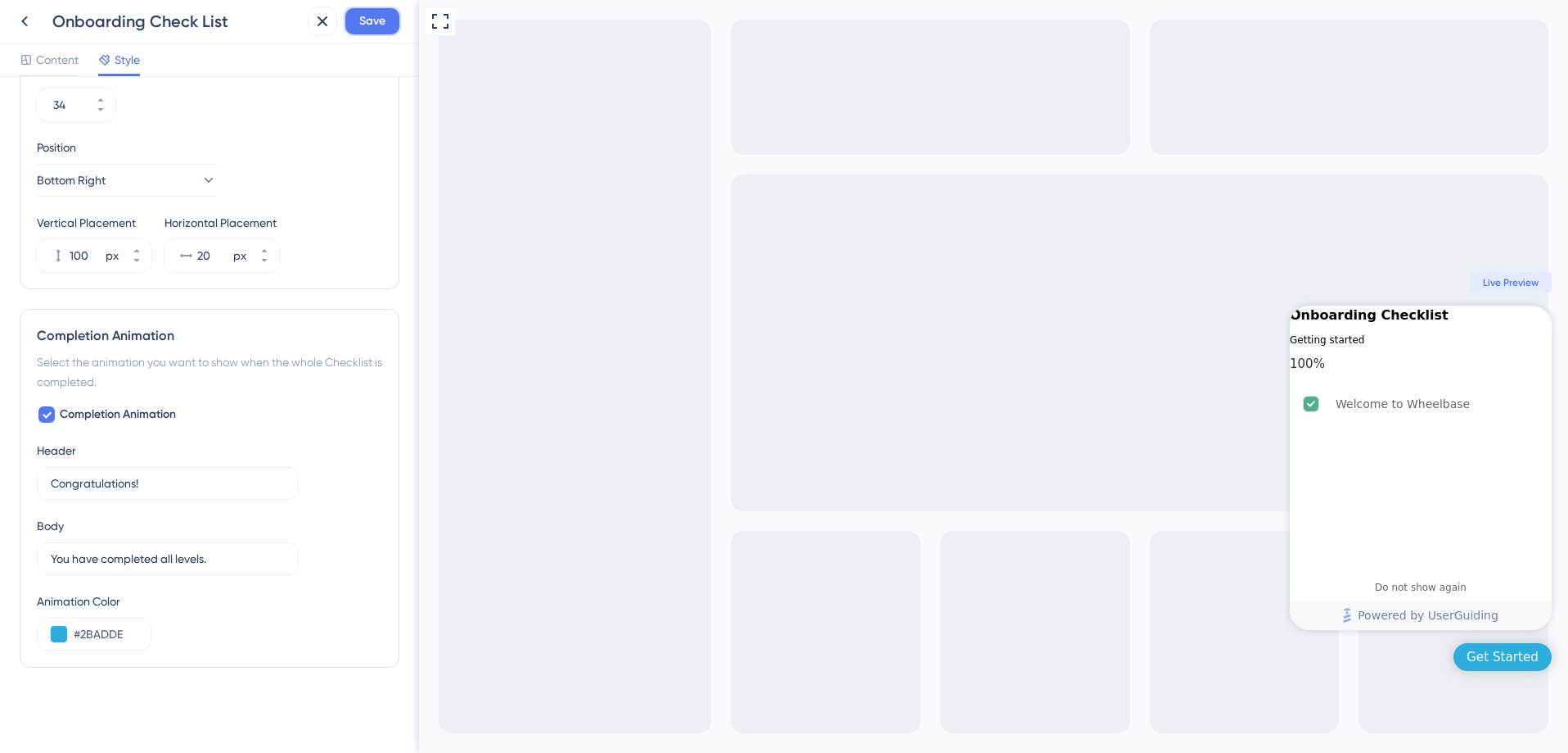
click at [375, 20] on span "Save" at bounding box center [372, 21] width 26 height 20
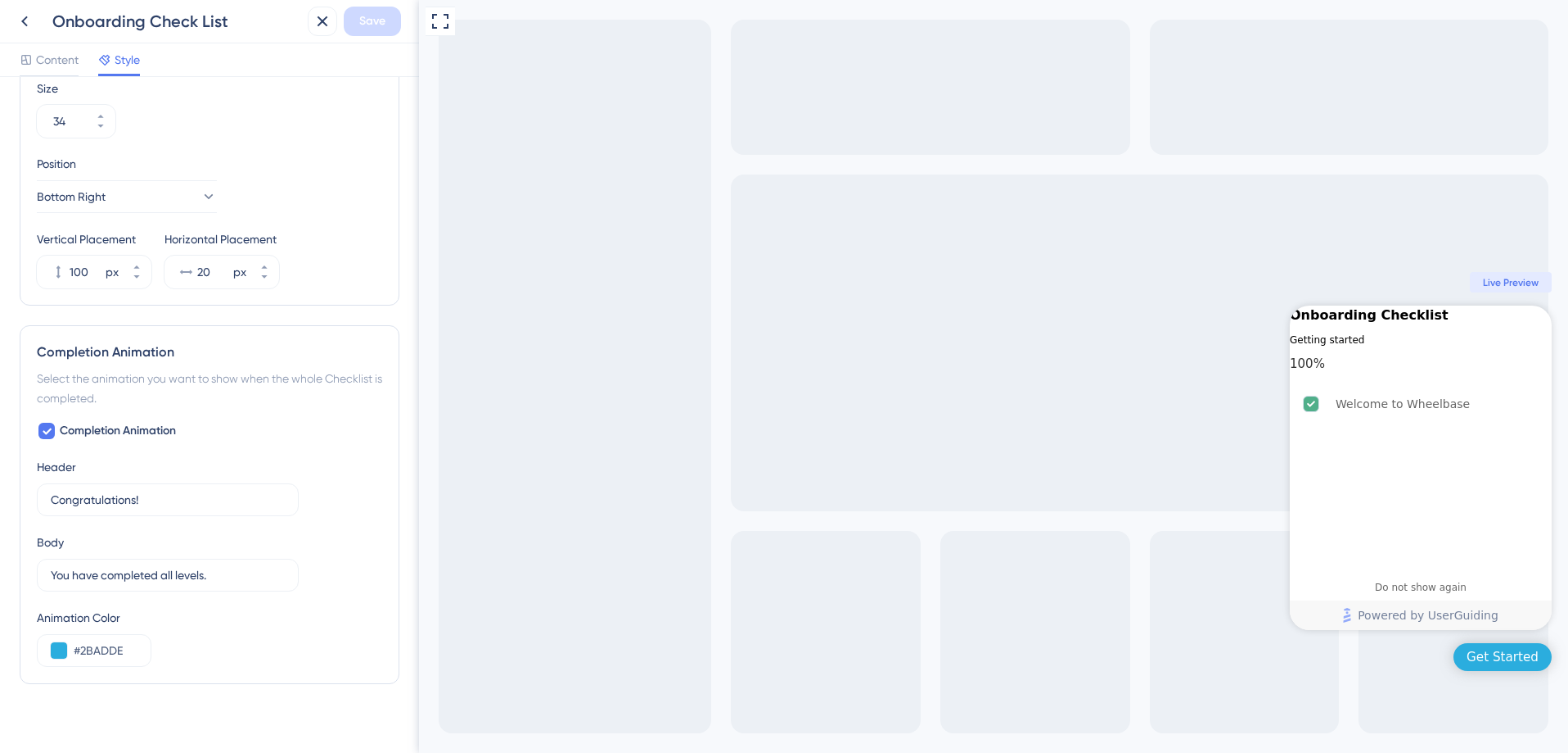
scroll to position [0, 0]
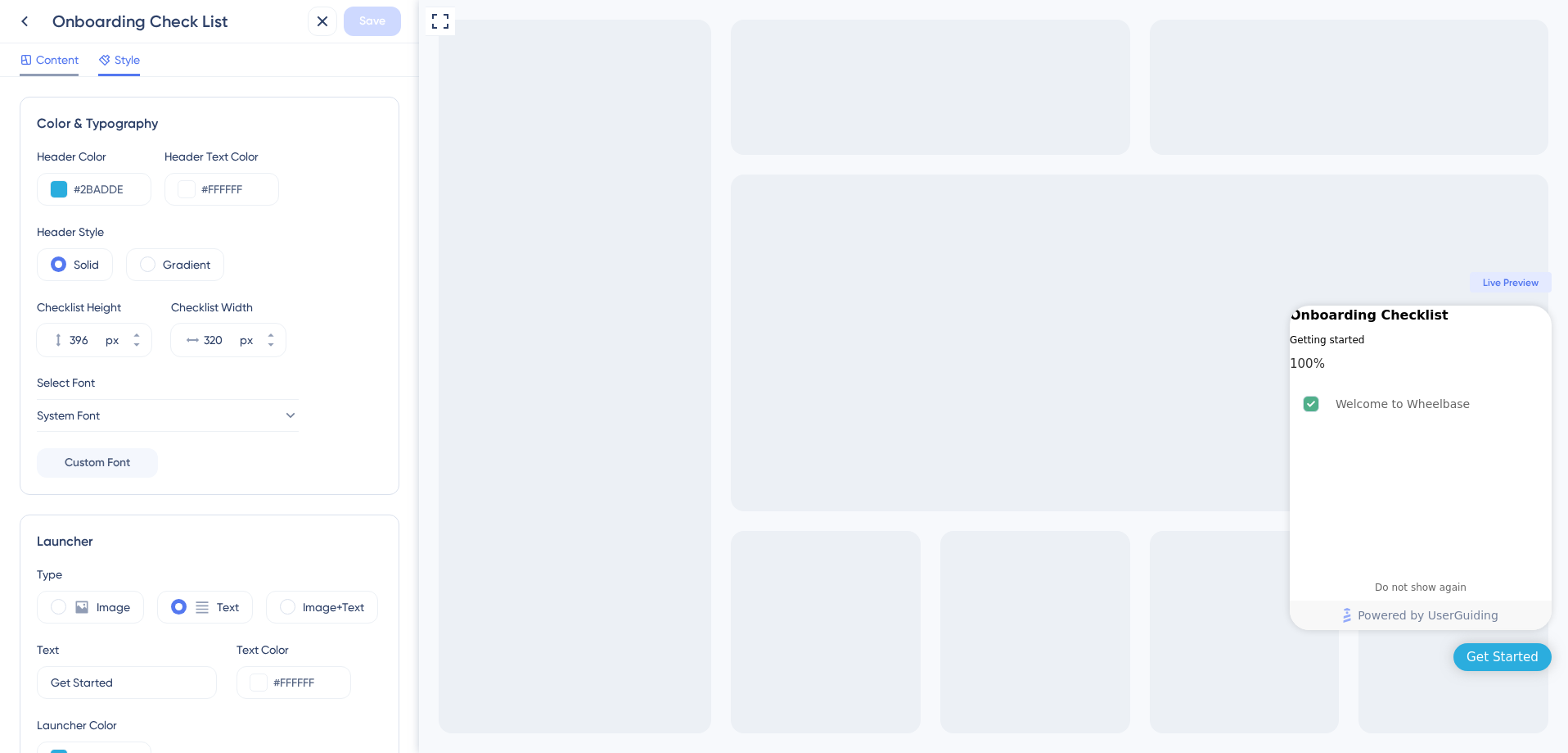
click at [55, 67] on span "Content" at bounding box center [57, 60] width 42 height 20
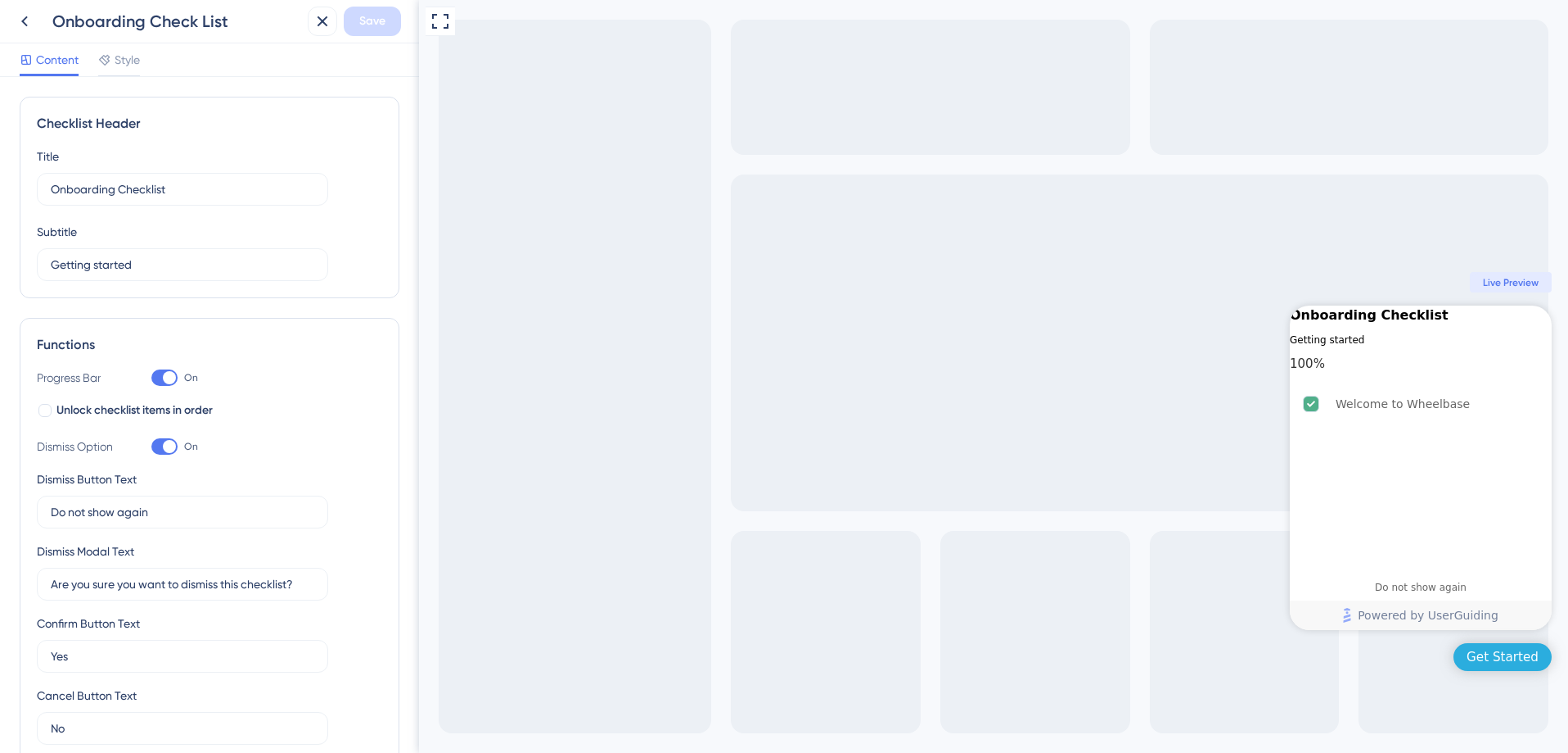
click at [203, 286] on div "Checklist Header Title Onboarding Checklist Subtitle Getting started" at bounding box center [209, 198] width 380 height 202
click at [172, 267] on input "Getting started" at bounding box center [183, 264] width 264 height 18
click at [68, 183] on input "Onboarding Checklist" at bounding box center [183, 189] width 264 height 18
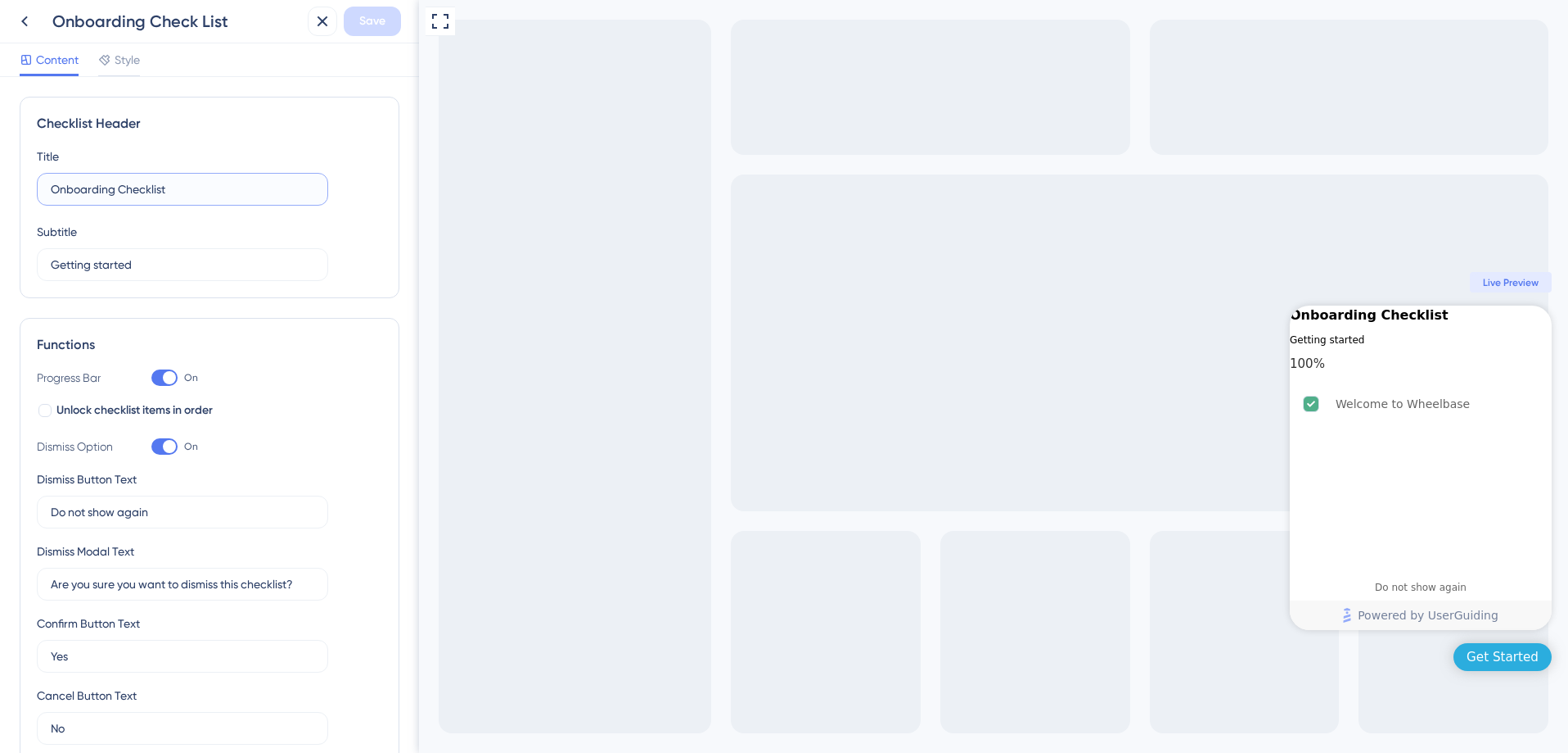
click at [51, 188] on input "Onboarding Checklist" at bounding box center [183, 189] width 264 height 18
type input "Wheelbase Onboarding Checklist"
click at [182, 260] on input "Getting started" at bounding box center [183, 264] width 264 height 18
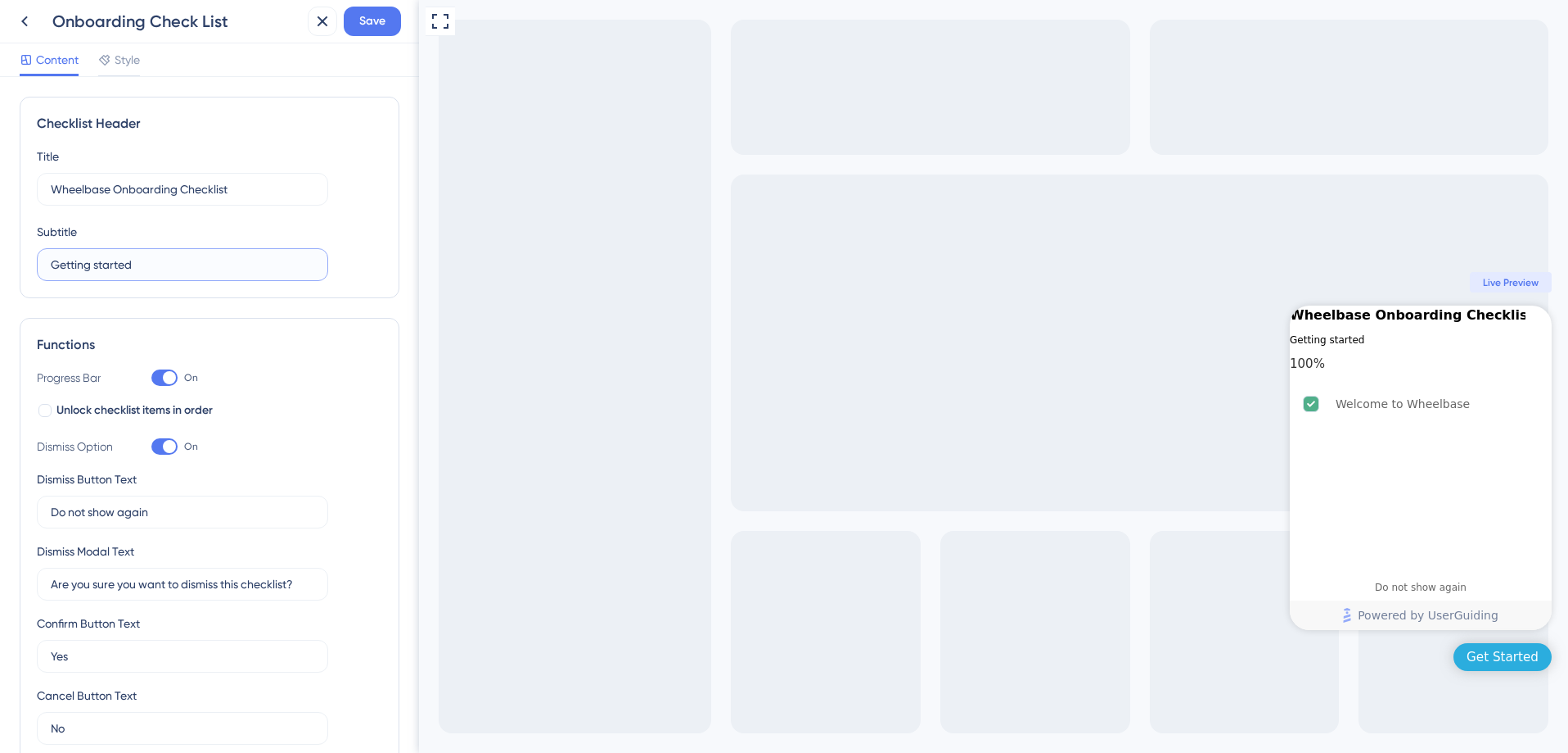
click at [182, 260] on input "Getting started" at bounding box center [183, 264] width 264 height 18
type input "Let's set up your account"
click at [338, 281] on div "Checklist Header Title Wheelbase Onboarding Checklist Subtitle Let's set up you…" at bounding box center [209, 198] width 380 height 202
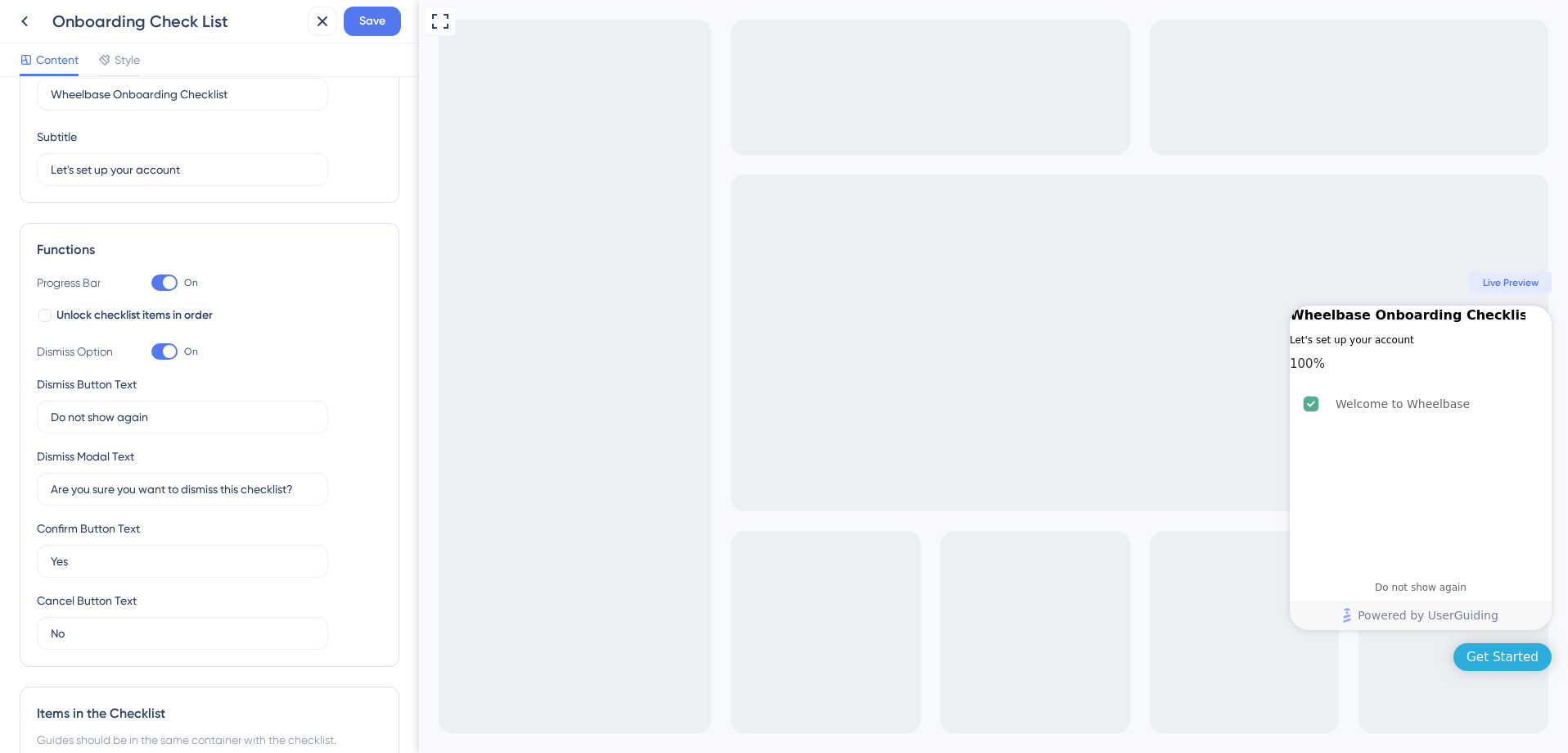
scroll to position [322, 0]
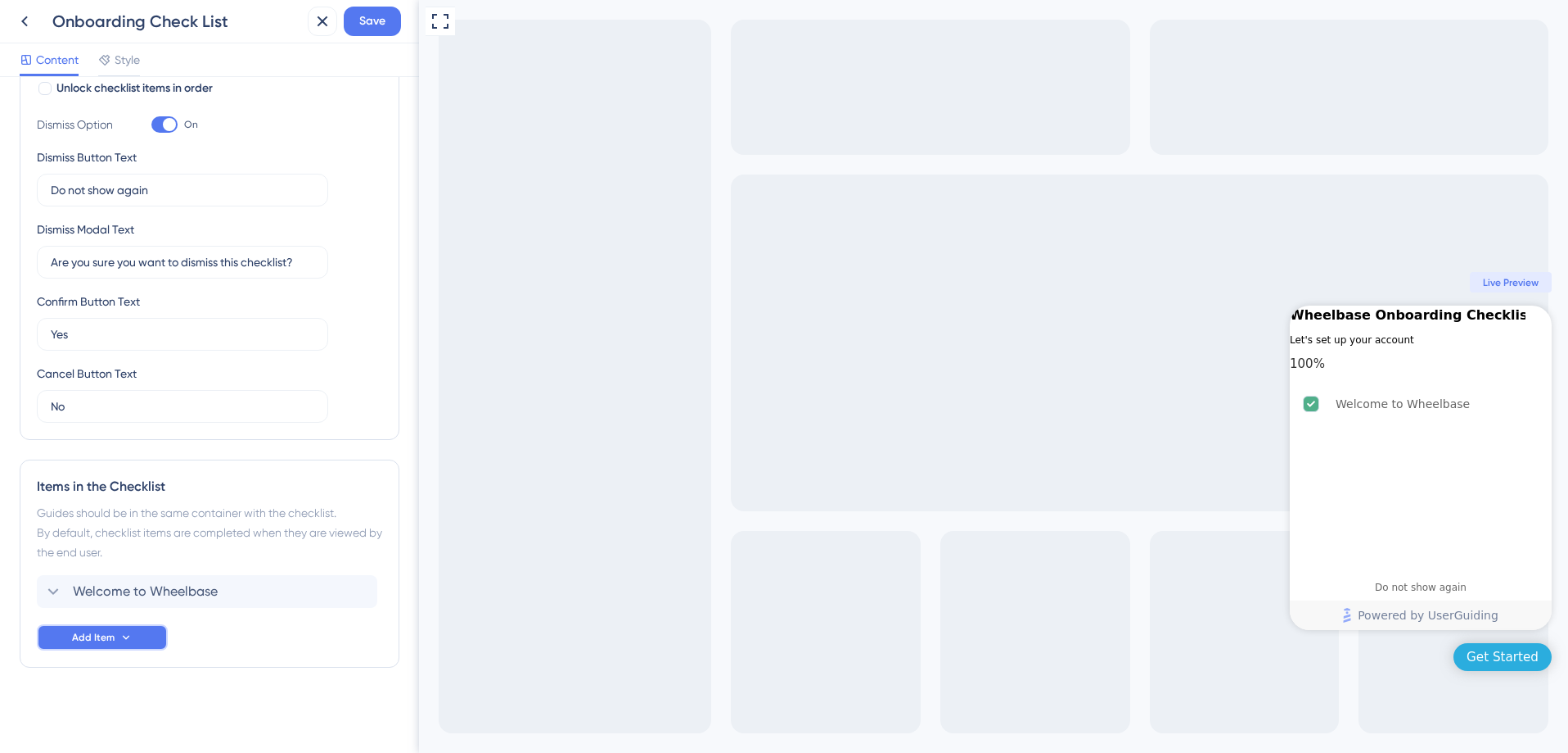
click at [100, 637] on span "Add Item" at bounding box center [93, 637] width 42 height 13
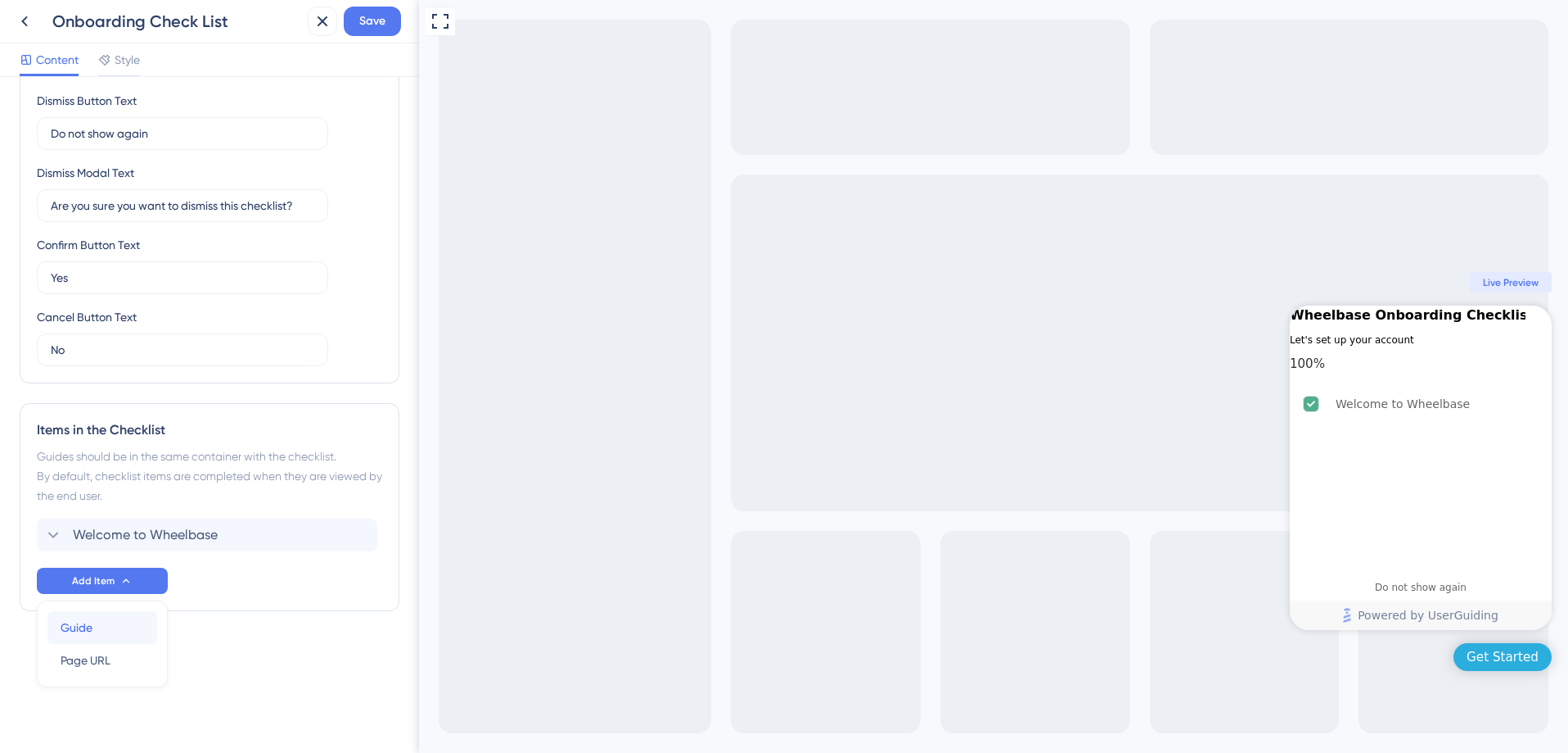
click at [93, 634] on div "Guide Guide" at bounding box center [102, 627] width 84 height 33
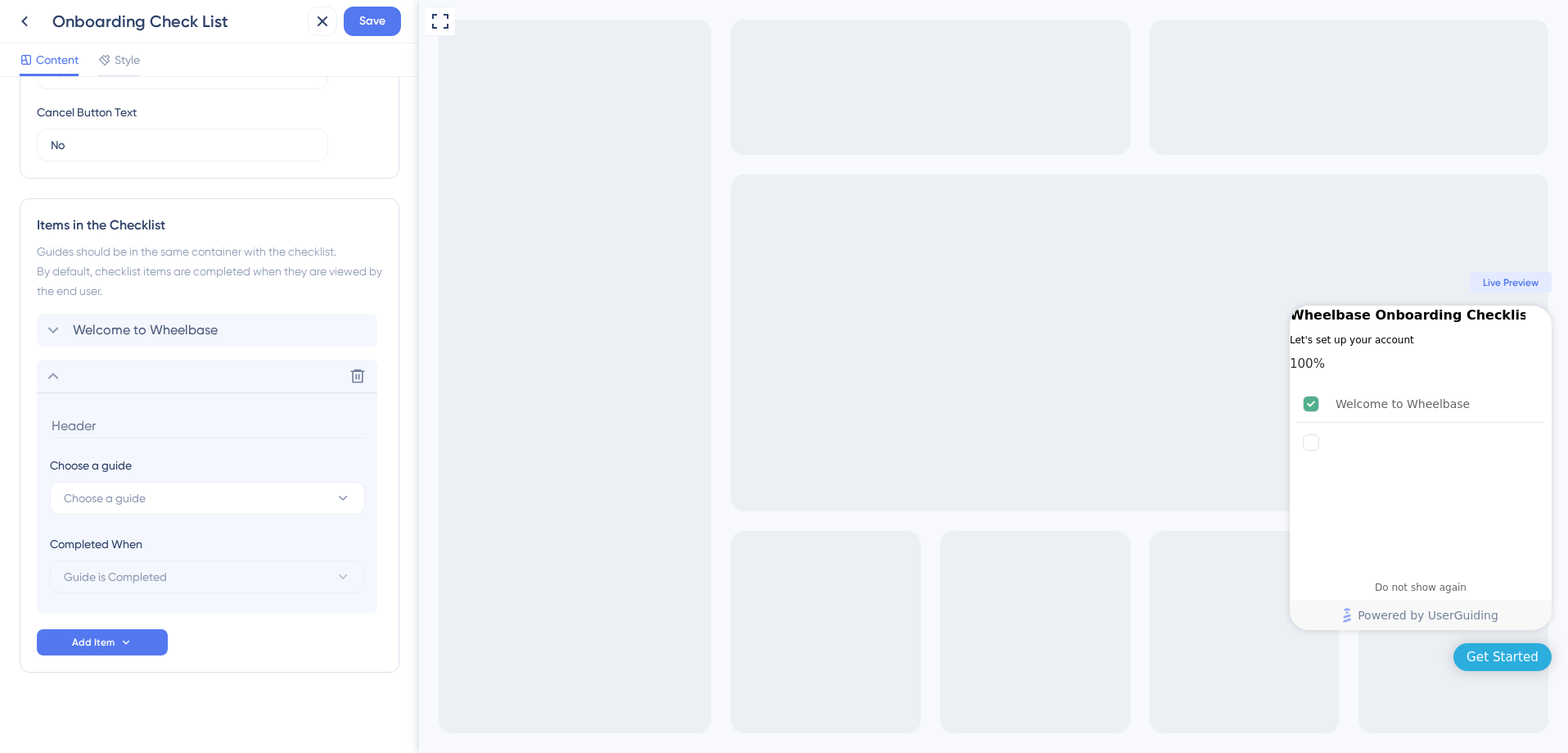
scroll to position [588, 0]
click at [122, 500] on span "Choose a guide" at bounding box center [104, 493] width 82 height 20
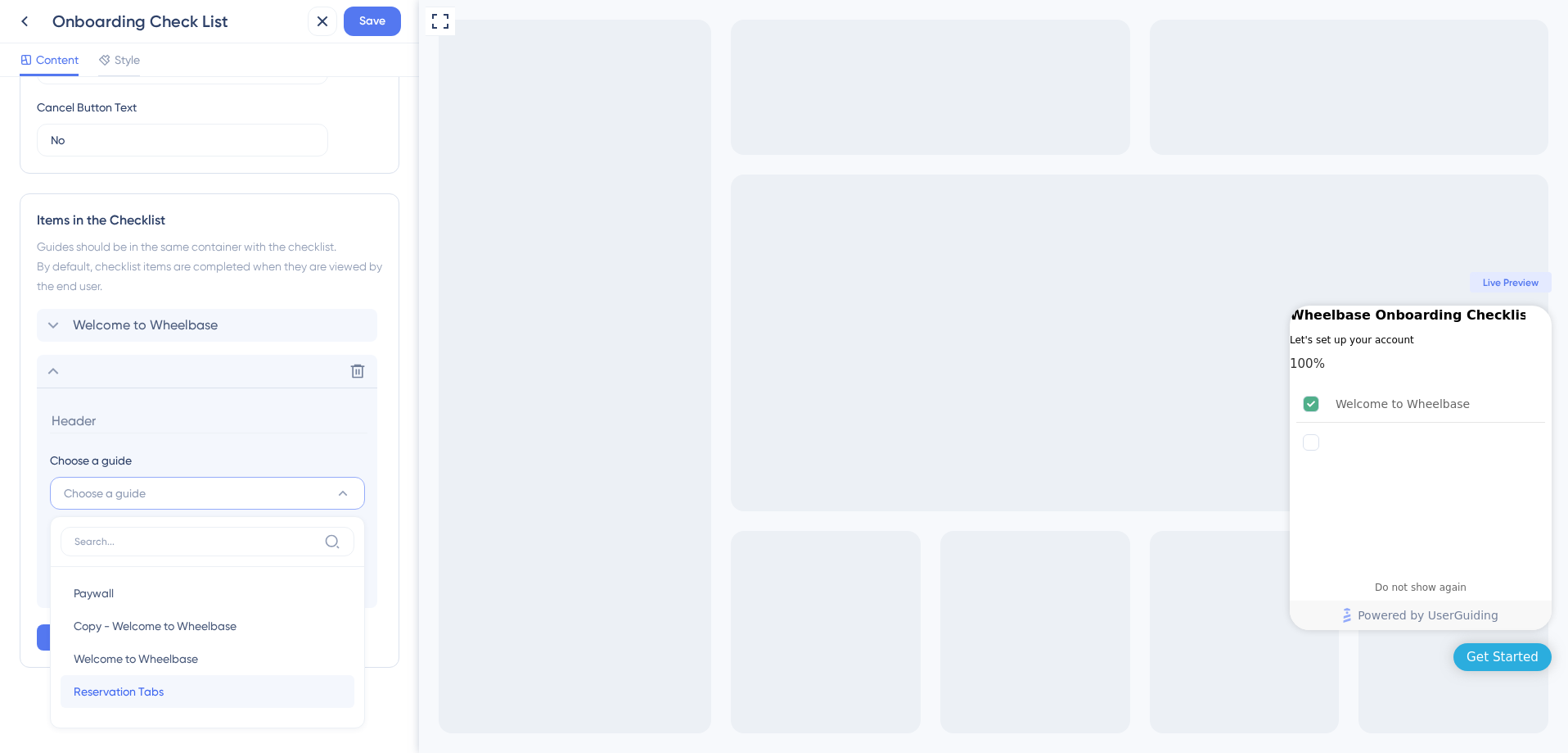
click at [178, 680] on div "Reservation Tabs Reservation Tabs" at bounding box center [207, 691] width 267 height 33
type input "Reservation Tabs"
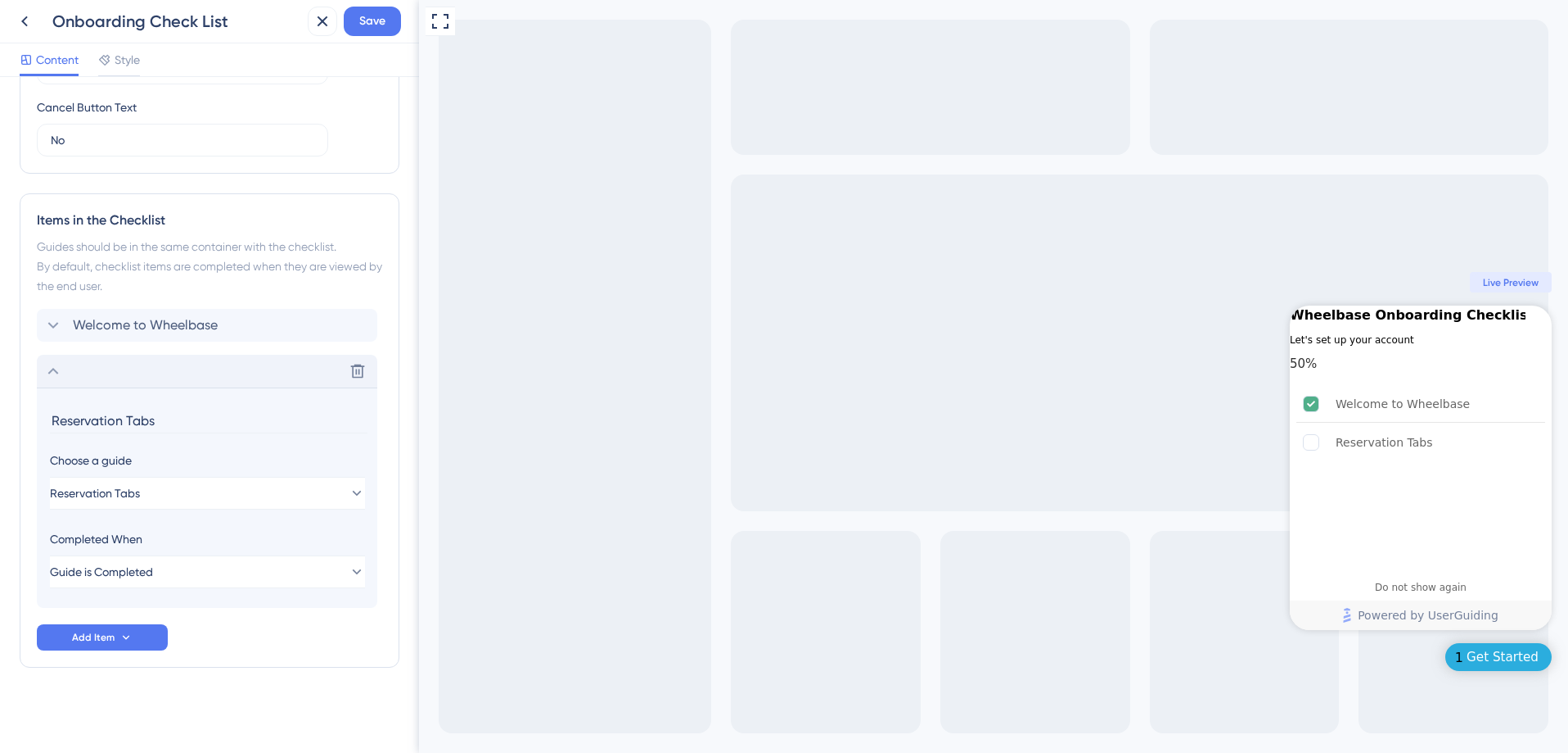
click at [54, 372] on icon at bounding box center [53, 371] width 20 height 20
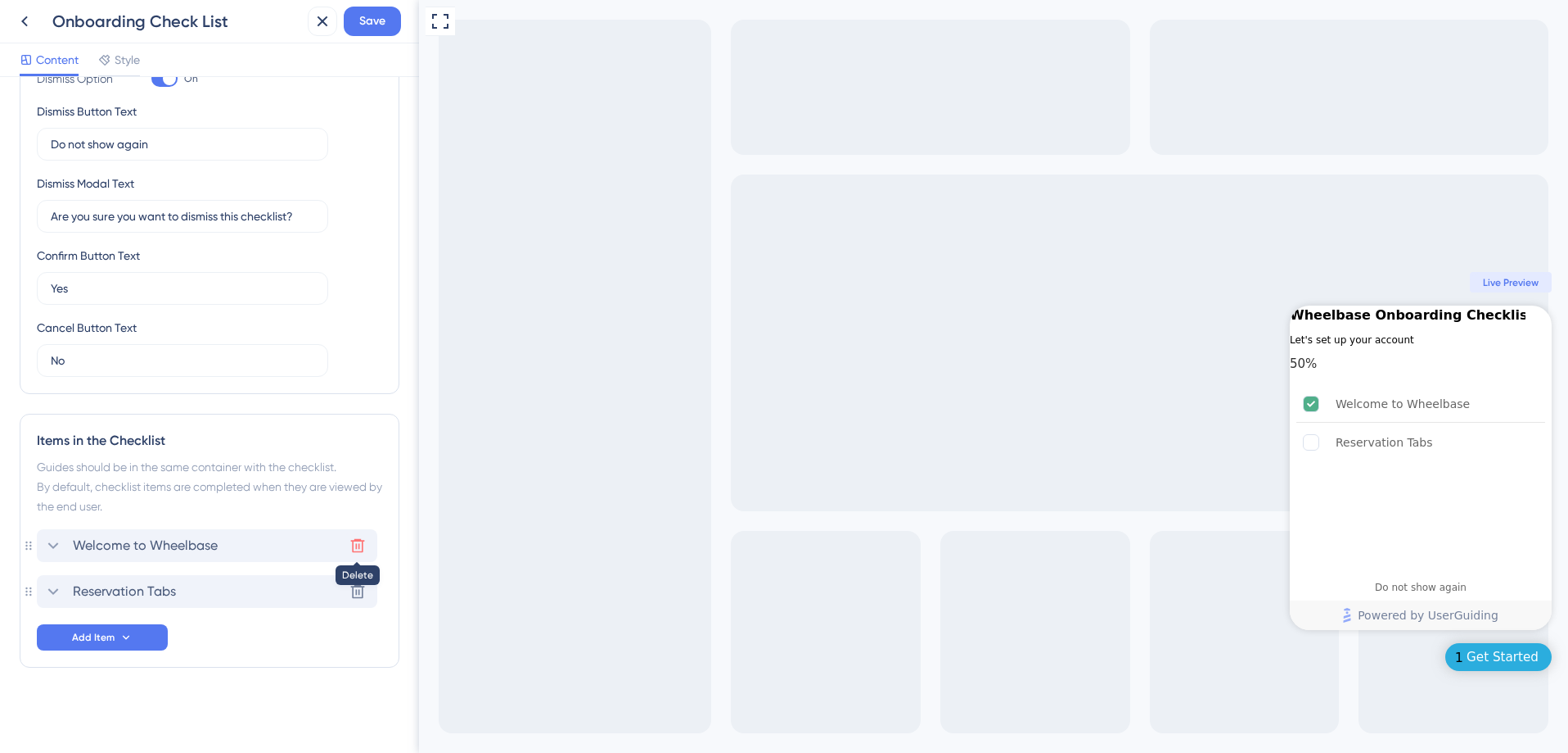
click at [353, 549] on icon at bounding box center [357, 545] width 16 height 16
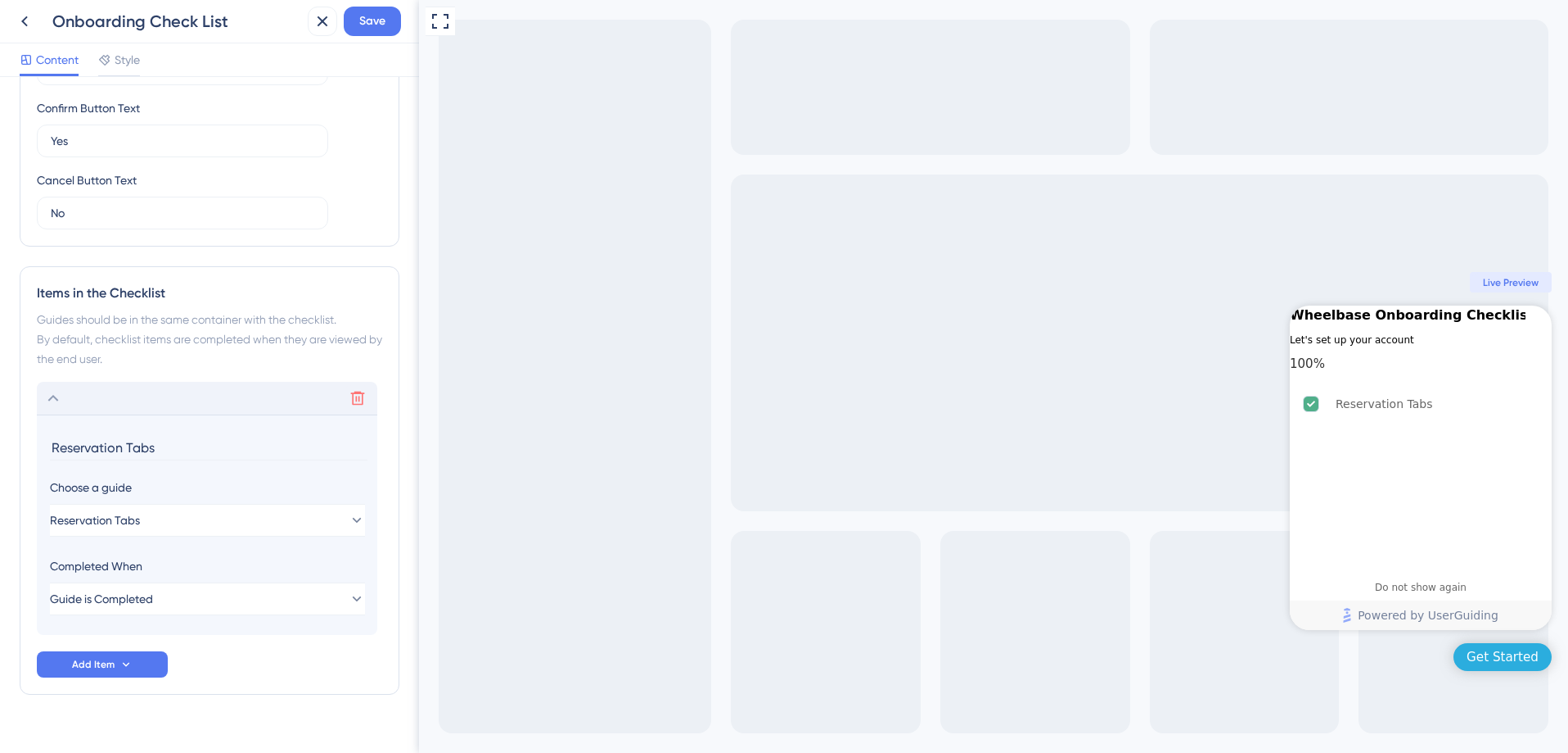
scroll to position [543, 0]
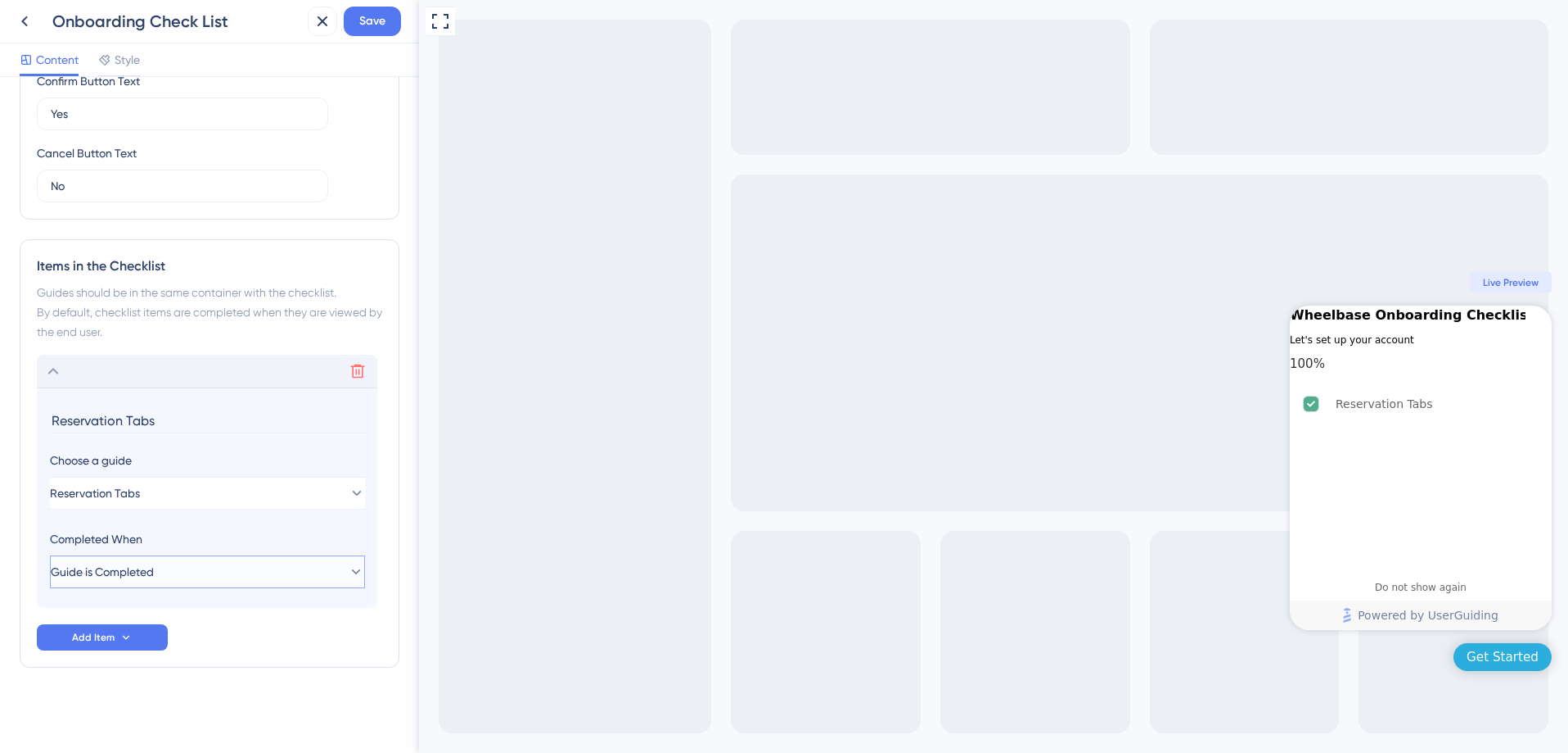
click at [284, 570] on button "Guide is Completed" at bounding box center [208, 572] width 315 height 33
click at [284, 574] on button "Guide is Completed" at bounding box center [208, 572] width 315 height 33
click at [179, 541] on div "Completed When" at bounding box center [208, 538] width 315 height 20
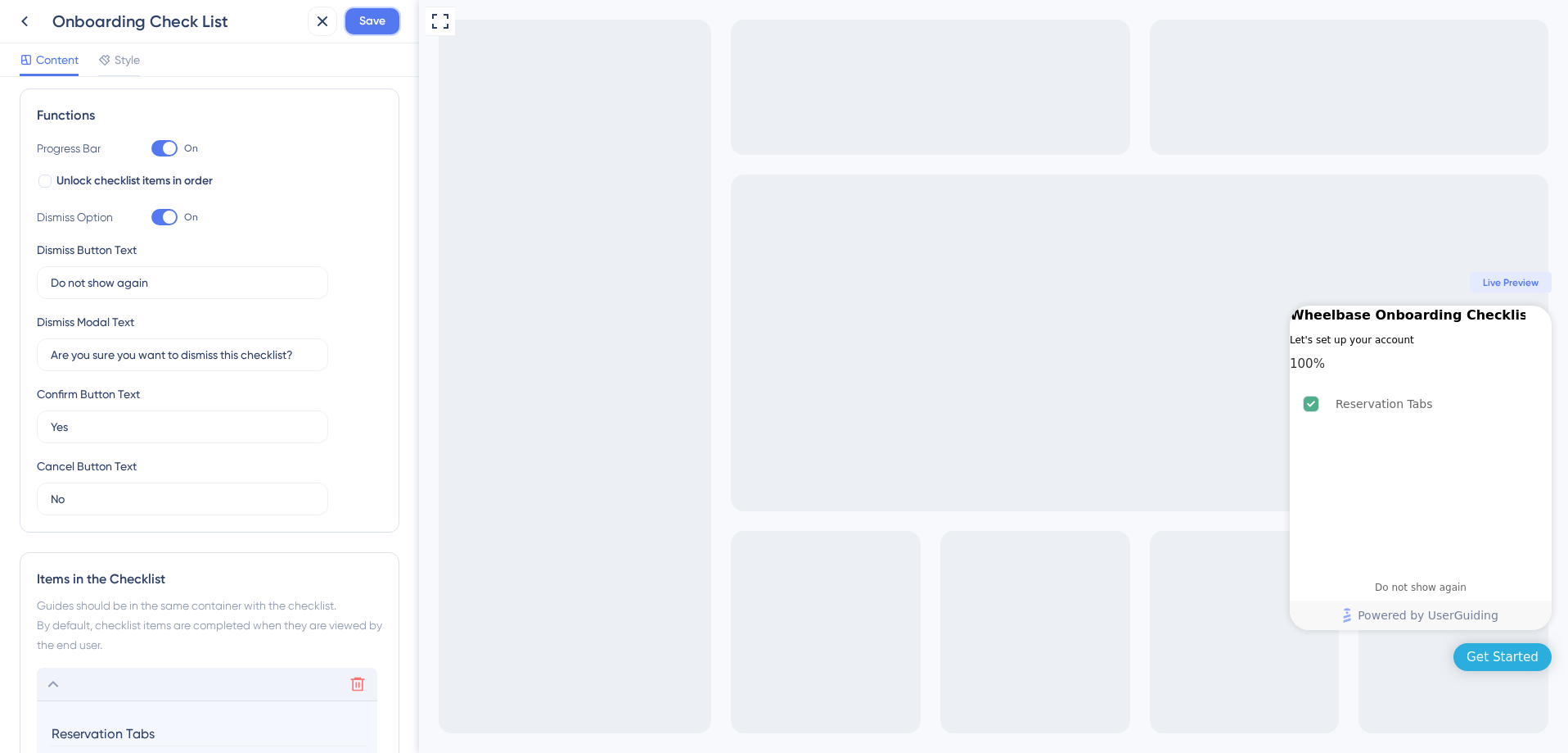
click at [367, 17] on span "Save" at bounding box center [372, 21] width 26 height 20
click at [1533, 285] on span "Live Preview" at bounding box center [1511, 282] width 56 height 13
click at [1529, 284] on span "Live Preview" at bounding box center [1511, 282] width 56 height 13
click at [1509, 274] on div "Live Preview" at bounding box center [1510, 282] width 82 height 20
click at [1511, 422] on div "Reservation Tabs" at bounding box center [1421, 404] width 249 height 36
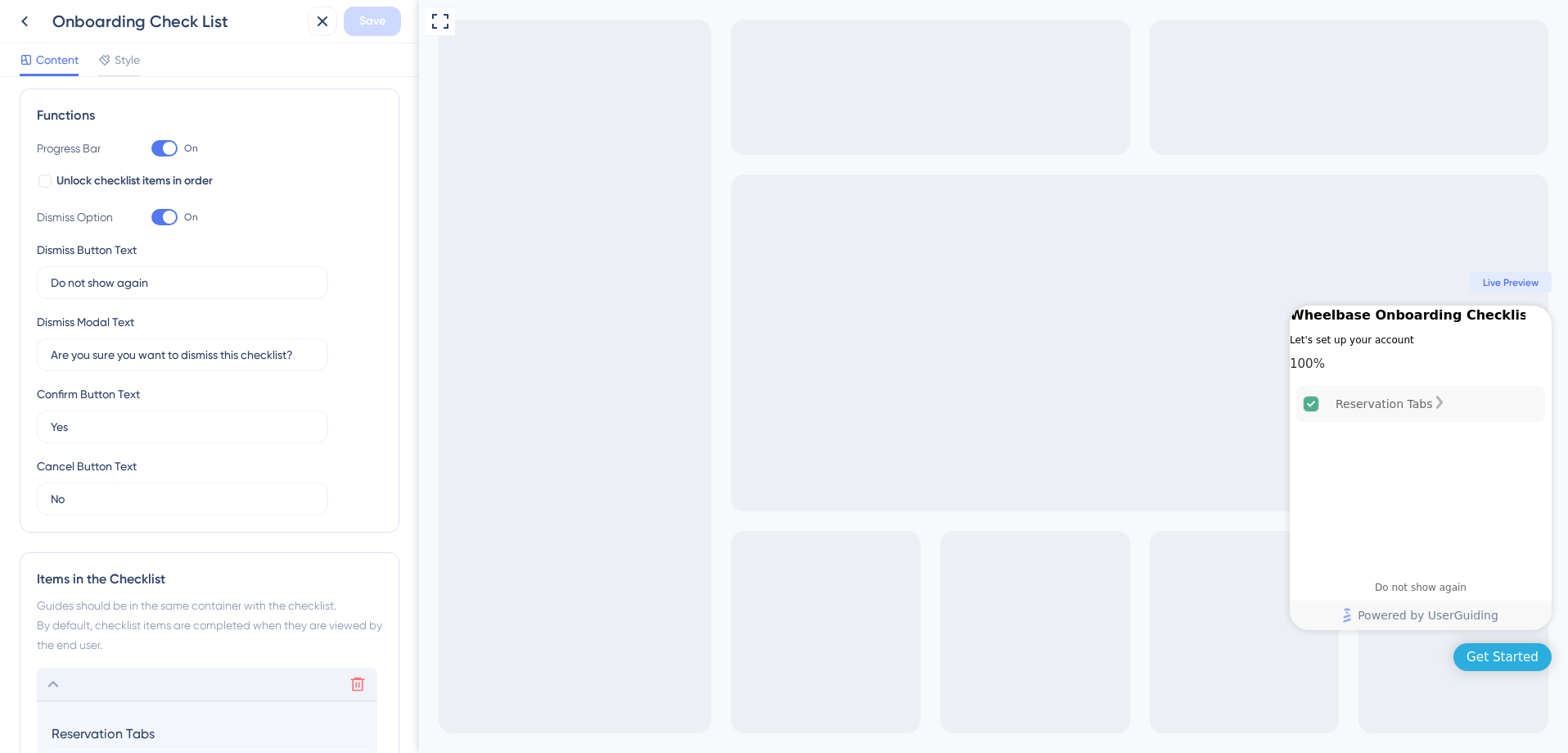
click at [1446, 412] on div "Reservation Tabs is complete." at bounding box center [1440, 404] width 13 height 16
click at [151, 64] on div "Content Style" at bounding box center [209, 60] width 419 height 34
click at [133, 58] on span "Style" at bounding box center [127, 60] width 25 height 20
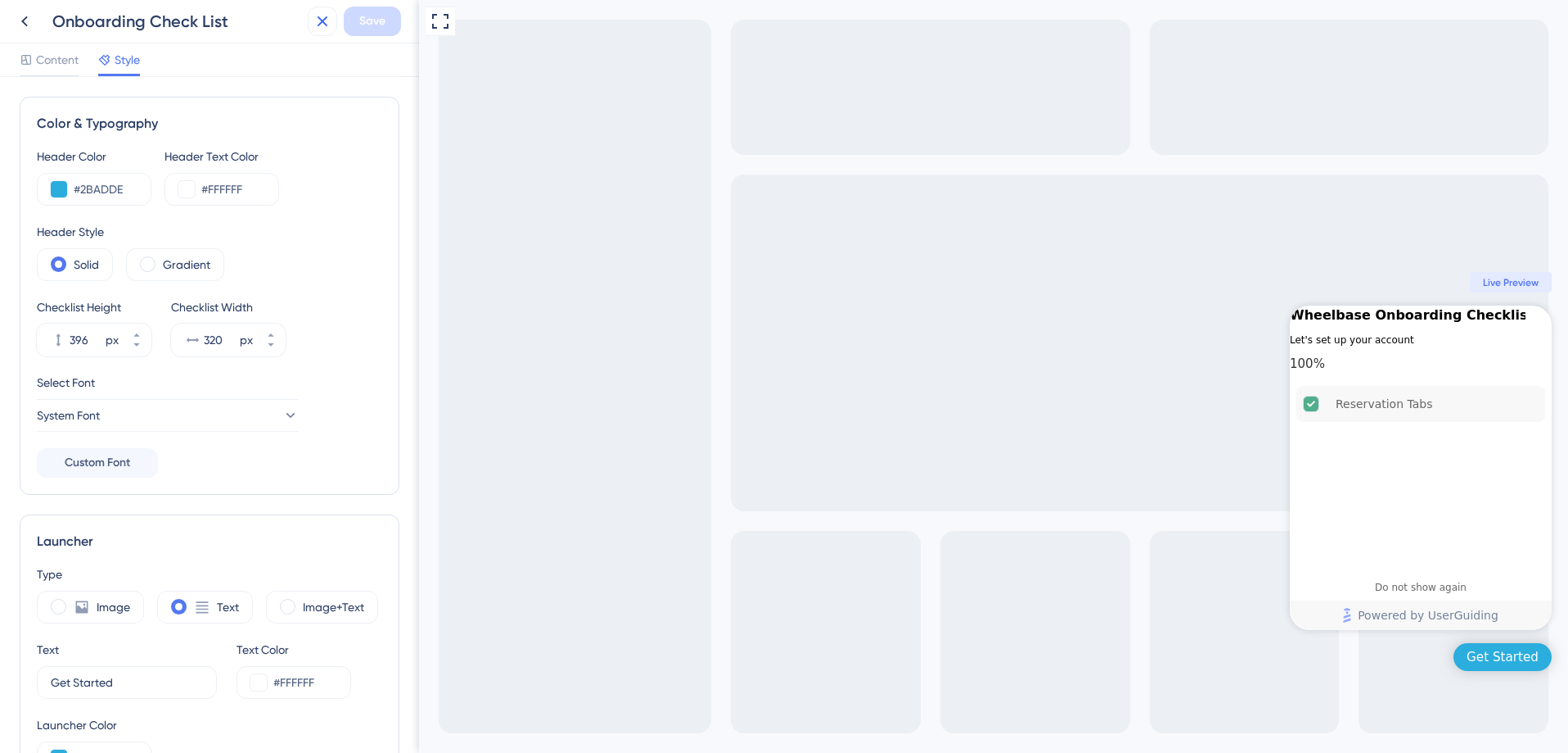
click at [307, 25] on div "Onboarding Check List Save" at bounding box center [209, 22] width 419 height 43
click at [318, 25] on icon at bounding box center [322, 22] width 10 height 10
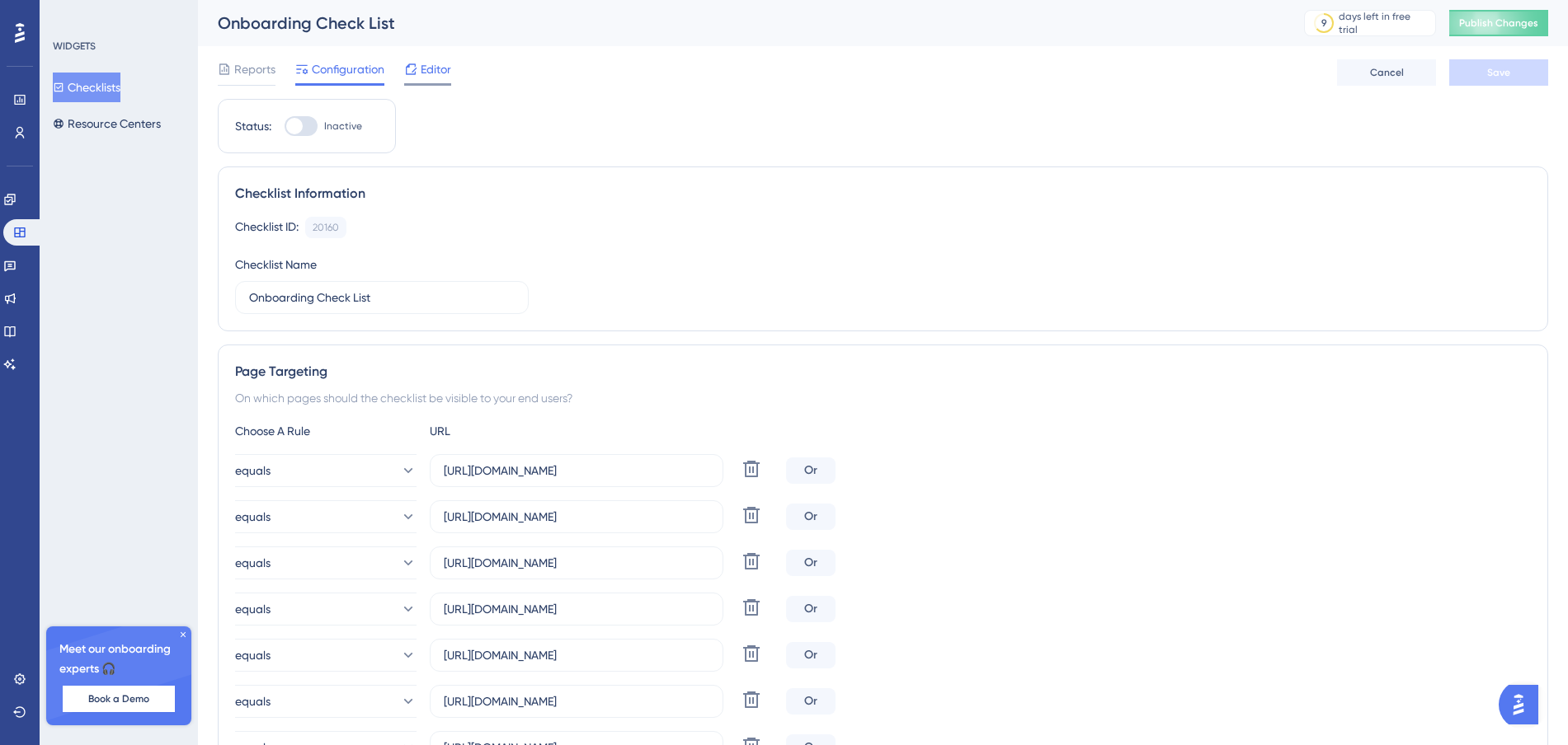
click at [412, 59] on div at bounding box center [410, 69] width 13 height 20
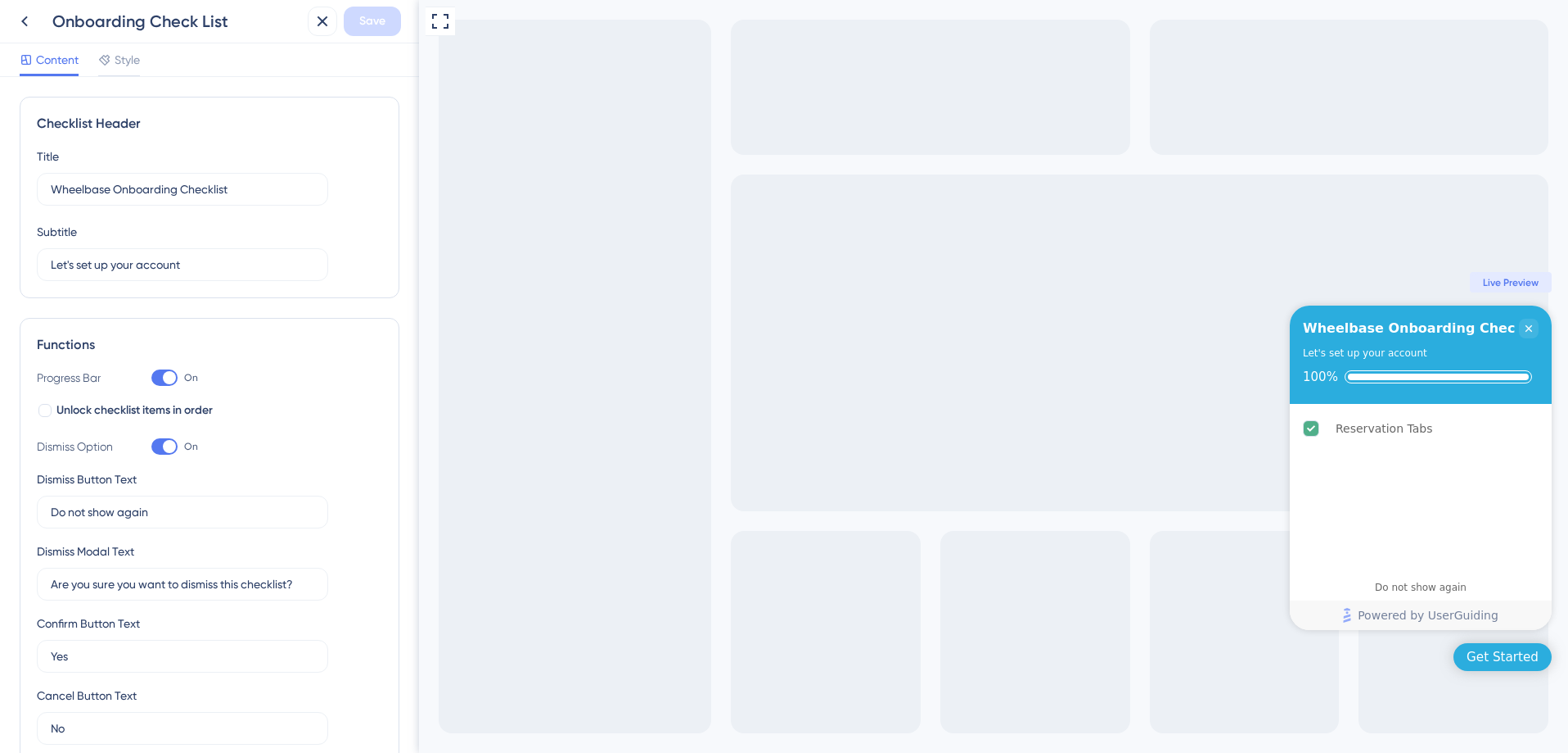
click at [1510, 284] on span "Live Preview" at bounding box center [1511, 282] width 56 height 13
click at [1361, 433] on div "Reservation Tabs" at bounding box center [1384, 428] width 97 height 20
click at [1383, 436] on div "Reservation Tabs" at bounding box center [1384, 428] width 97 height 20
click at [1446, 429] on div "Reservation Tabs is complete." at bounding box center [1440, 428] width 13 height 16
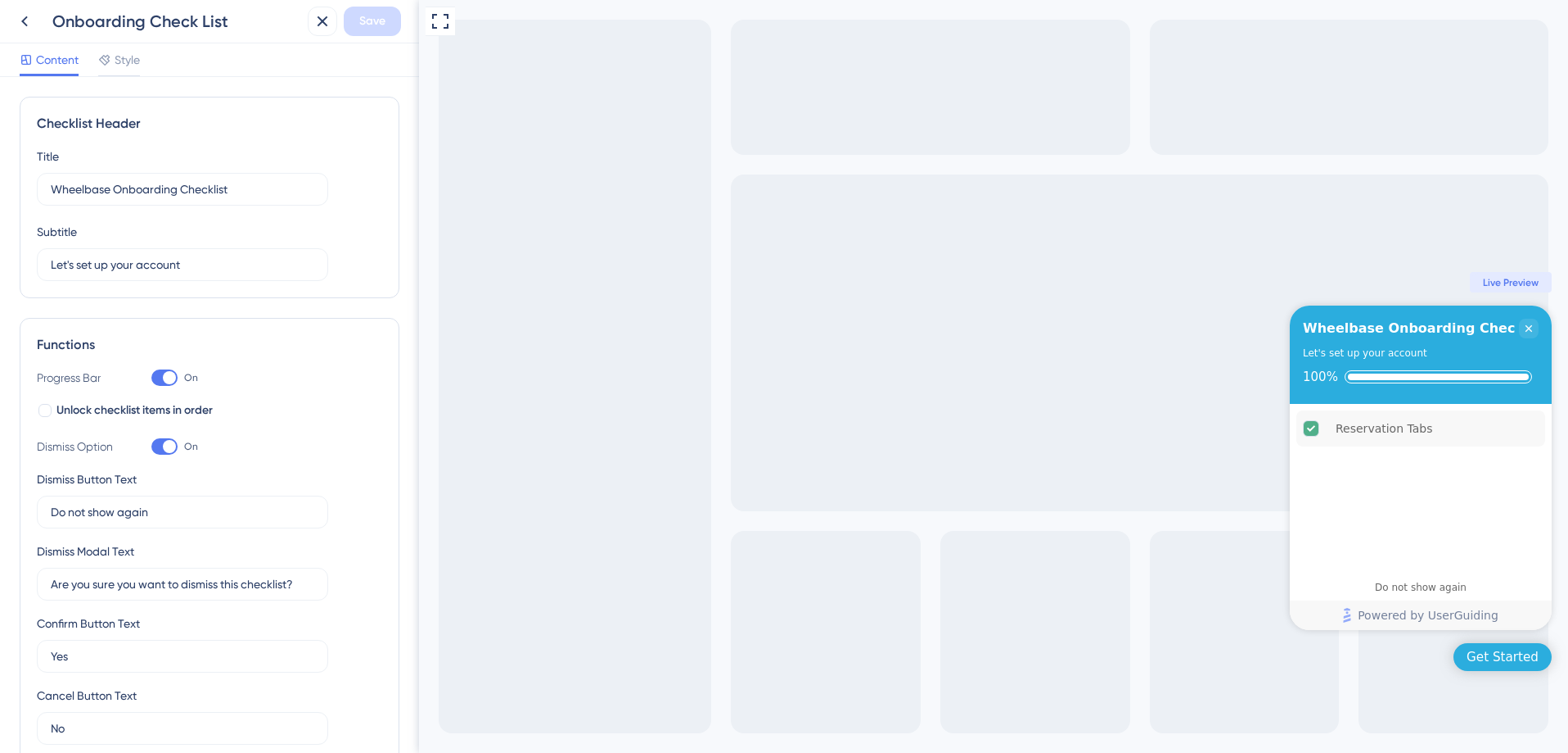
click at [1522, 656] on div "Get Started" at bounding box center [1503, 656] width 72 height 16
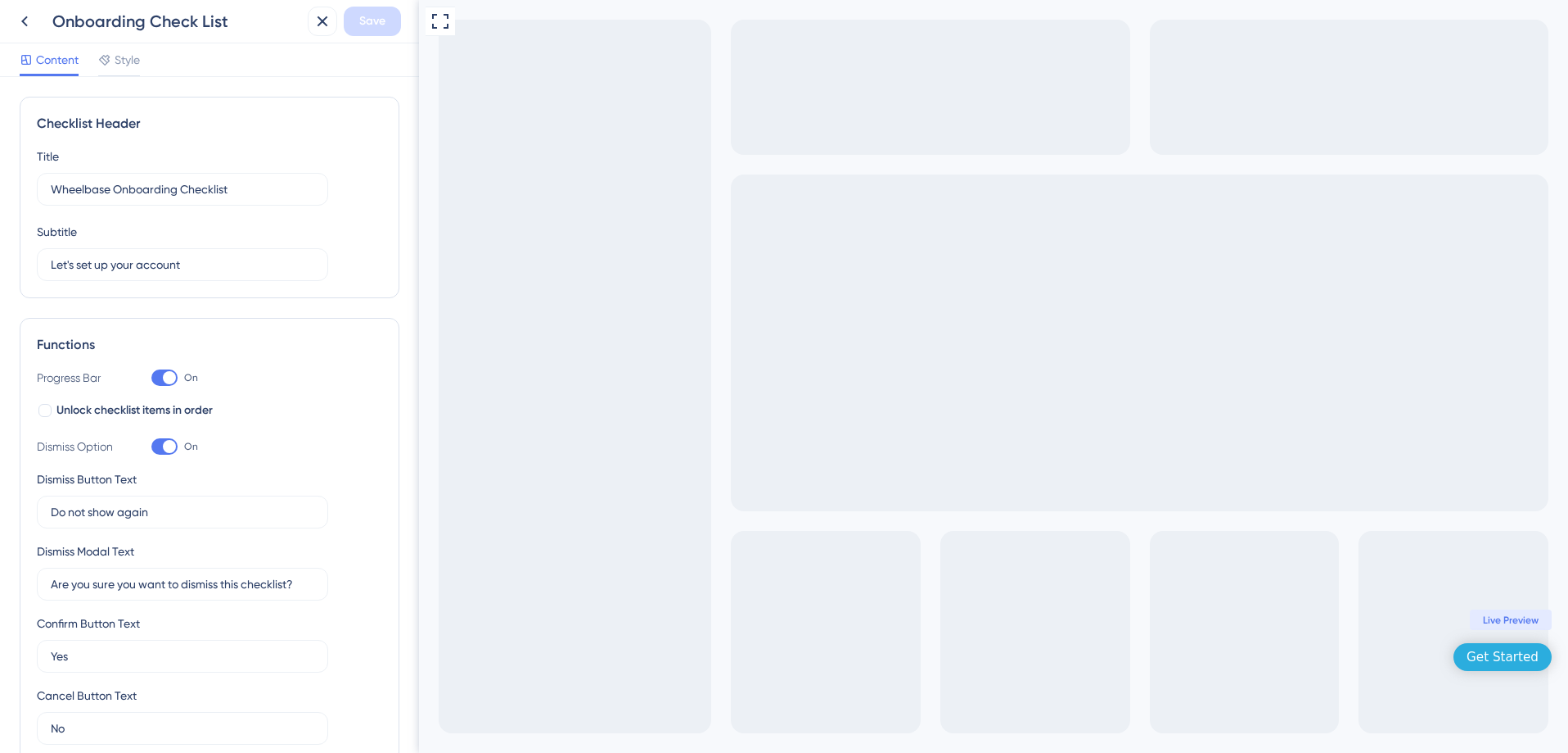
click at [1522, 656] on div "Get Started" at bounding box center [1503, 656] width 72 height 16
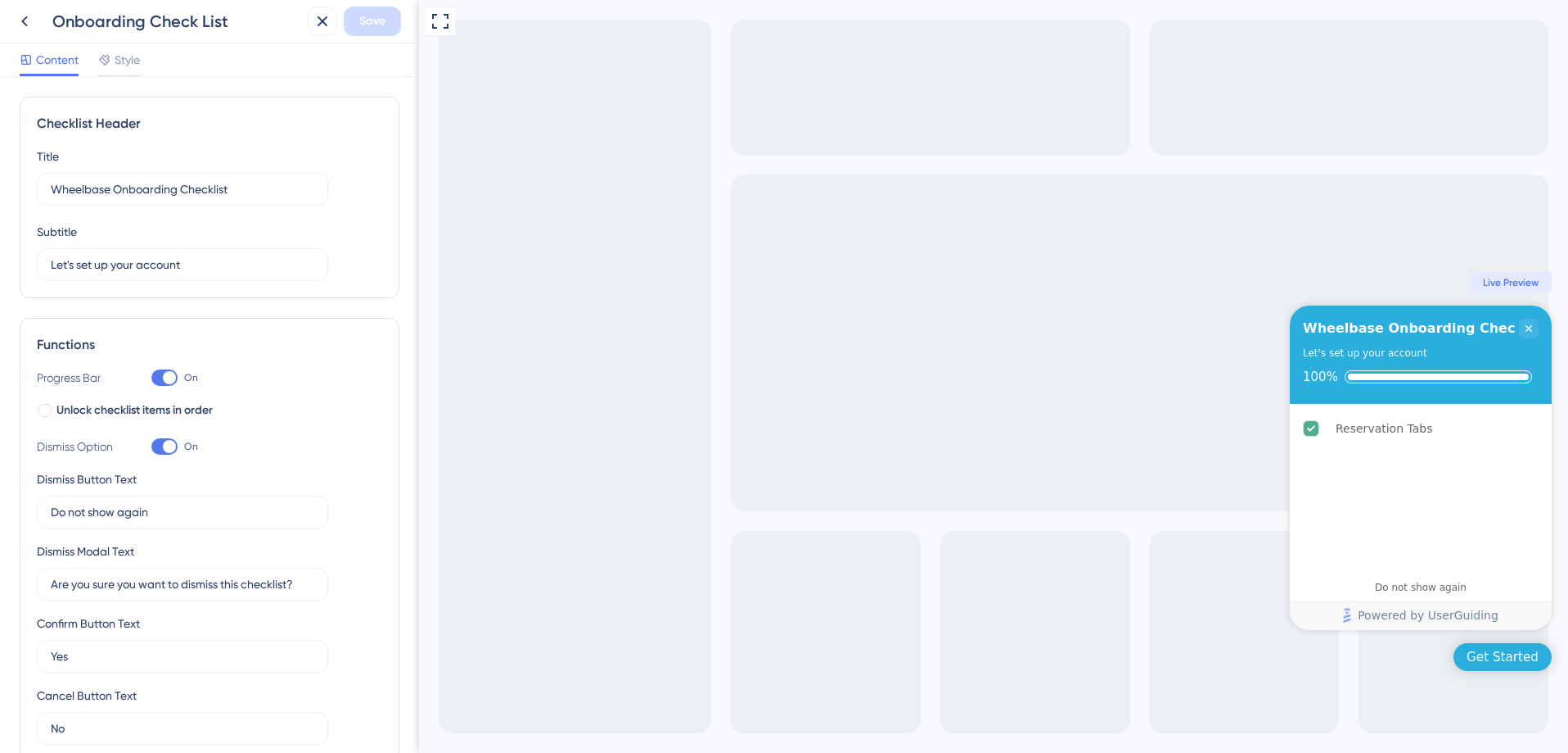
click at [1522, 656] on div "Get Started" at bounding box center [1503, 656] width 72 height 16
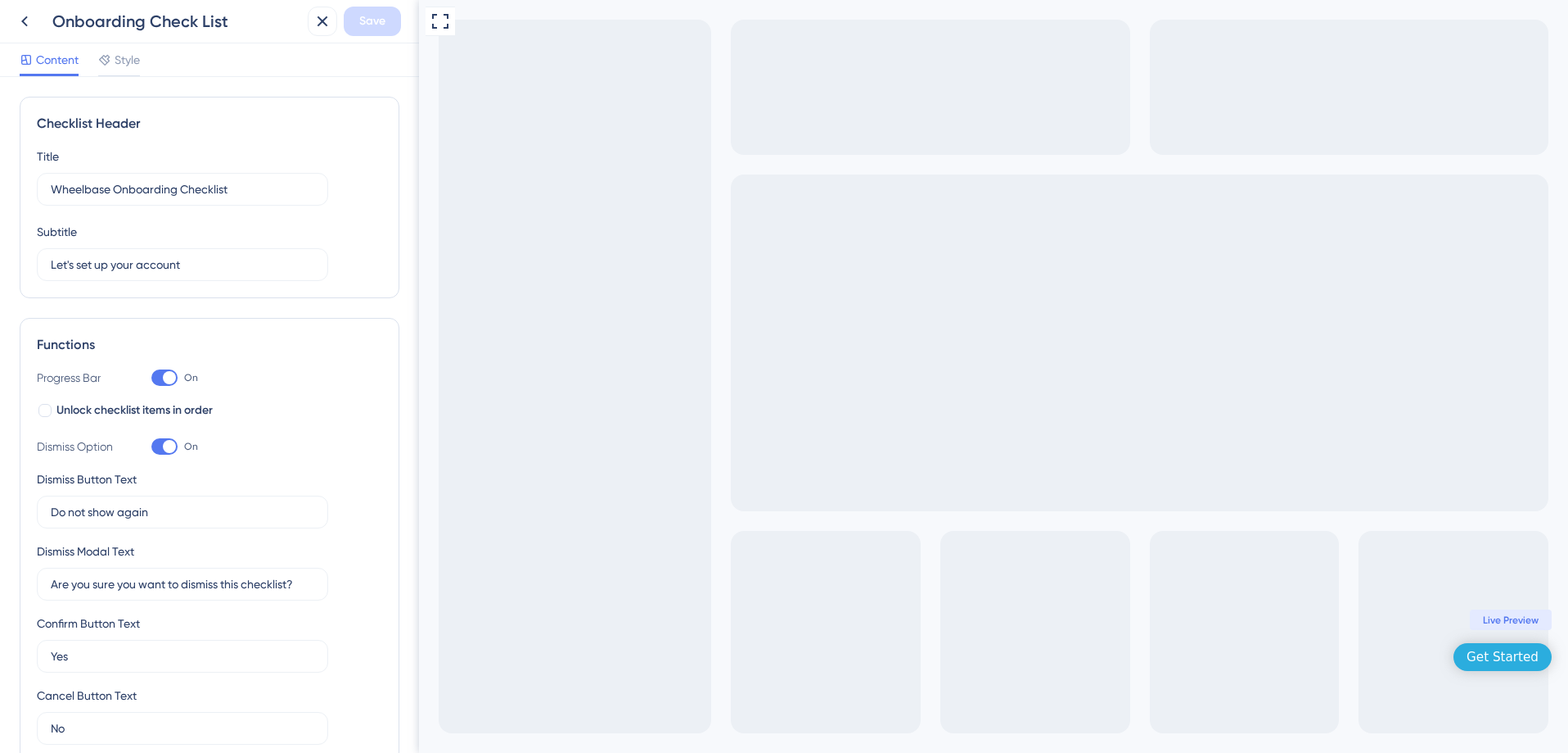
click at [1521, 656] on div "Get Started" at bounding box center [1503, 656] width 72 height 16
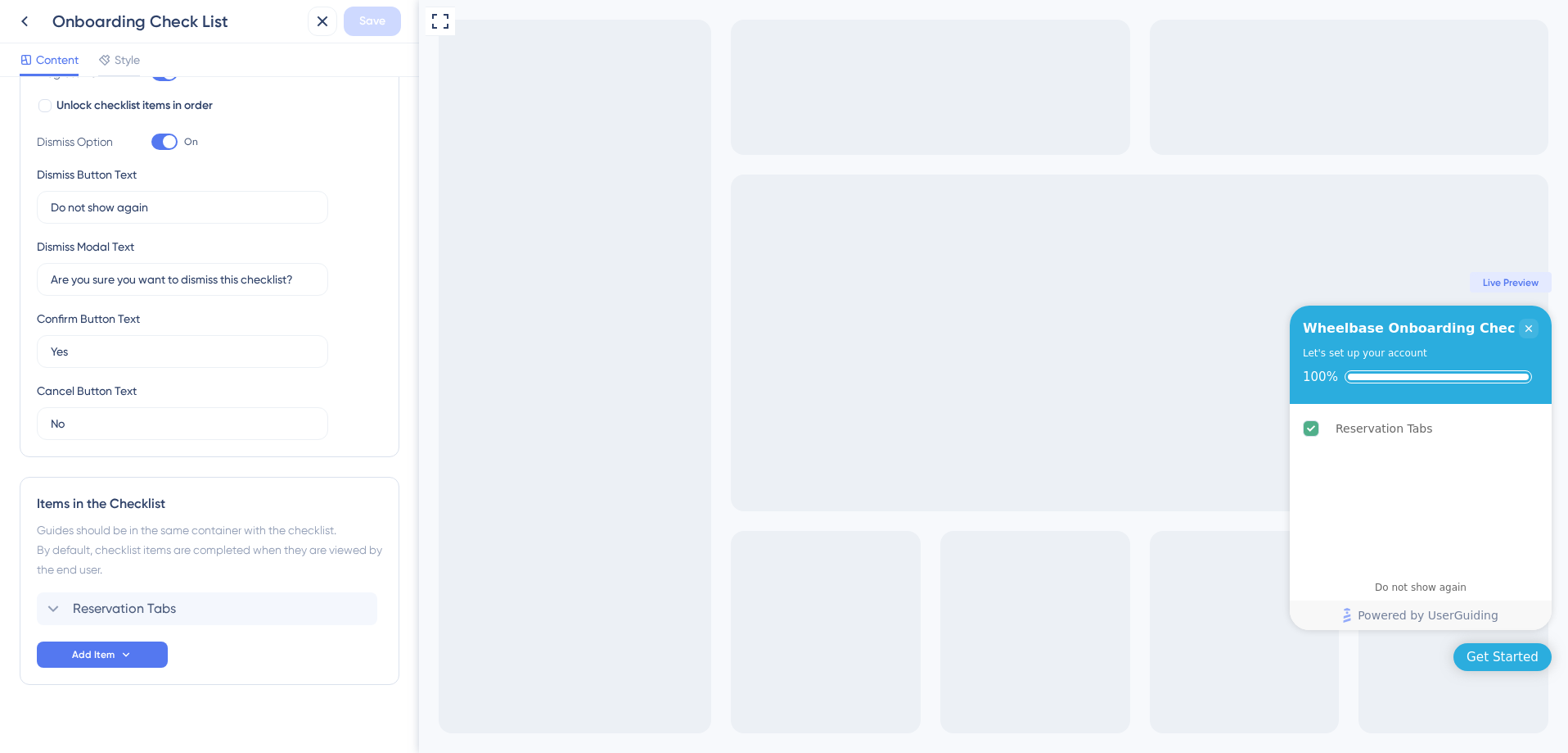
scroll to position [322, 0]
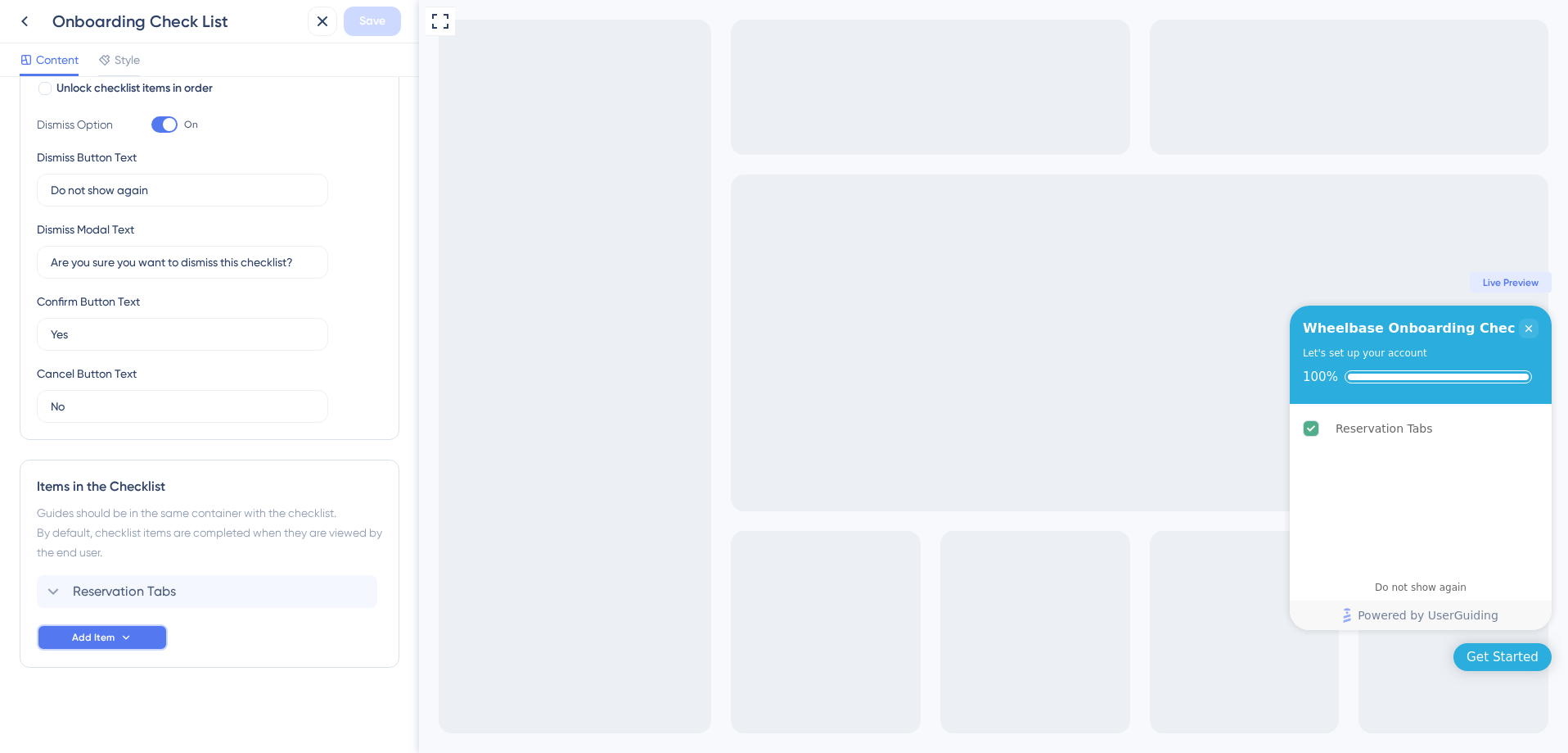
click at [85, 644] on button "Add Item" at bounding box center [103, 637] width 131 height 26
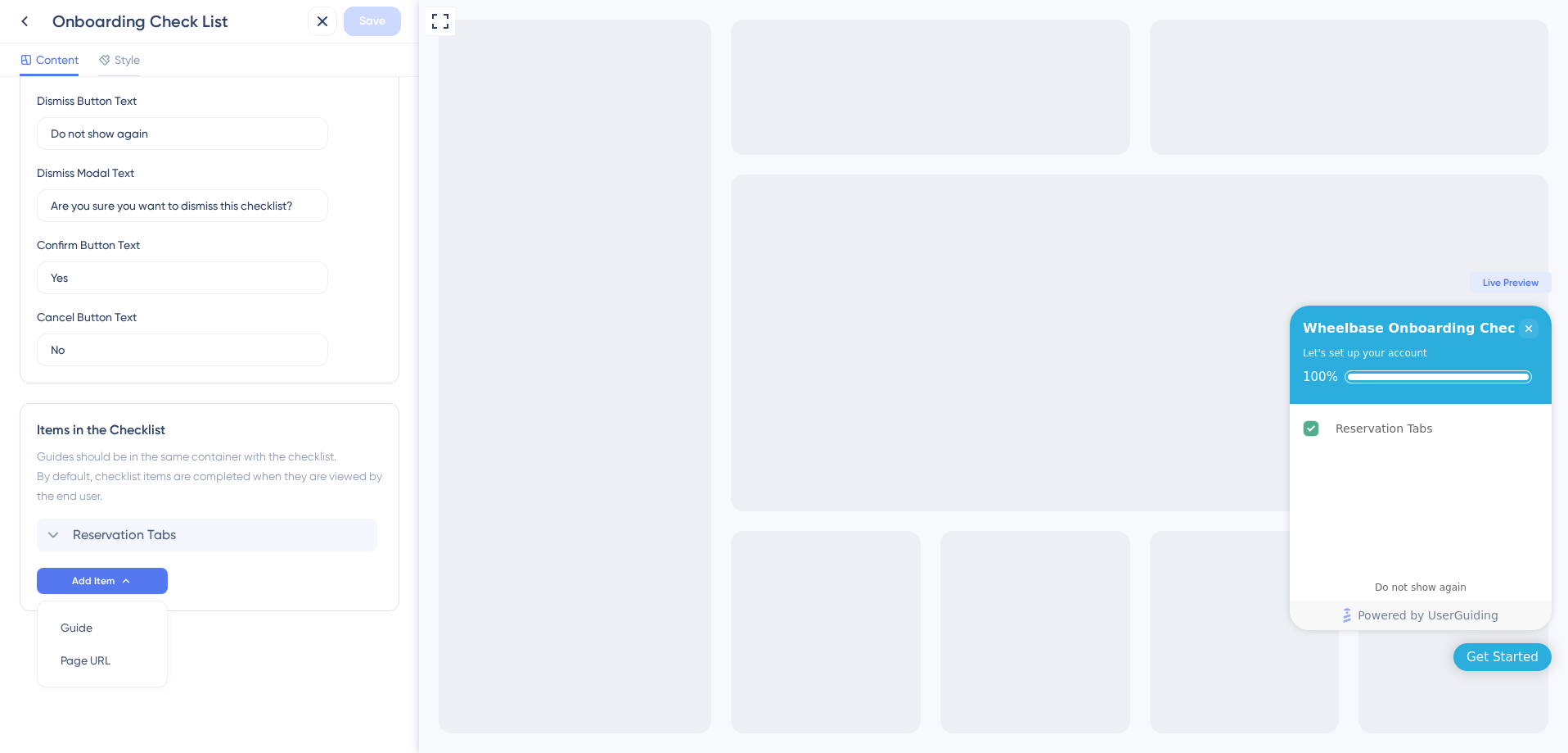
click at [199, 588] on div "Reservation Tabs Add Item Guide Guide Page URL Page URL" at bounding box center [209, 555] width 346 height 75
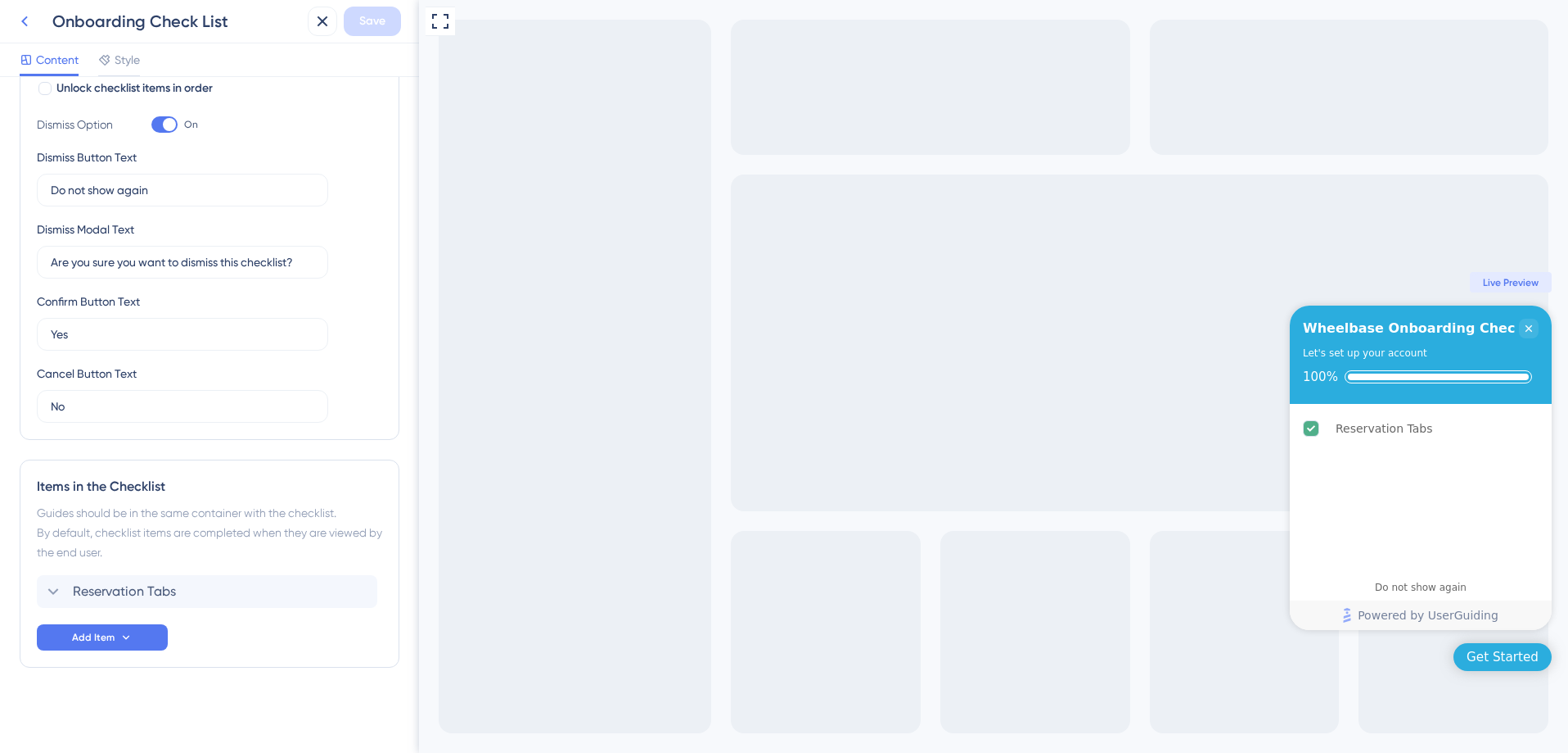
click at [28, 22] on icon at bounding box center [24, 21] width 20 height 20
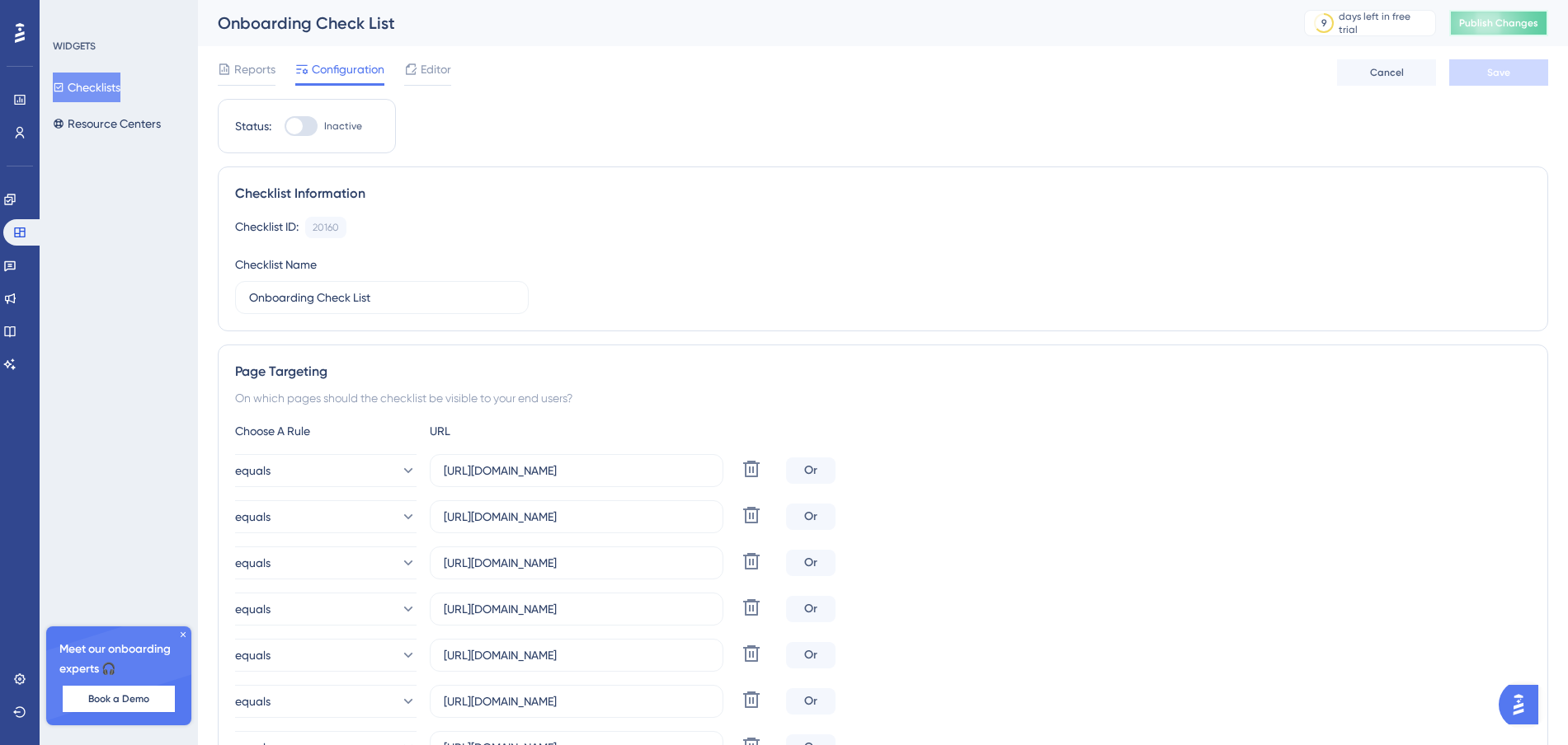
click at [1496, 30] on button "Publish Changes" at bounding box center [1499, 23] width 99 height 26
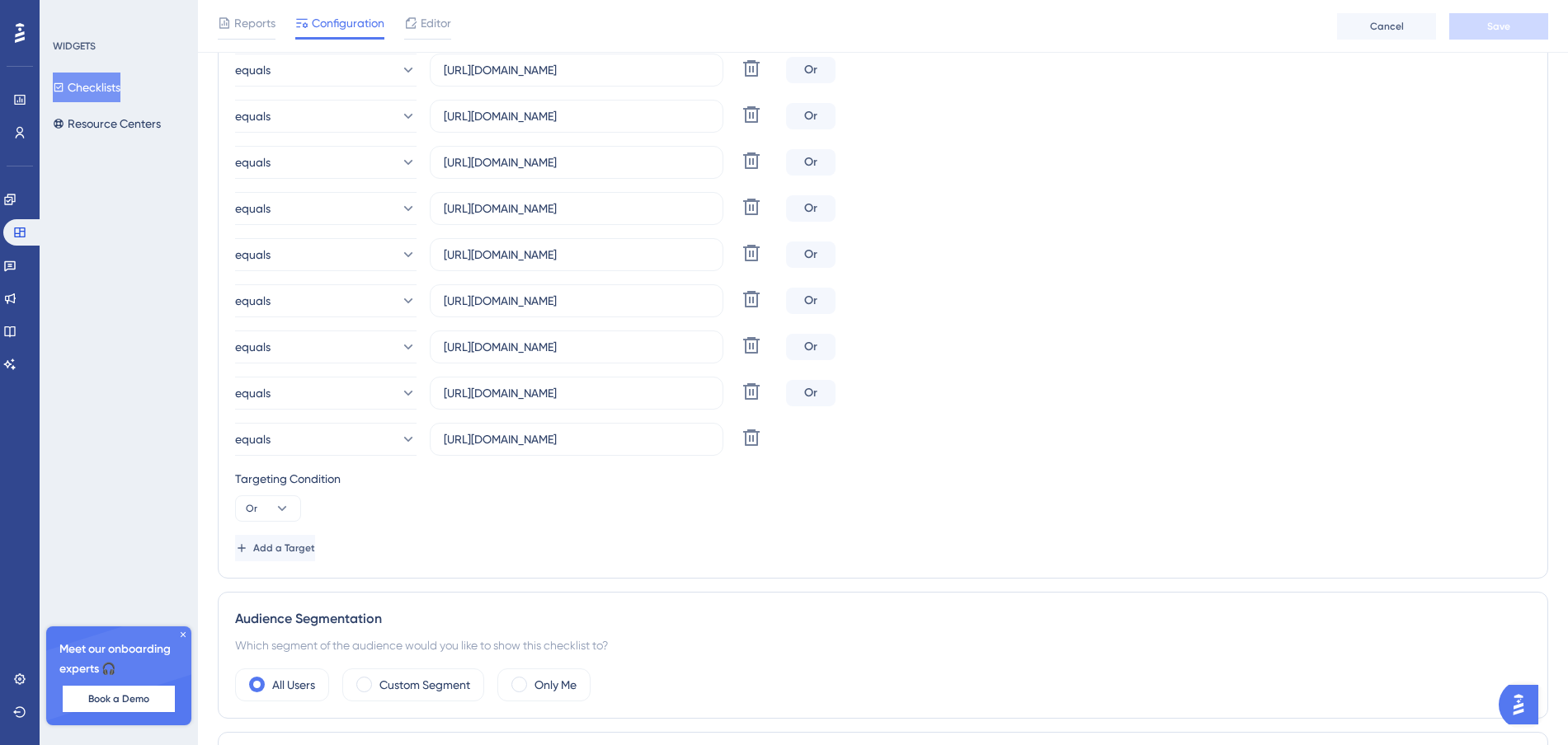
scroll to position [770, 0]
